Goal: Task Accomplishment & Management: Use online tool/utility

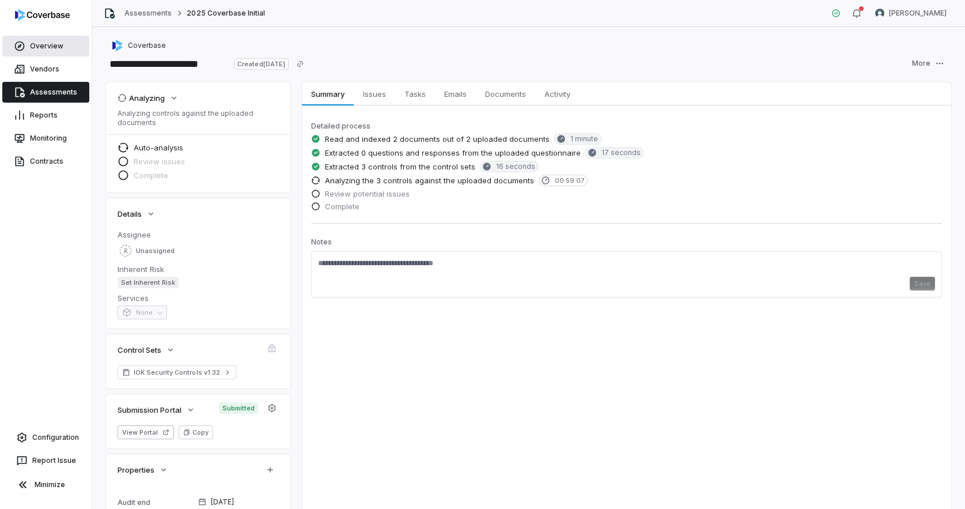
click at [55, 52] on link "Overview" at bounding box center [45, 46] width 87 height 21
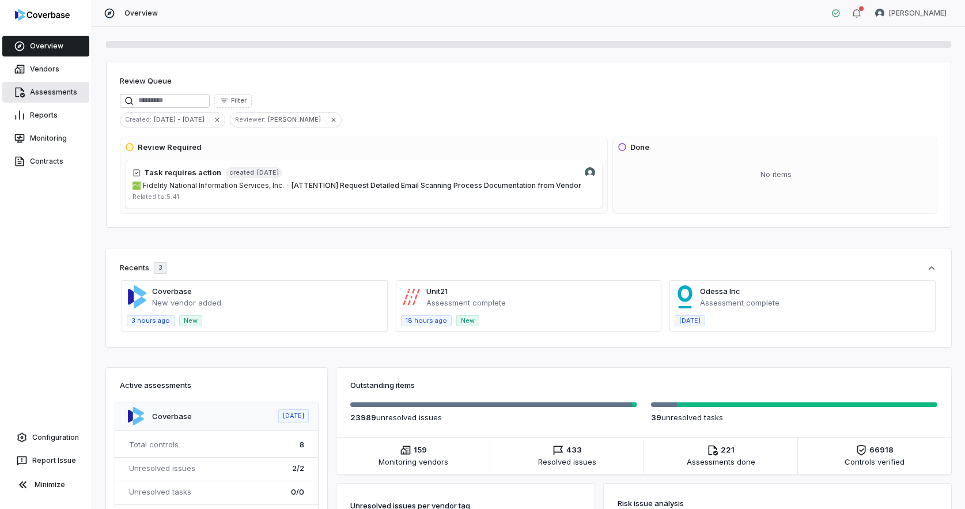
click at [43, 99] on link "Assessments" at bounding box center [45, 92] width 87 height 21
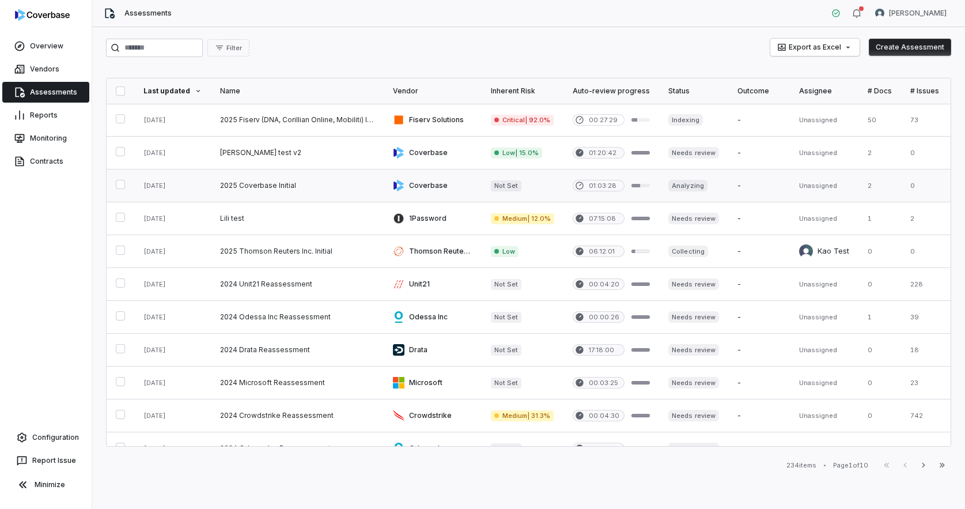
click at [272, 188] on link at bounding box center [297, 185] width 173 height 32
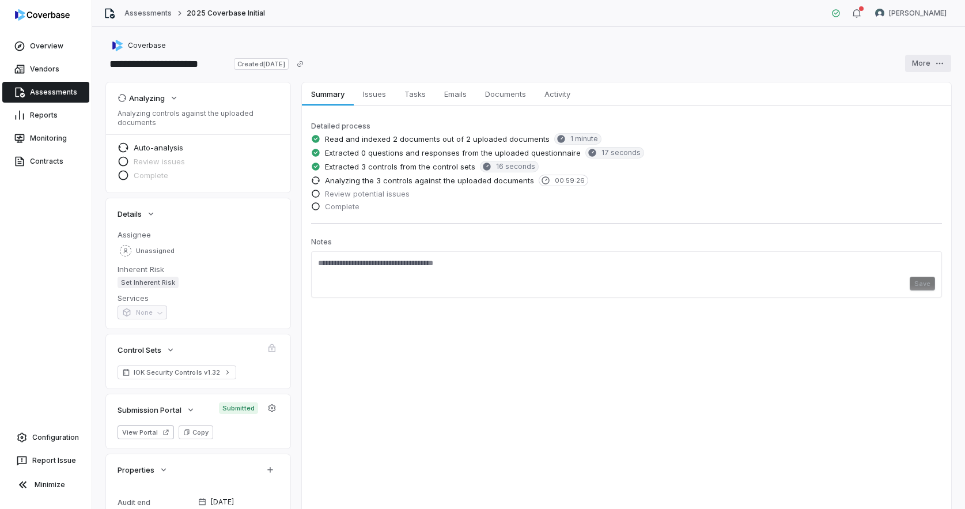
click at [932, 71] on html "**********" at bounding box center [482, 254] width 965 height 509
click at [913, 123] on div "Cancel" at bounding box center [913, 125] width 83 height 18
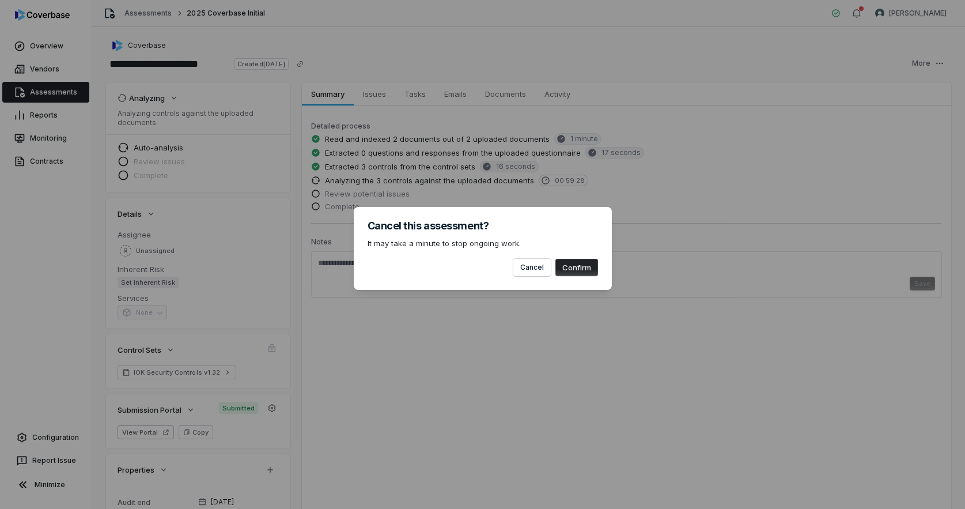
click at [576, 272] on button "Confirm" at bounding box center [577, 267] width 43 height 17
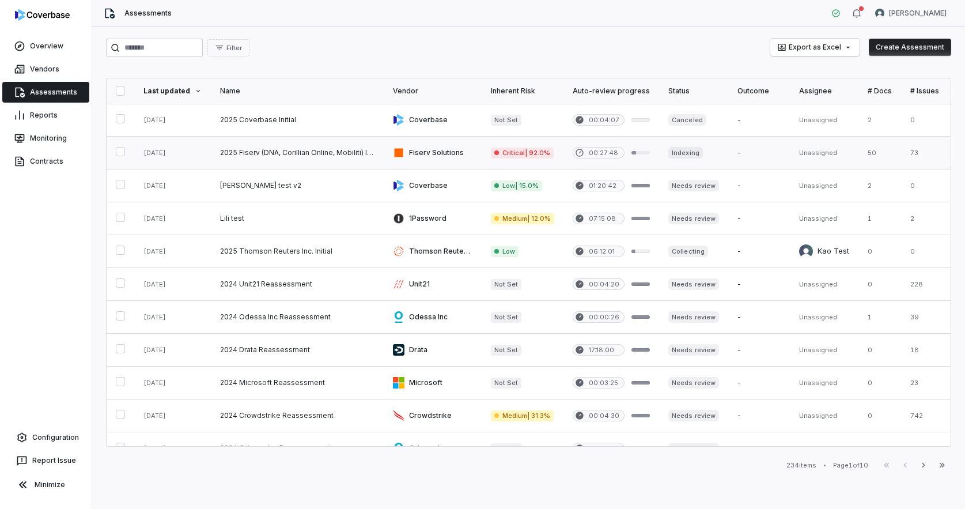
click at [324, 149] on link at bounding box center [297, 153] width 173 height 32
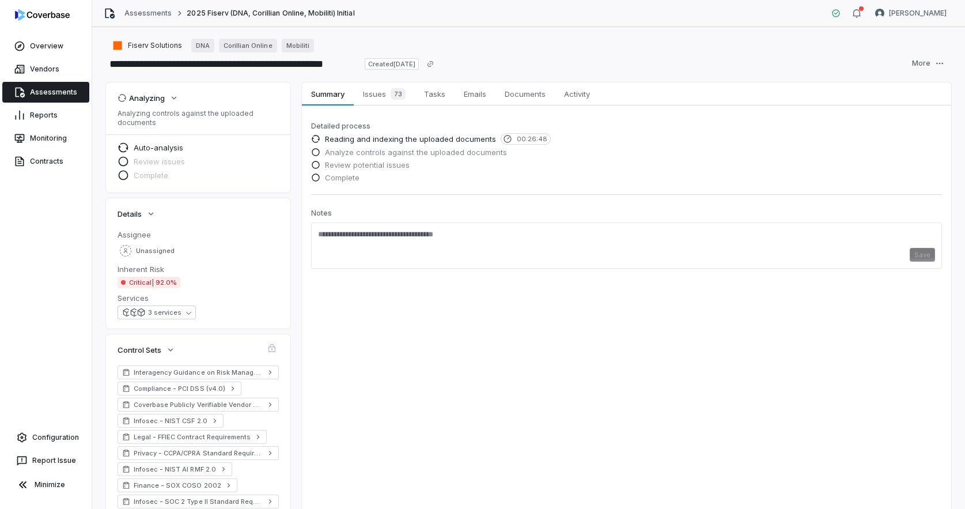
click at [55, 92] on link "Assessments" at bounding box center [45, 92] width 87 height 21
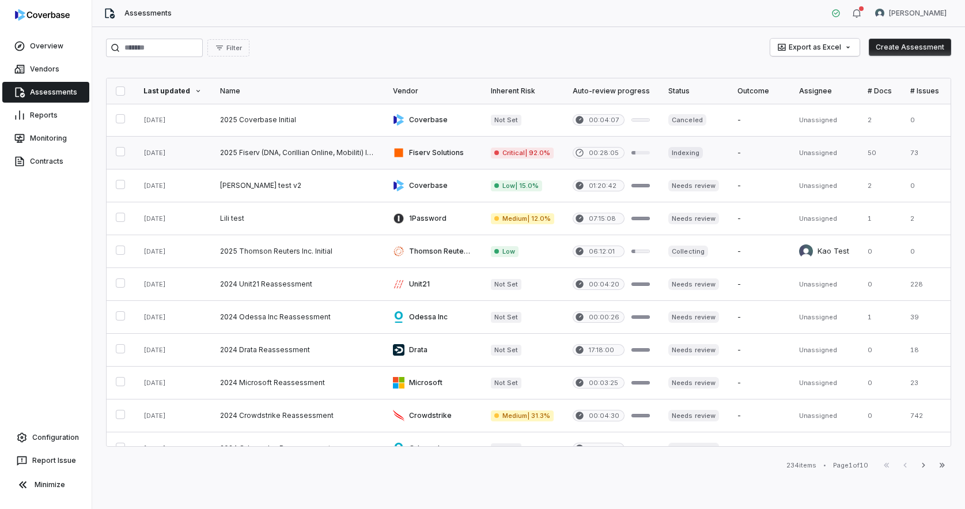
click at [231, 156] on link at bounding box center [297, 153] width 173 height 32
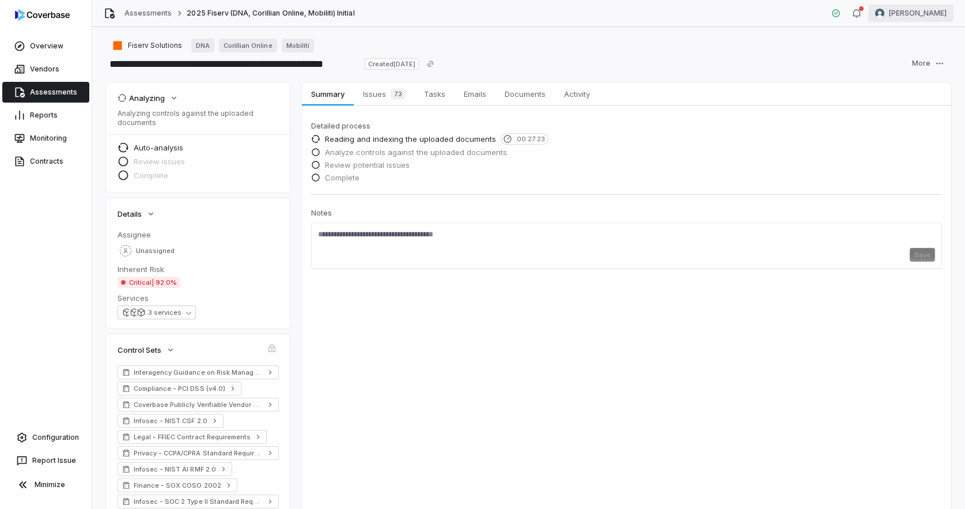
click at [906, 21] on html "**********" at bounding box center [482, 254] width 965 height 509
click at [896, 105] on div "Log out" at bounding box center [905, 106] width 88 height 18
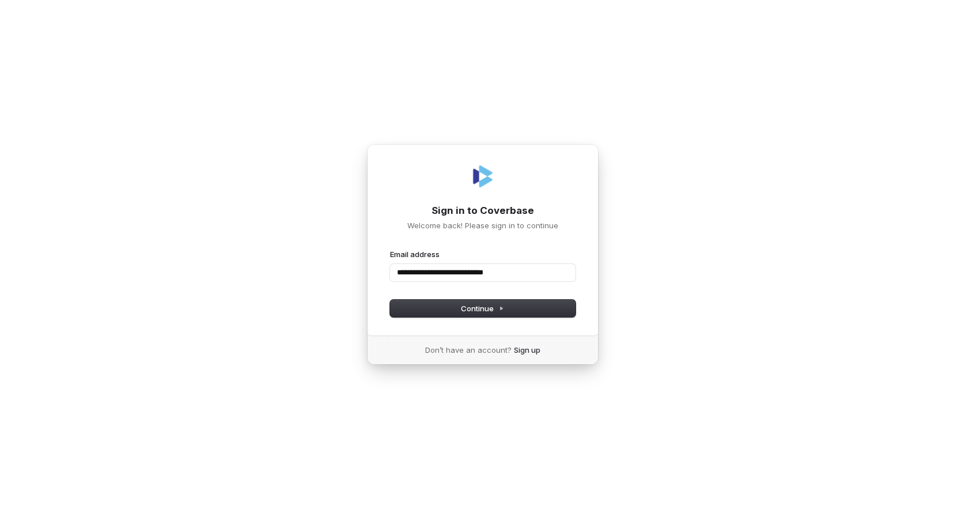
type input "**********"
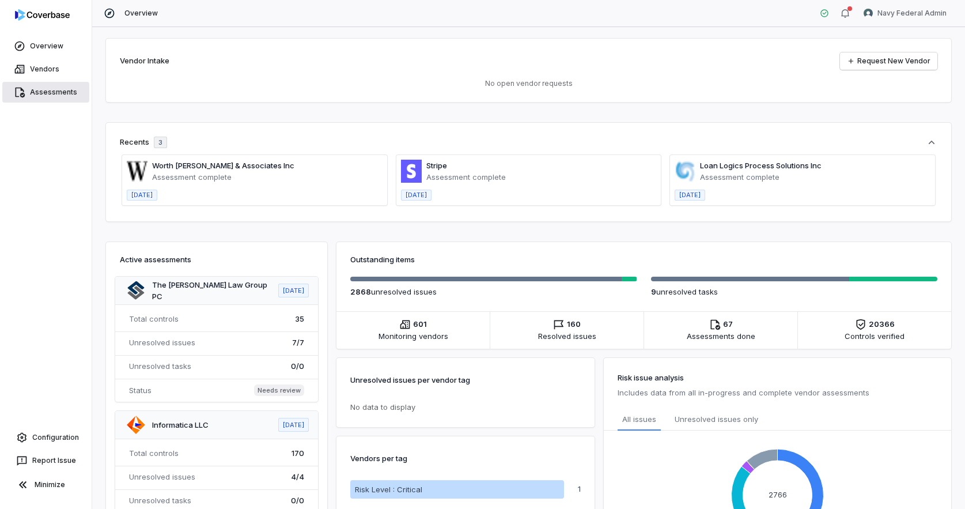
click at [53, 95] on link "Assessments" at bounding box center [45, 92] width 87 height 21
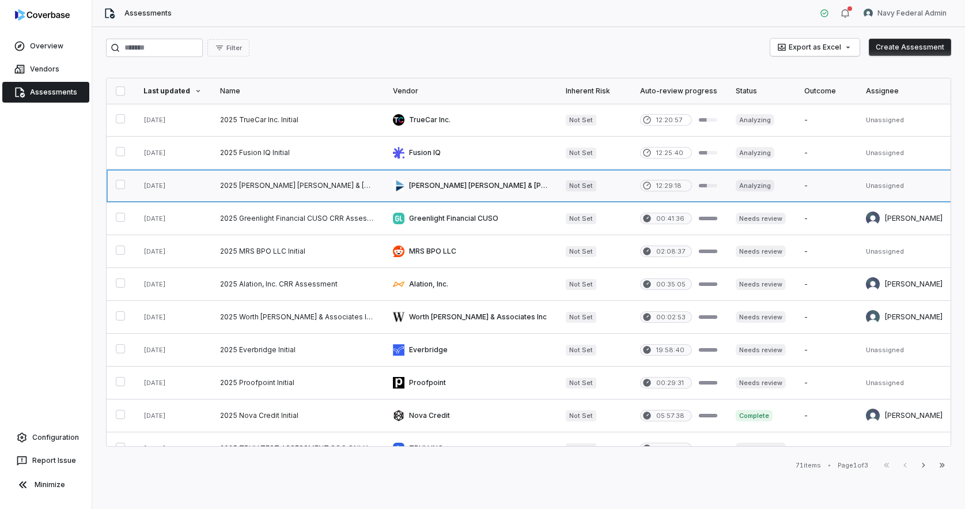
click at [254, 187] on link at bounding box center [297, 185] width 173 height 32
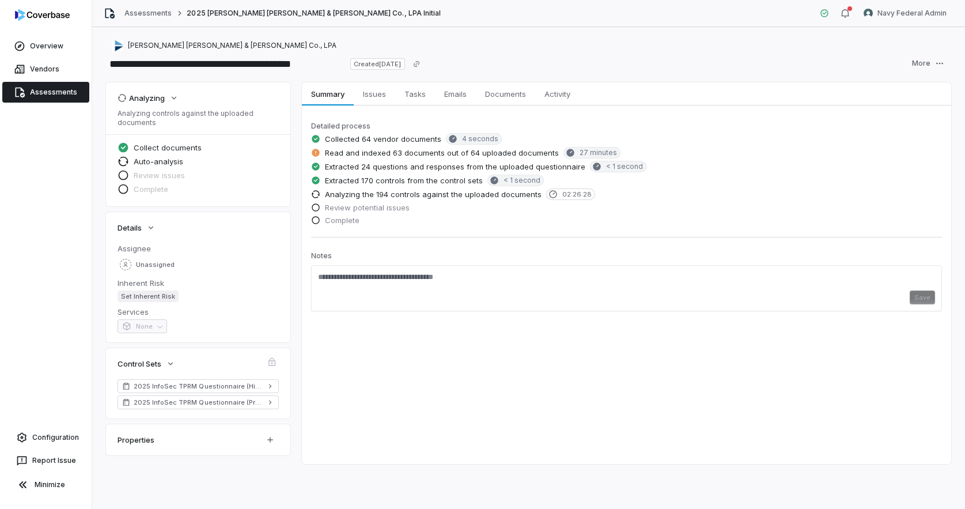
click at [939, 74] on div "**********" at bounding box center [528, 268] width 873 height 482
click at [936, 65] on html "**********" at bounding box center [482, 254] width 965 height 509
click at [915, 123] on div "Cancel" at bounding box center [913, 125] width 83 height 18
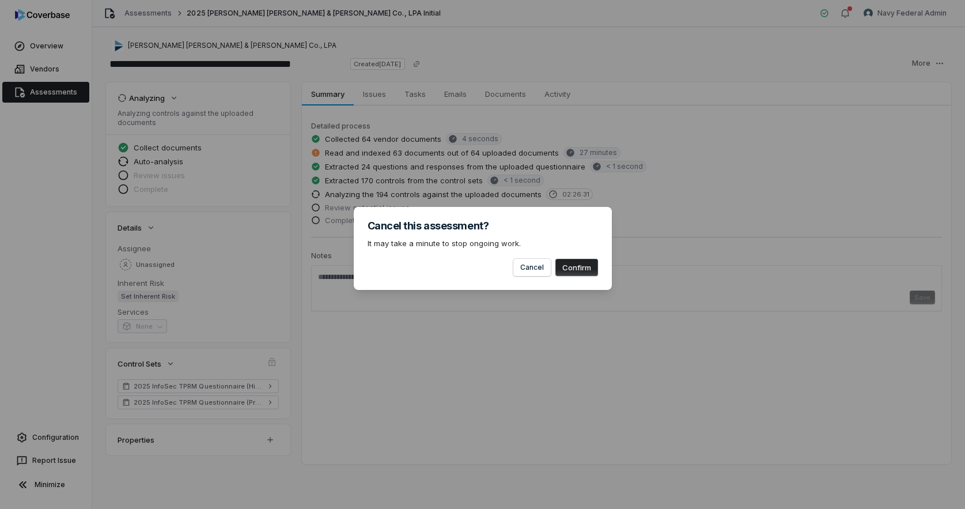
click at [576, 269] on button "Confirm" at bounding box center [577, 267] width 43 height 17
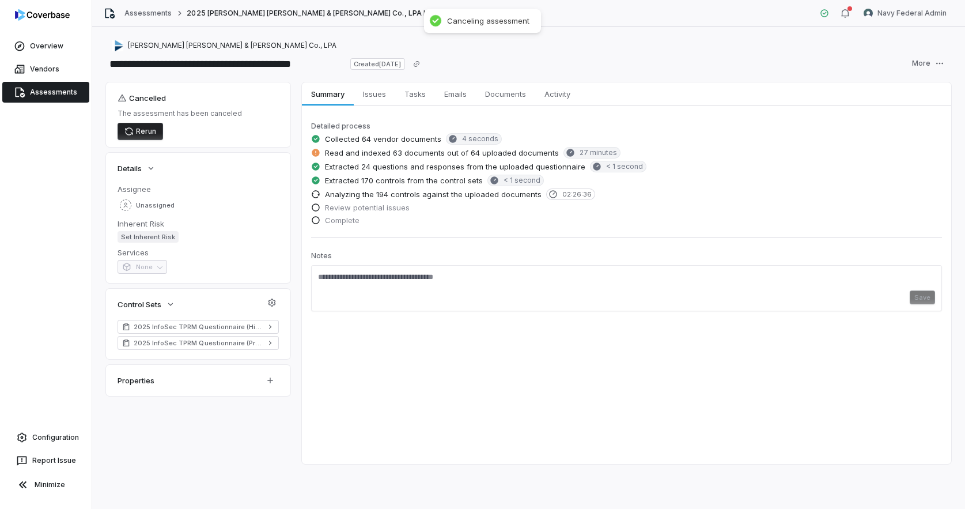
click at [67, 95] on link "Assessments" at bounding box center [45, 92] width 87 height 21
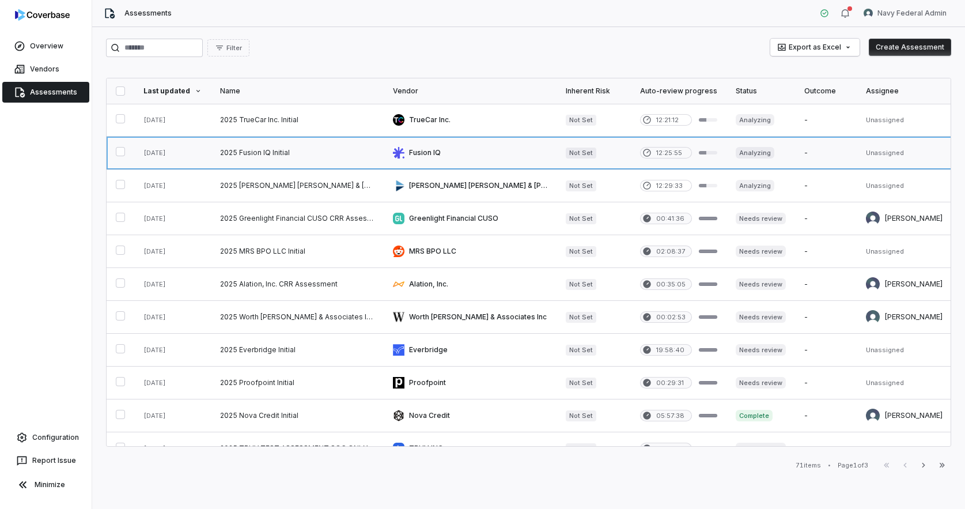
click at [288, 158] on link at bounding box center [297, 153] width 173 height 32
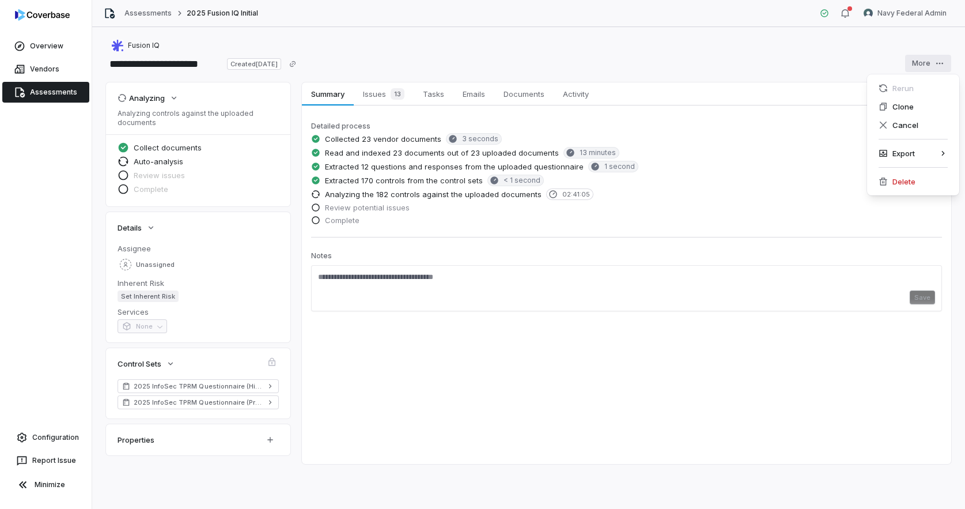
click at [931, 62] on html "**********" at bounding box center [482, 254] width 965 height 509
click at [921, 124] on div "Cancel" at bounding box center [913, 125] width 83 height 18
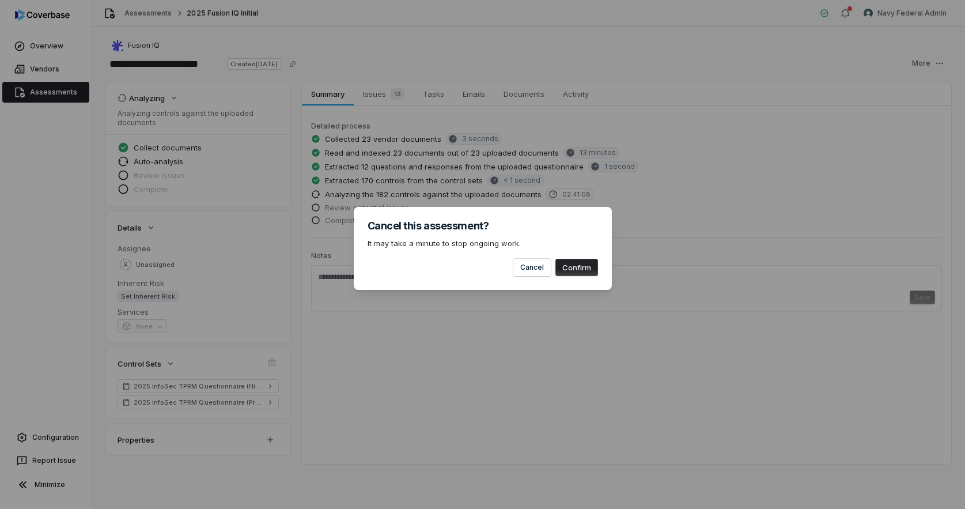
click at [580, 270] on button "Confirm" at bounding box center [577, 267] width 43 height 17
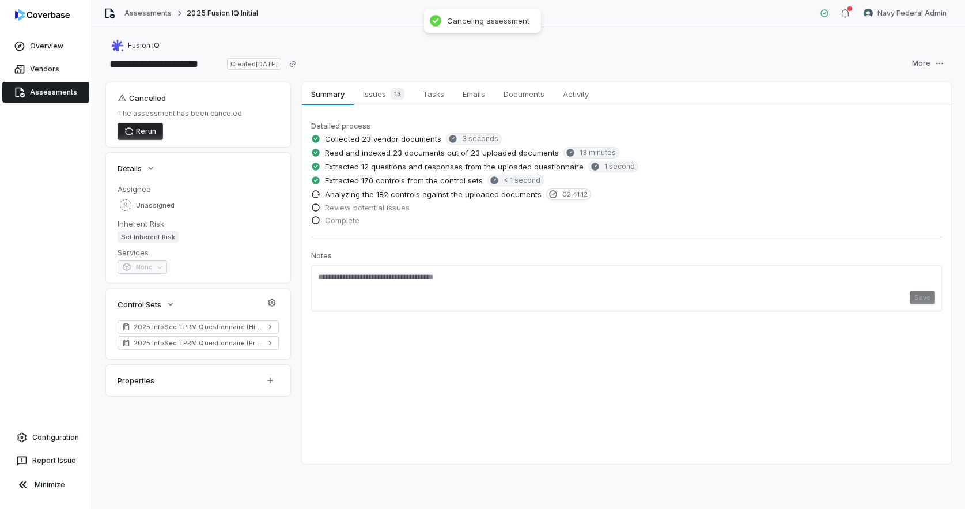
click at [51, 92] on link "Assessments" at bounding box center [45, 92] width 87 height 21
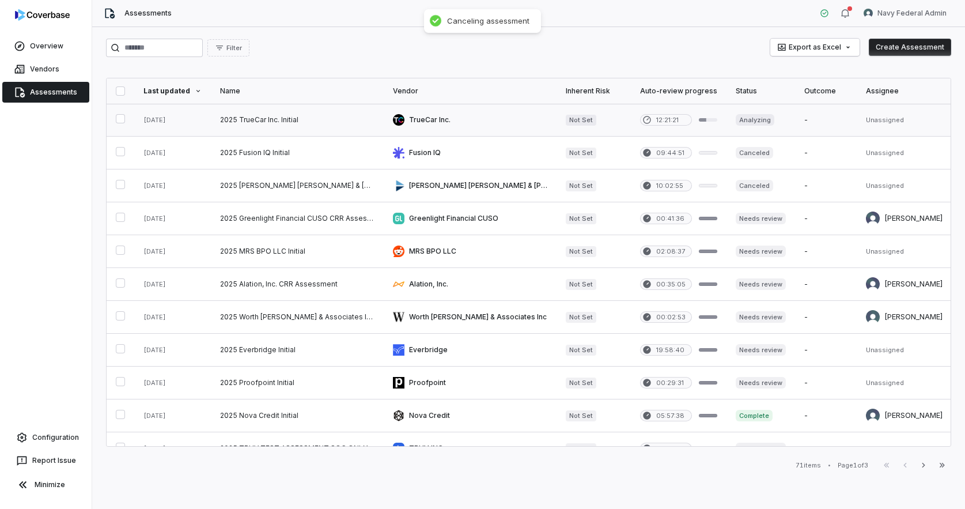
click at [275, 114] on link at bounding box center [297, 120] width 173 height 32
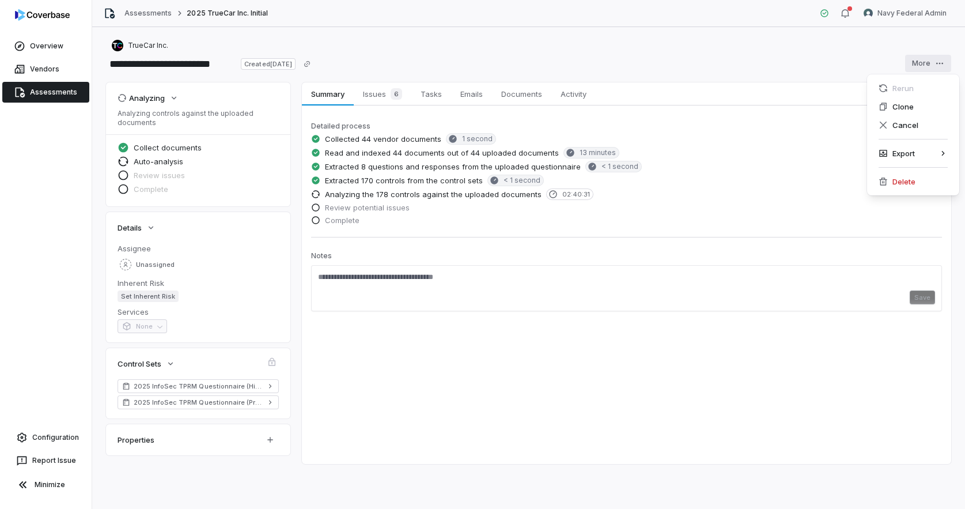
click at [927, 61] on html "**********" at bounding box center [482, 254] width 965 height 509
click at [921, 124] on div "Cancel" at bounding box center [913, 125] width 83 height 18
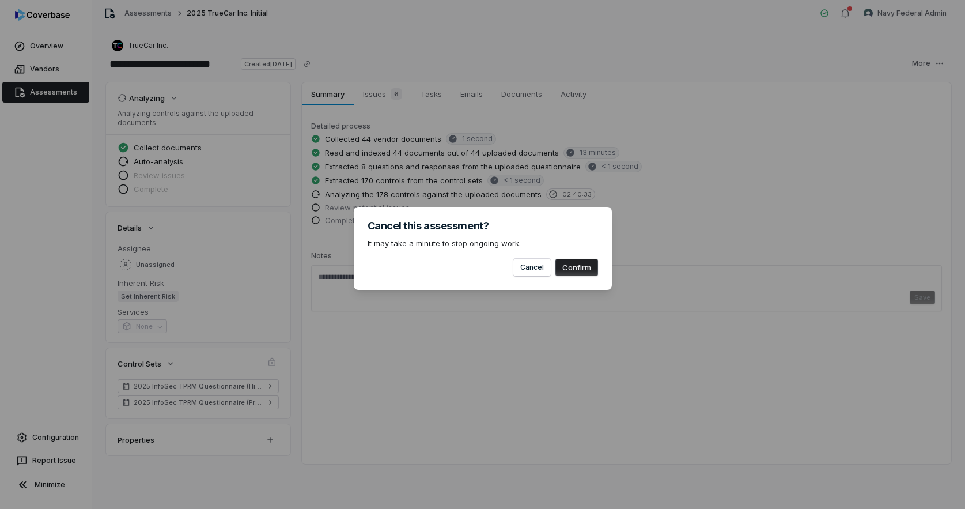
click at [584, 269] on button "Confirm" at bounding box center [577, 267] width 43 height 17
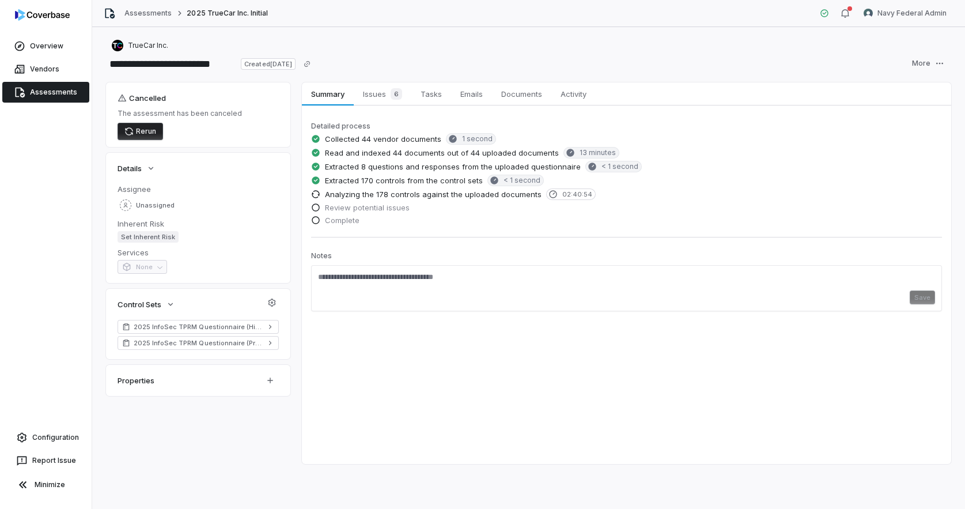
click at [39, 93] on link "Assessments" at bounding box center [45, 92] width 87 height 21
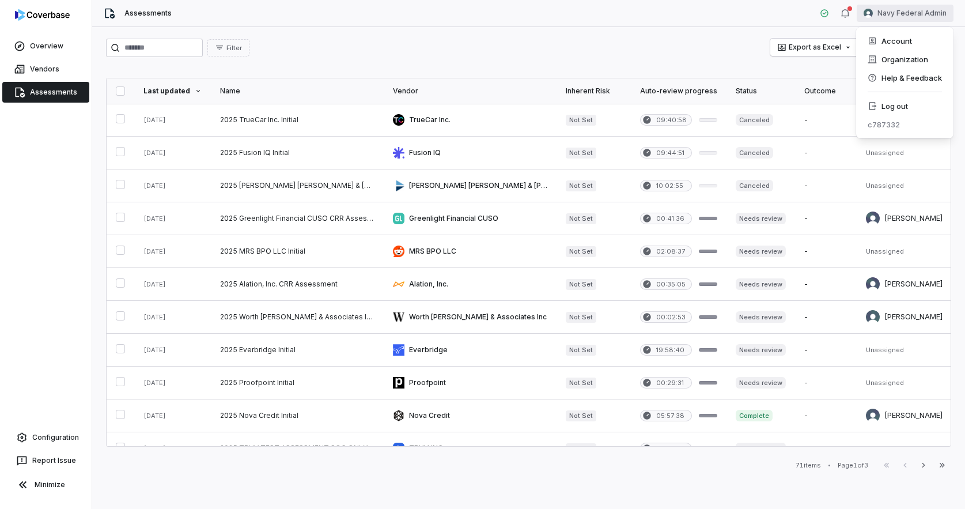
click at [900, 15] on html "Overview Vendors Assessments Configuration Report Issue Minimize Assessments Na…" at bounding box center [482, 254] width 965 height 509
click at [889, 104] on div "Log out" at bounding box center [905, 106] width 88 height 18
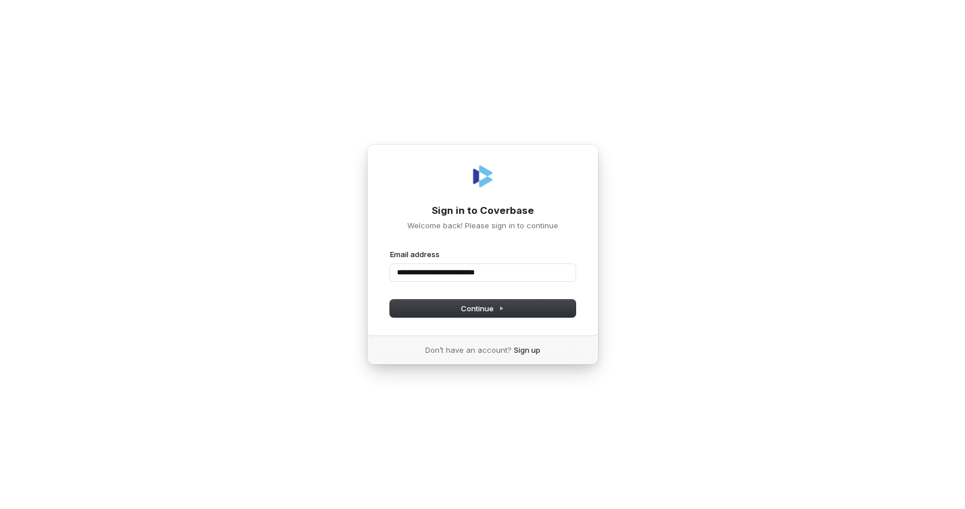
type input "**********"
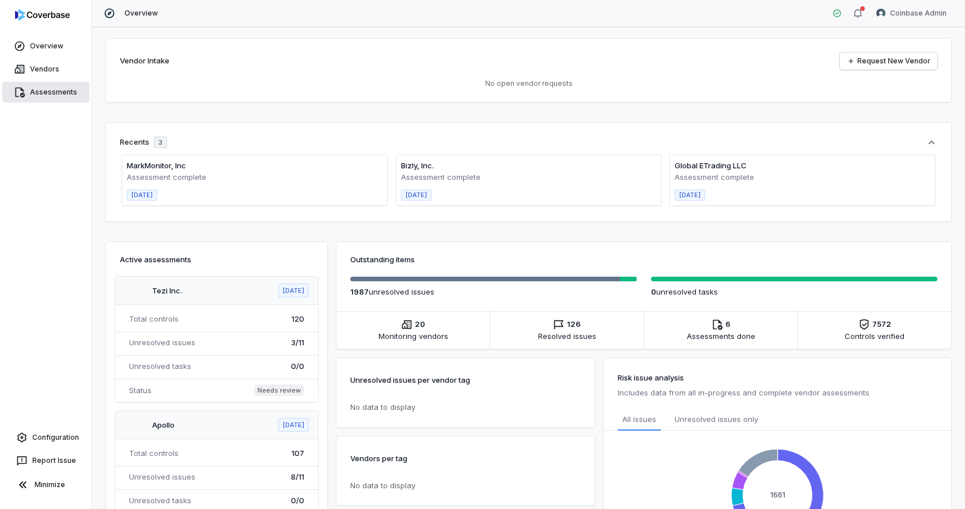
click at [61, 98] on link "Assessments" at bounding box center [45, 92] width 87 height 21
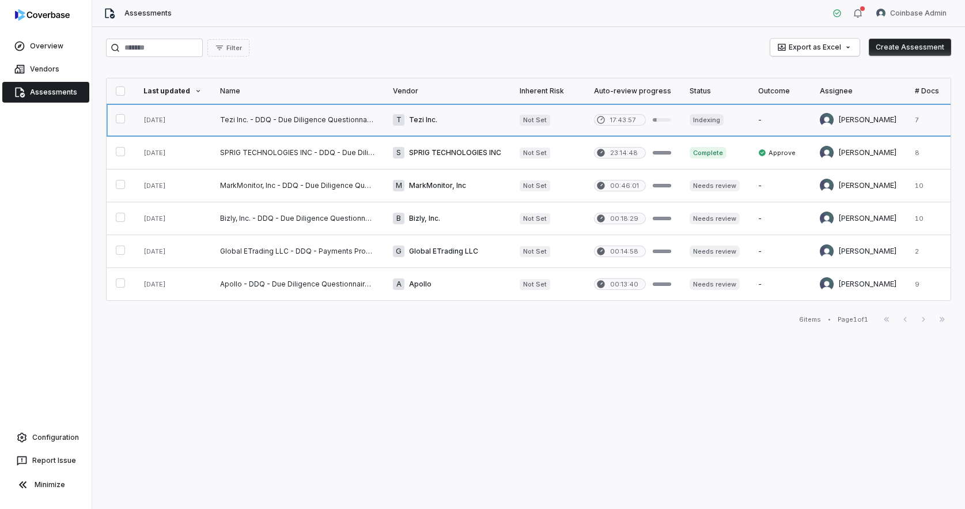
click at [266, 121] on link at bounding box center [297, 120] width 173 height 32
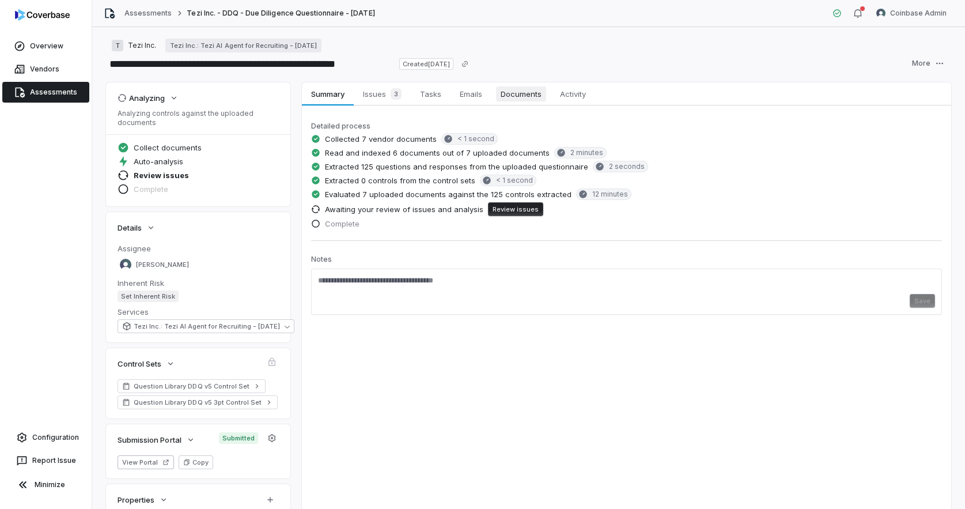
click at [504, 99] on span "Documents" at bounding box center [521, 93] width 50 height 15
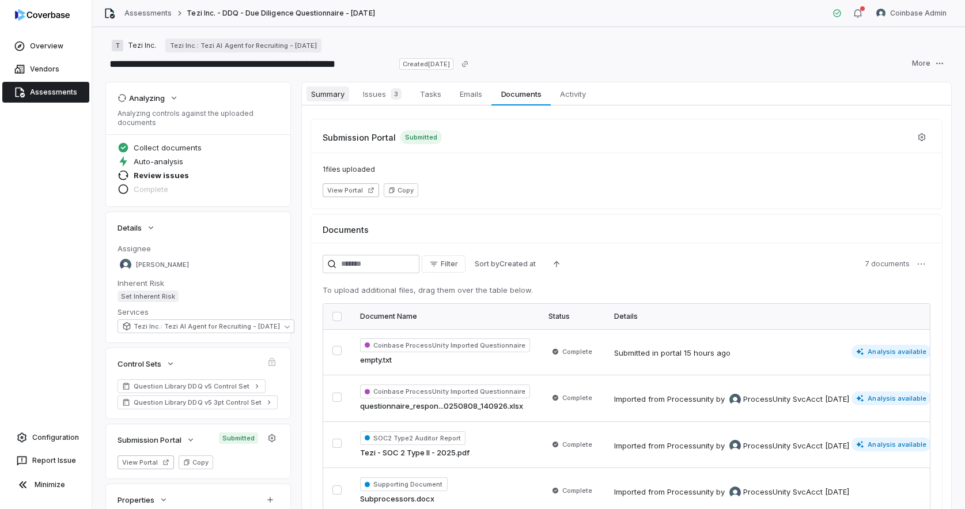
click at [328, 92] on span "Summary" at bounding box center [328, 93] width 43 height 15
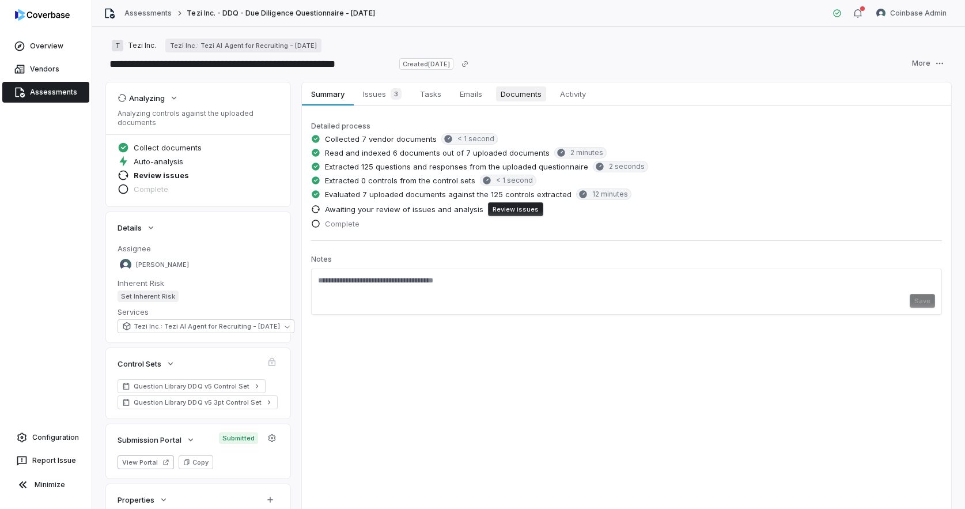
click at [532, 96] on span "Documents" at bounding box center [521, 93] width 50 height 15
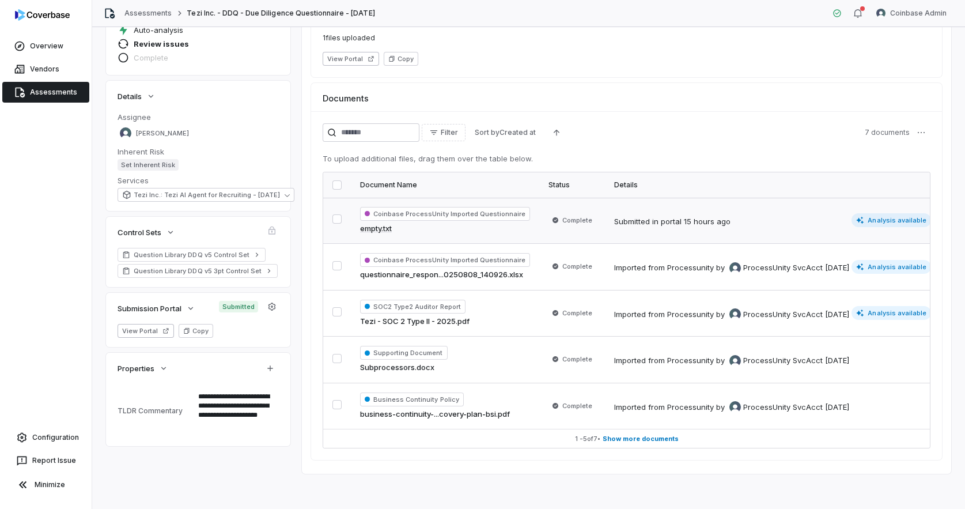
scroll to position [133, 0]
click at [598, 228] on td "Complete" at bounding box center [572, 219] width 66 height 46
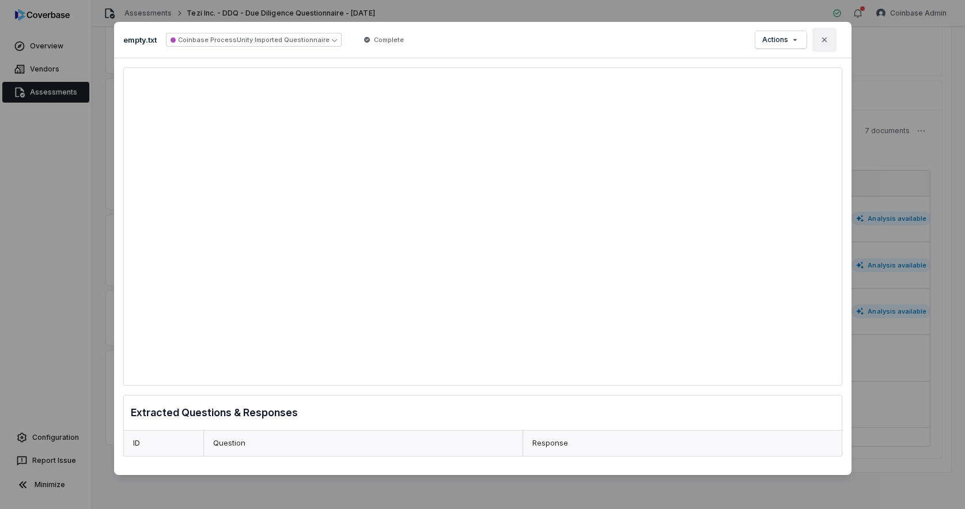
click at [824, 42] on icon "button" at bounding box center [824, 39] width 9 height 9
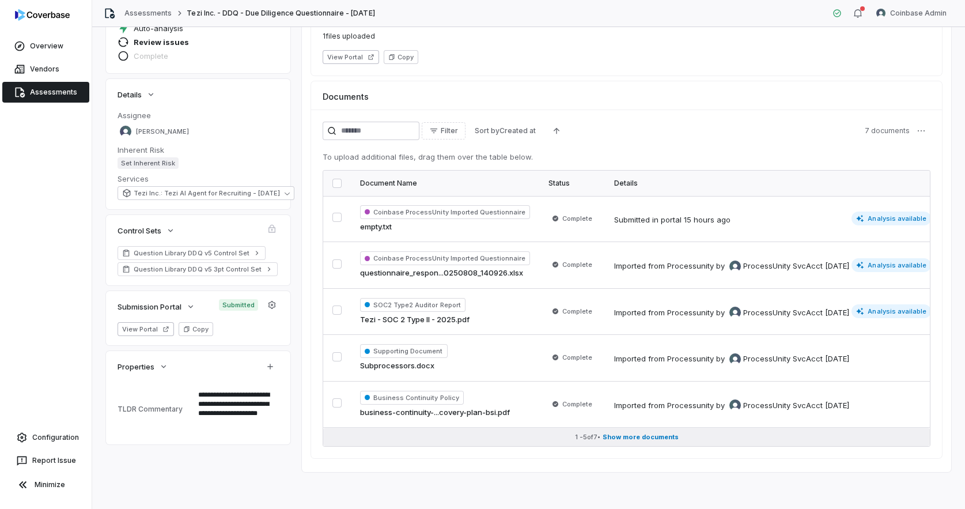
click at [641, 440] on span "Show more documents" at bounding box center [641, 437] width 76 height 9
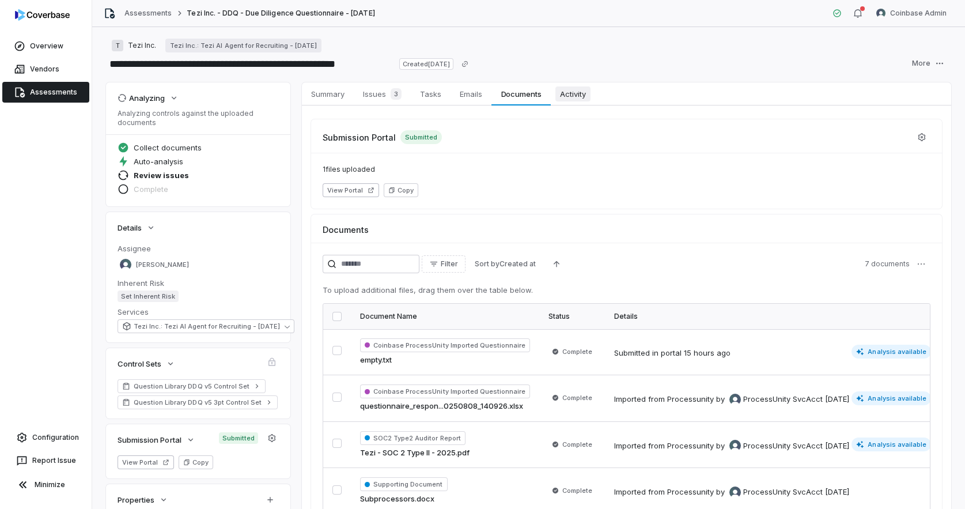
click at [581, 99] on span "Activity" at bounding box center [573, 93] width 35 height 15
type textarea "*"
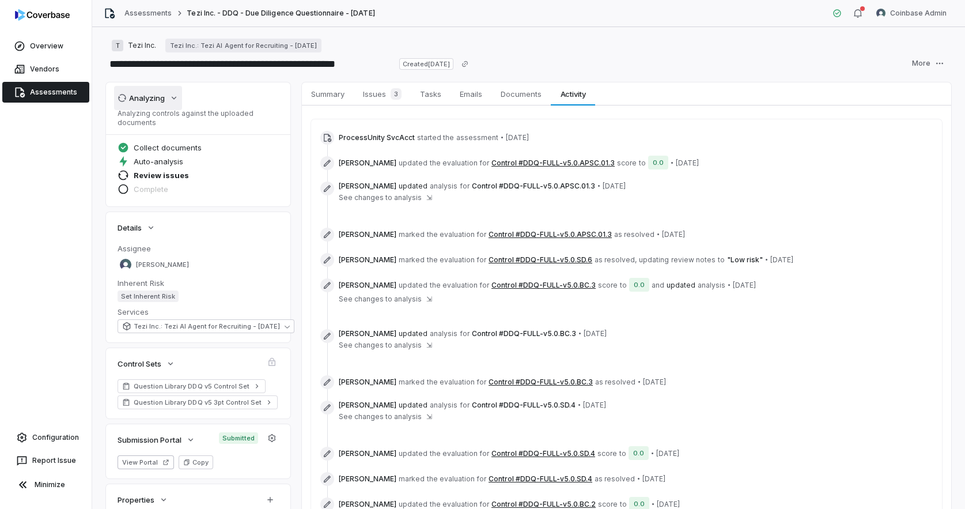
click at [176, 98] on icon "button" at bounding box center [173, 97] width 9 height 9
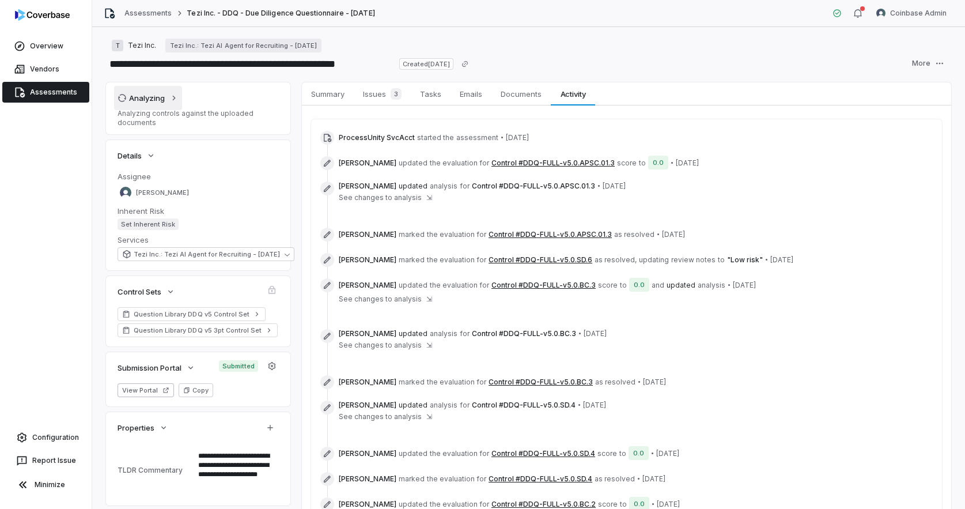
click at [176, 98] on icon "button" at bounding box center [173, 97] width 9 height 9
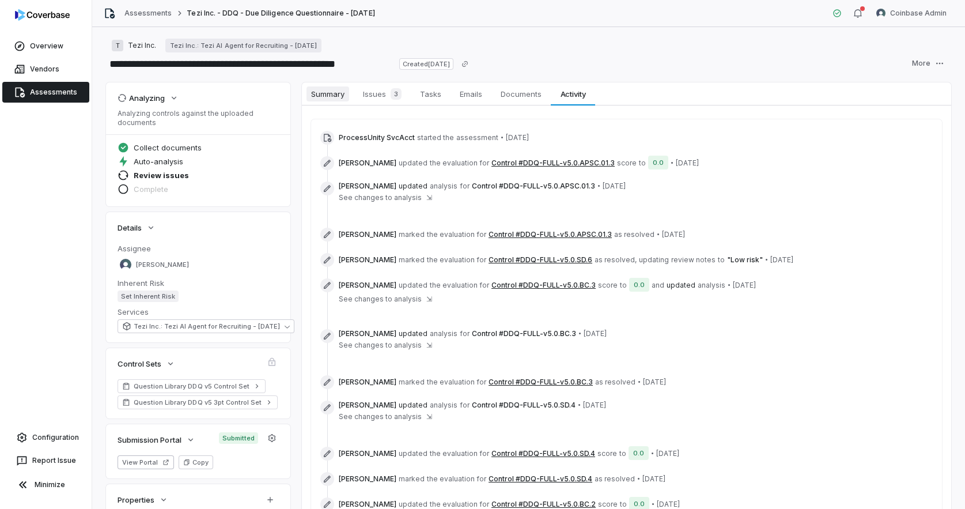
click at [324, 90] on span "Summary" at bounding box center [328, 93] width 43 height 15
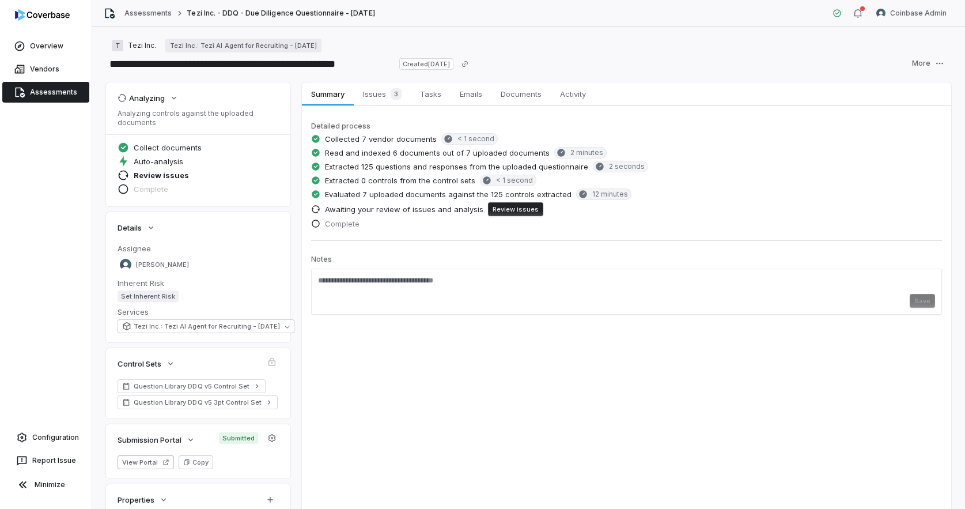
type textarea "*"
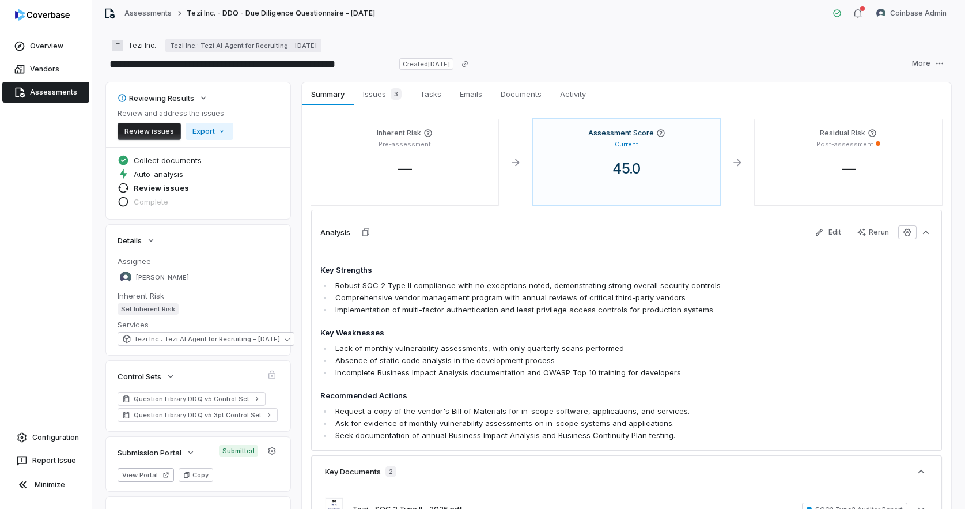
click at [158, 129] on button "Review issues" at bounding box center [149, 131] width 63 height 17
type textarea "*"
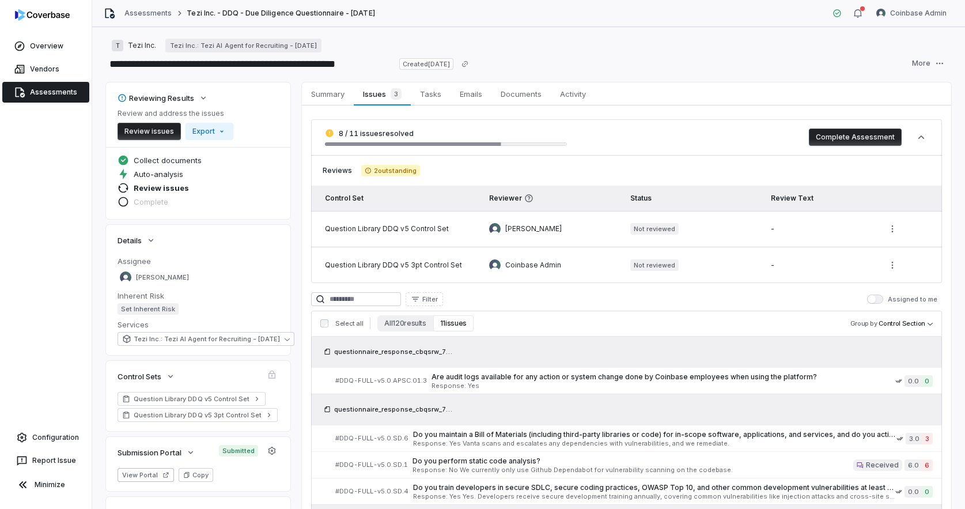
click at [62, 94] on link "Assessments" at bounding box center [45, 92] width 87 height 21
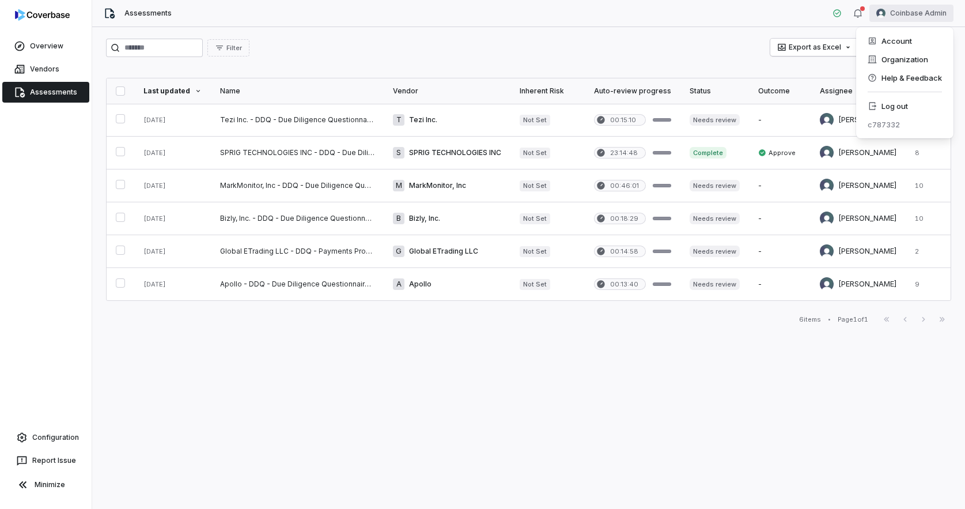
click at [919, 18] on html "Overview Vendors Assessments Configuration Report Issue Minimize Assessments Co…" at bounding box center [482, 254] width 965 height 509
click at [918, 101] on div "Log out" at bounding box center [905, 106] width 88 height 18
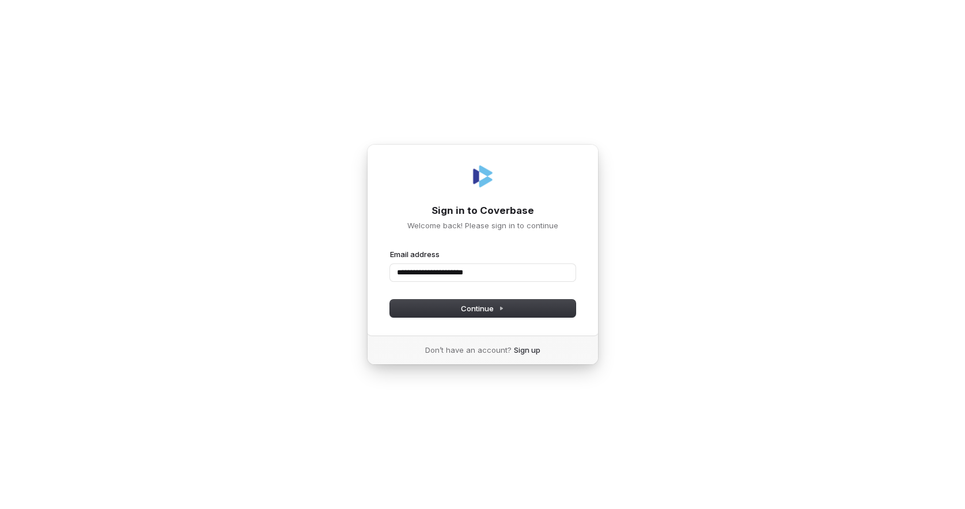
type input "**********"
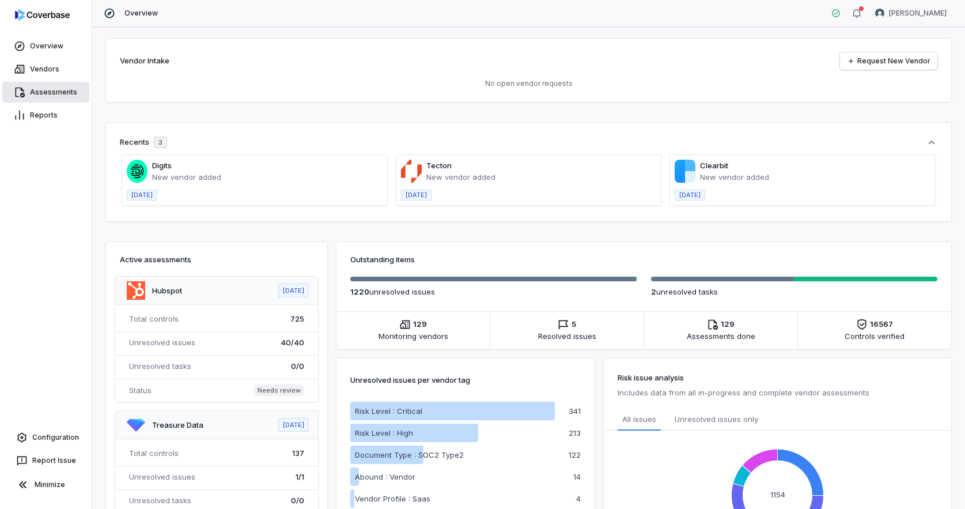
click at [54, 90] on link "Assessments" at bounding box center [45, 92] width 87 height 21
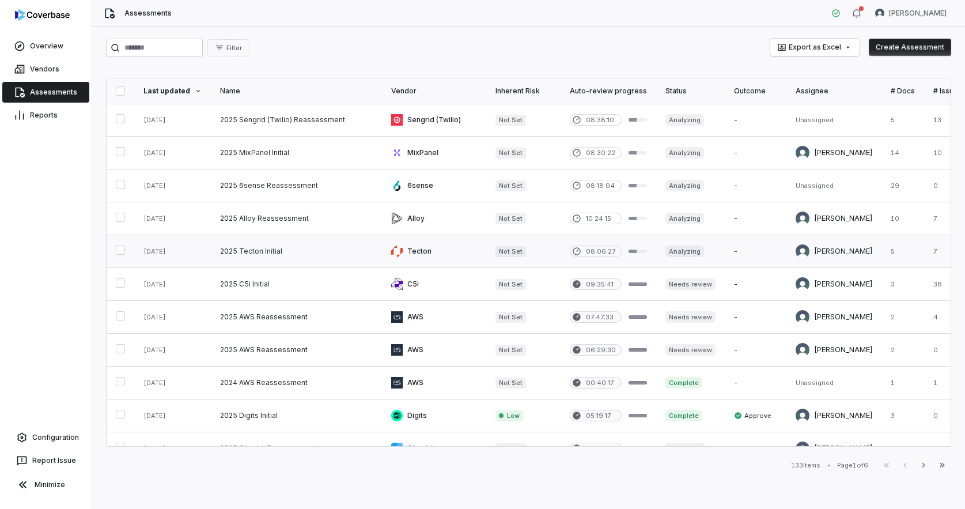
click at [265, 254] on link at bounding box center [296, 251] width 171 height 32
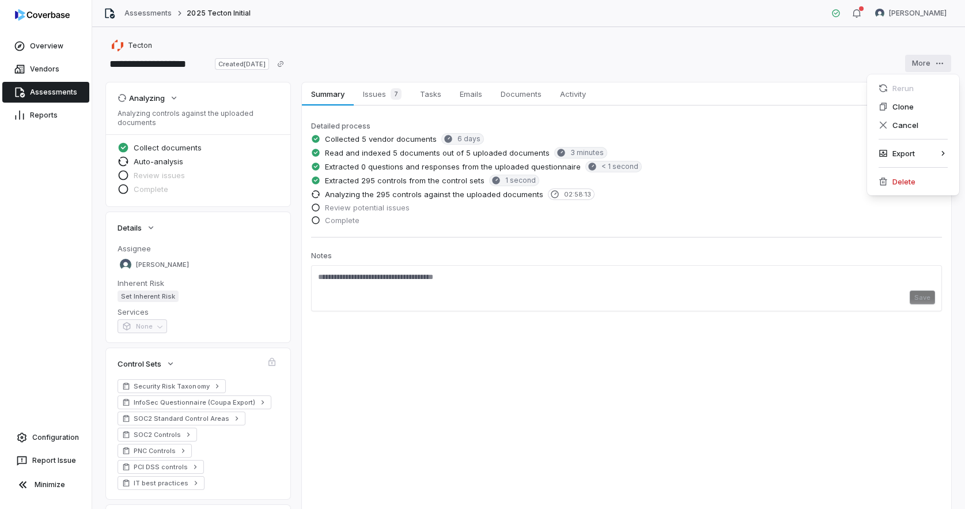
click at [940, 69] on html "**********" at bounding box center [482, 254] width 965 height 509
click at [912, 123] on div "Cancel" at bounding box center [913, 125] width 83 height 18
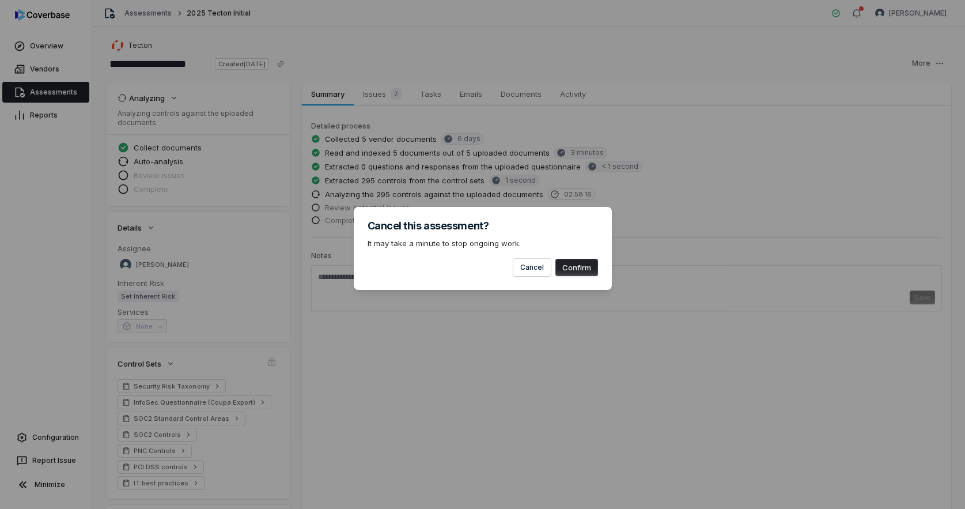
click at [584, 266] on button "Confirm" at bounding box center [577, 267] width 43 height 17
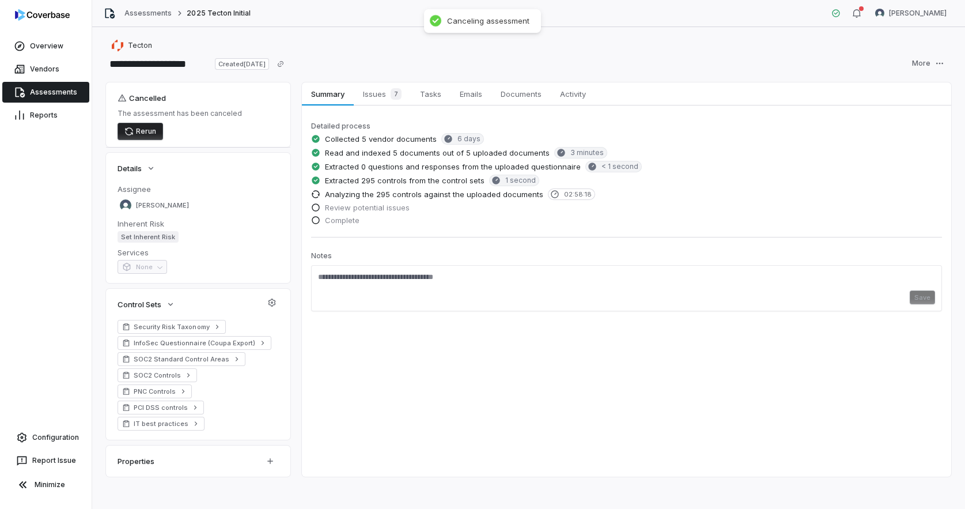
click at [52, 89] on link "Assessments" at bounding box center [45, 92] width 87 height 21
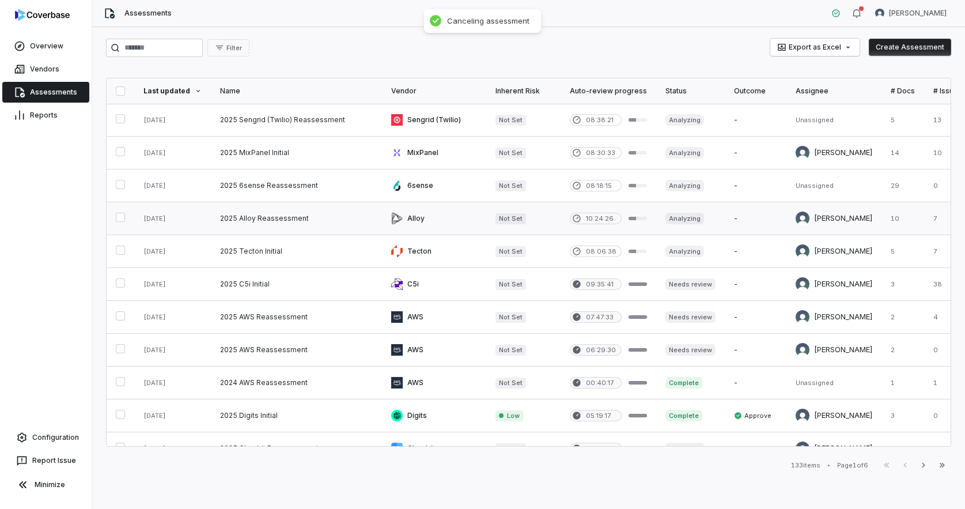
click at [280, 217] on link at bounding box center [296, 218] width 171 height 32
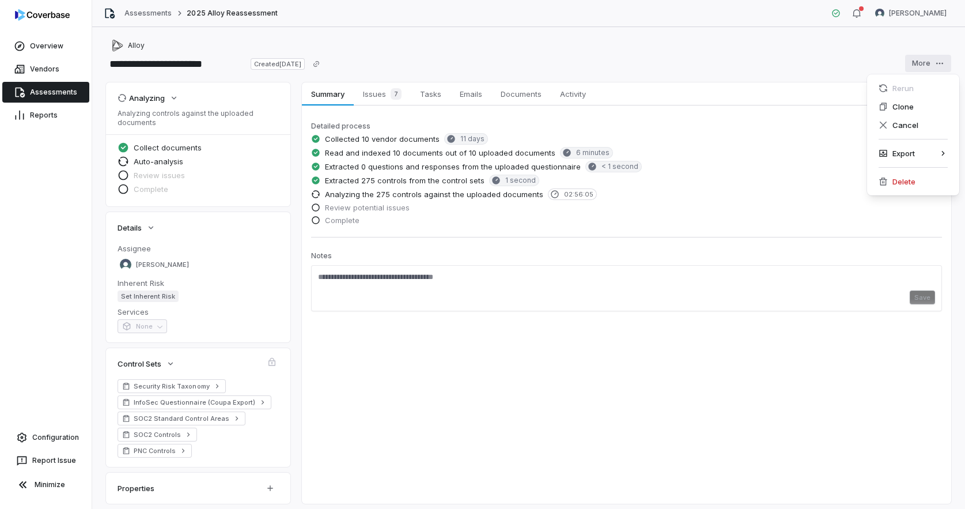
click at [939, 66] on html "**********" at bounding box center [482, 254] width 965 height 509
click at [916, 125] on div "Cancel" at bounding box center [913, 125] width 83 height 18
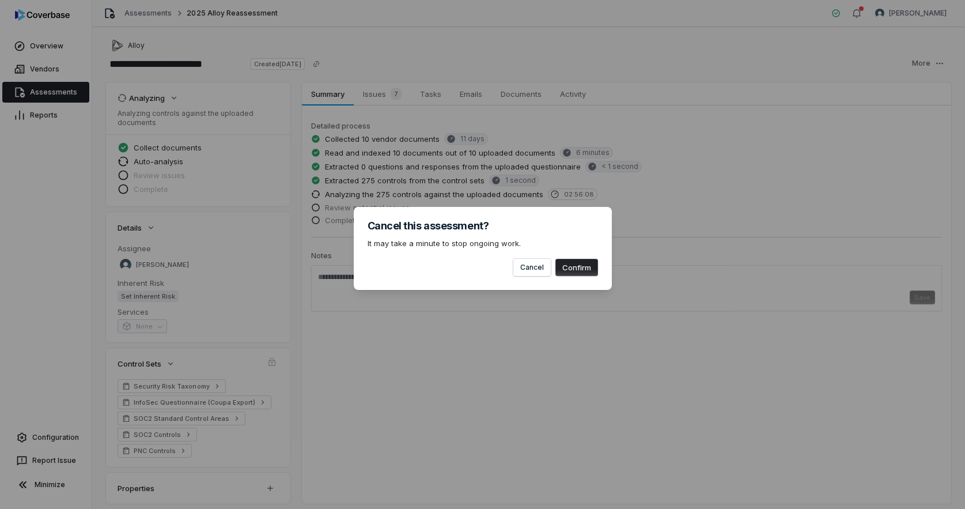
click at [581, 265] on button "Confirm" at bounding box center [577, 267] width 43 height 17
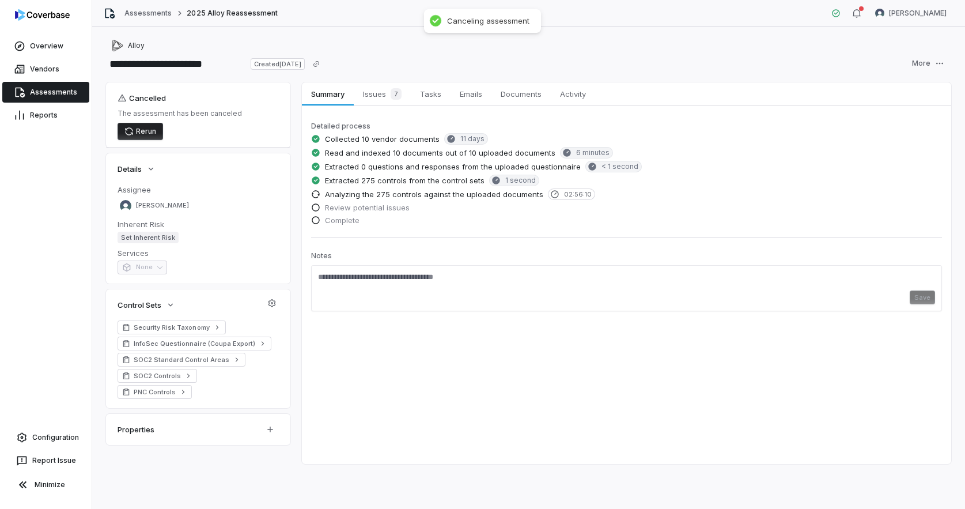
click at [56, 97] on link "Assessments" at bounding box center [45, 92] width 87 height 21
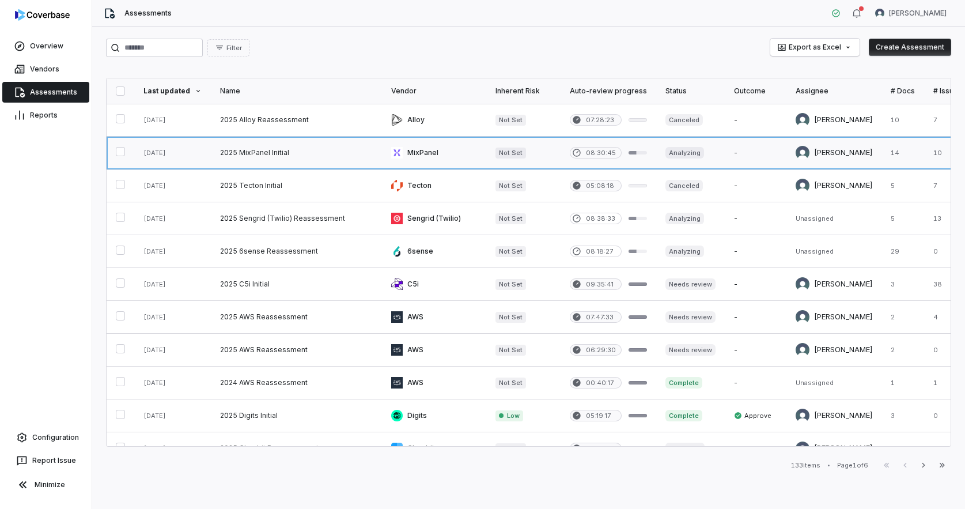
click at [279, 151] on link at bounding box center [296, 153] width 171 height 32
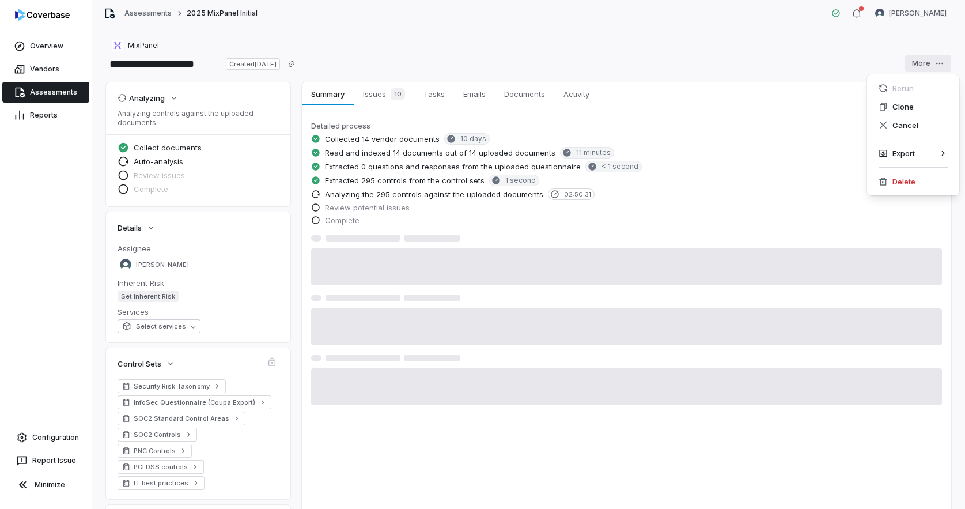
click at [920, 64] on html "**********" at bounding box center [482, 254] width 965 height 509
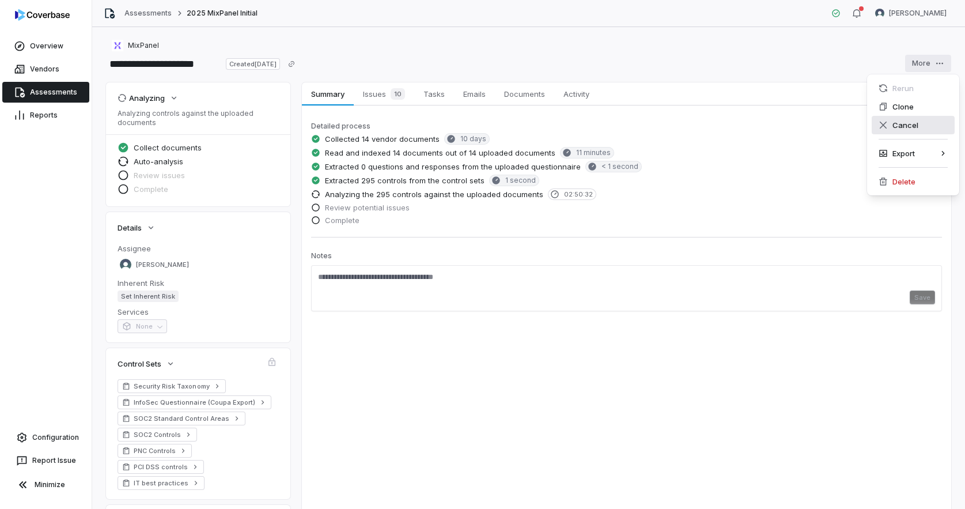
click at [923, 125] on div "Cancel" at bounding box center [913, 125] width 83 height 18
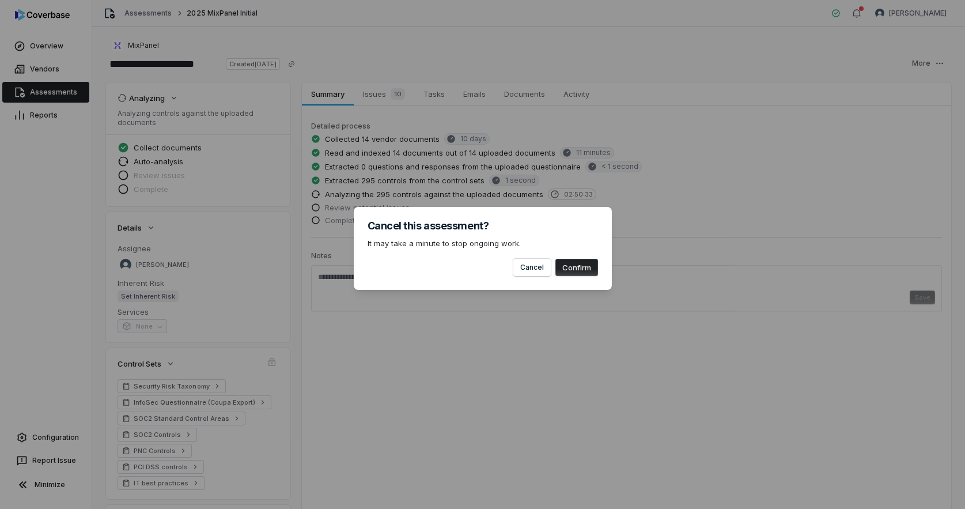
click at [581, 269] on button "Confirm" at bounding box center [577, 267] width 43 height 17
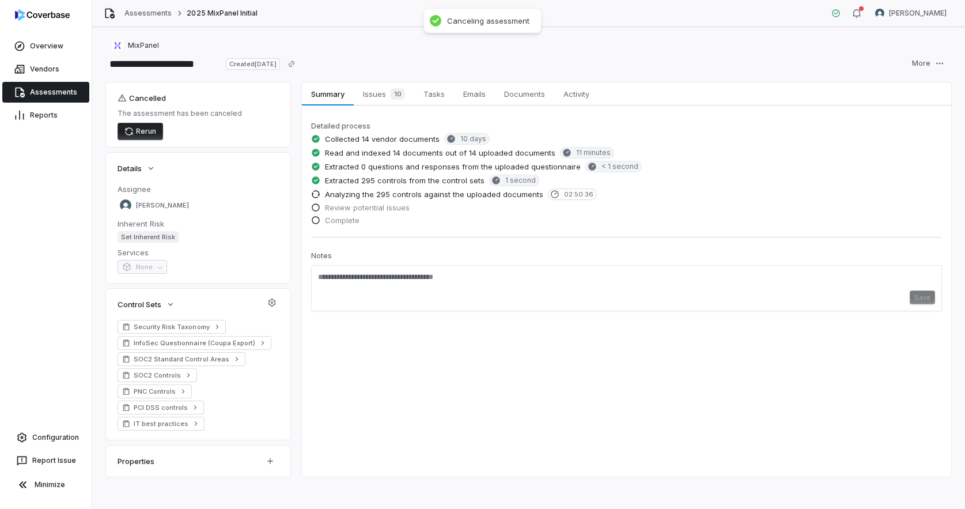
click at [63, 94] on link "Assessments" at bounding box center [45, 92] width 87 height 21
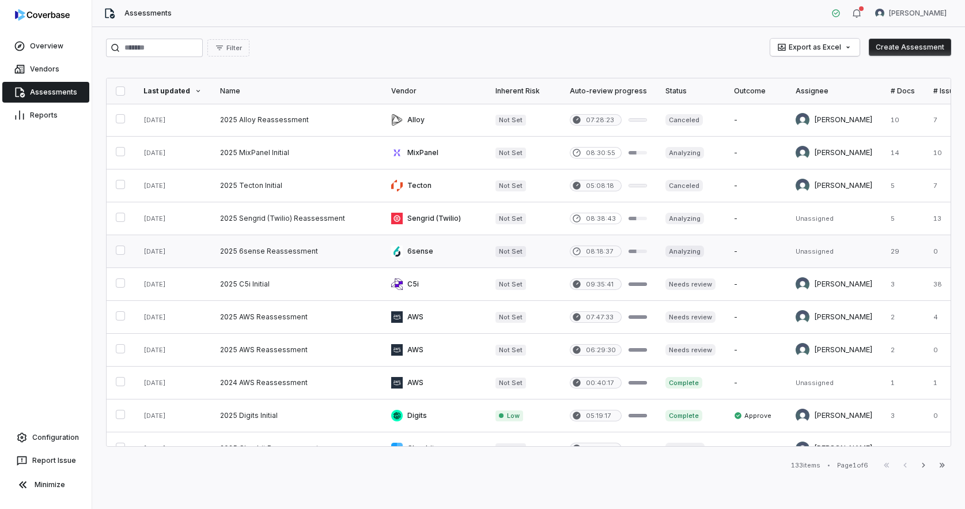
click at [296, 251] on link at bounding box center [296, 251] width 171 height 32
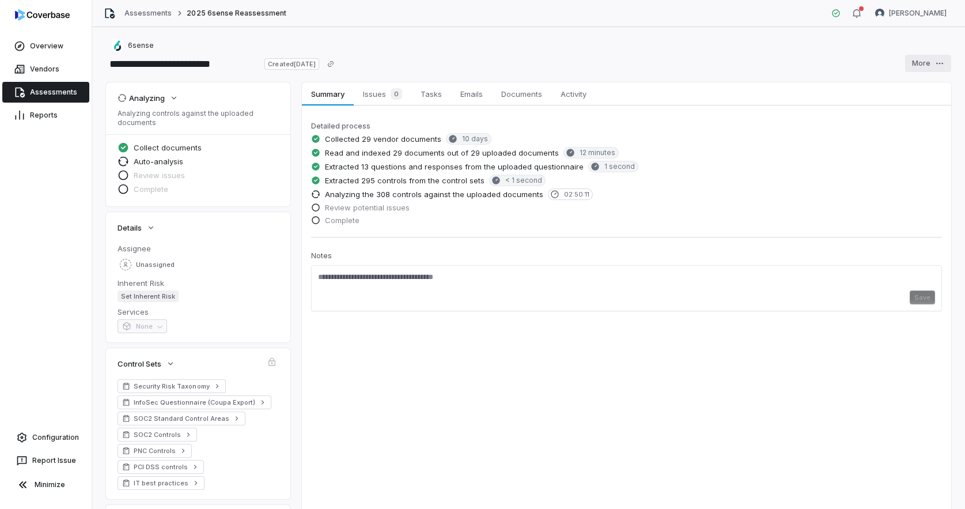
click at [924, 67] on html "**********" at bounding box center [482, 254] width 965 height 509
click at [923, 129] on div "Cancel" at bounding box center [913, 125] width 83 height 18
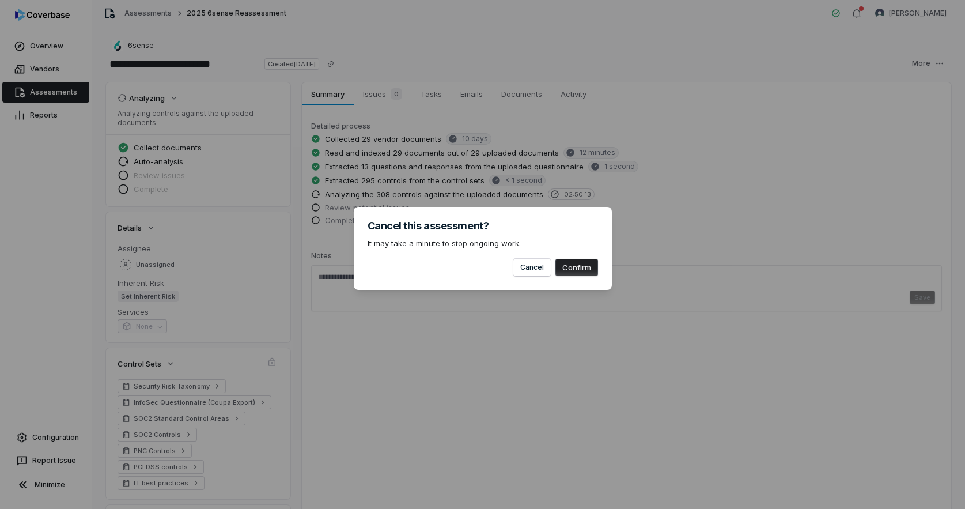
click at [575, 265] on button "Confirm" at bounding box center [577, 267] width 43 height 17
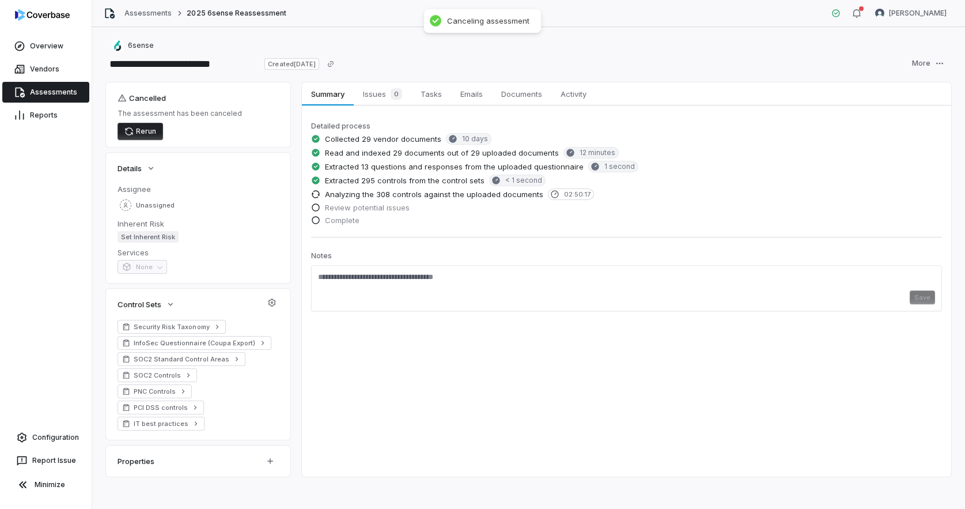
click at [61, 92] on link "Assessments" at bounding box center [45, 92] width 87 height 21
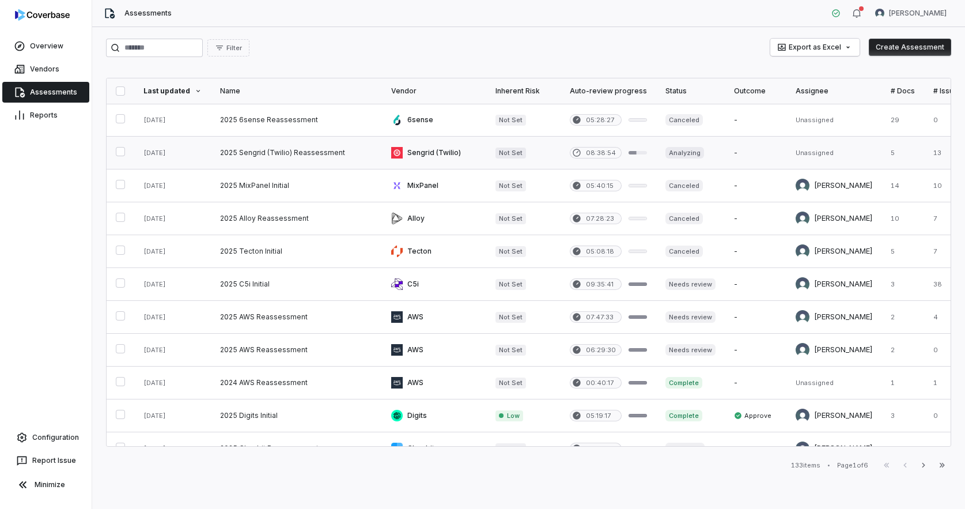
click at [343, 152] on link at bounding box center [296, 153] width 171 height 32
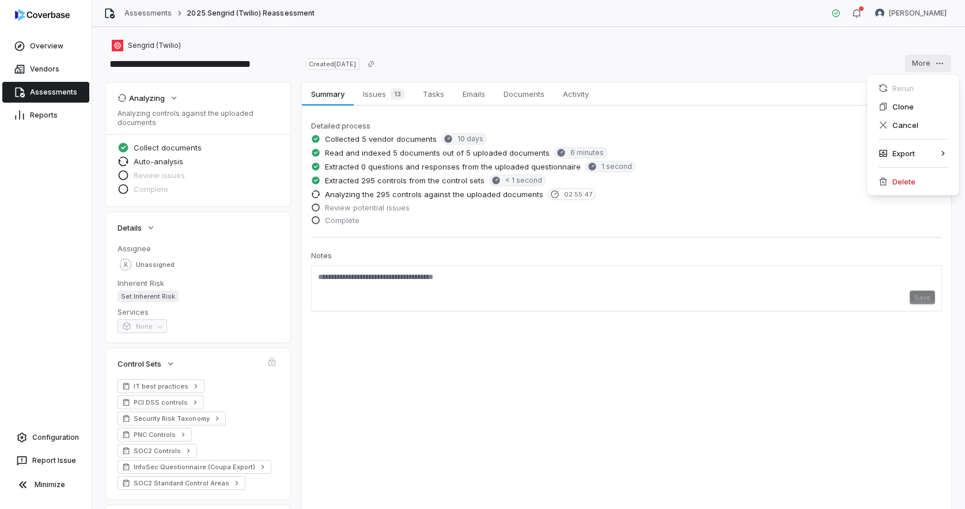
click at [915, 57] on html "**********" at bounding box center [482, 254] width 965 height 509
click at [907, 123] on div "Cancel" at bounding box center [913, 125] width 83 height 18
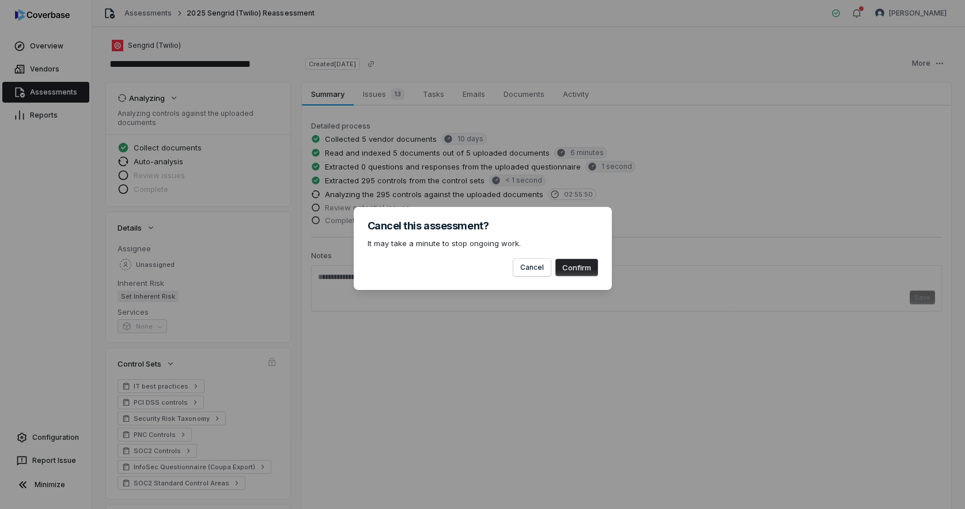
click at [581, 273] on button "Confirm" at bounding box center [577, 267] width 43 height 17
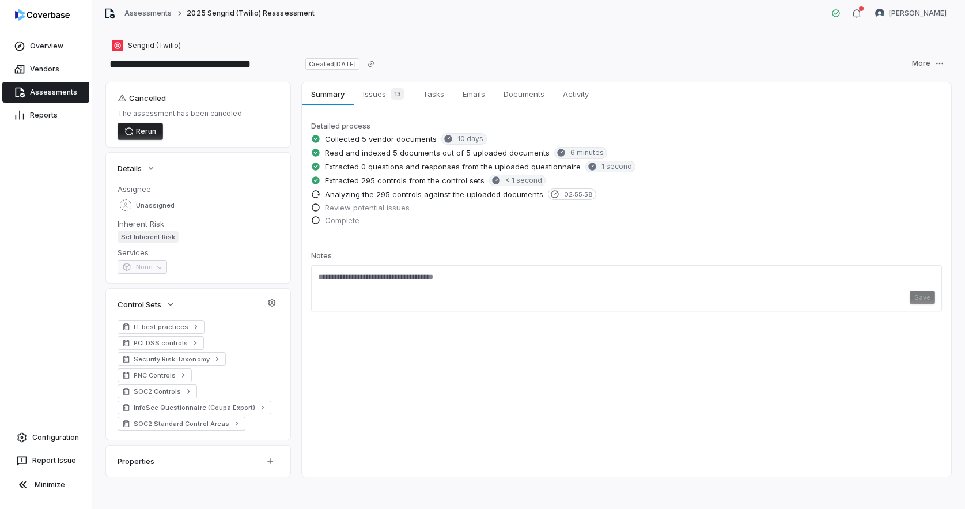
click at [71, 95] on link "Assessments" at bounding box center [45, 92] width 87 height 21
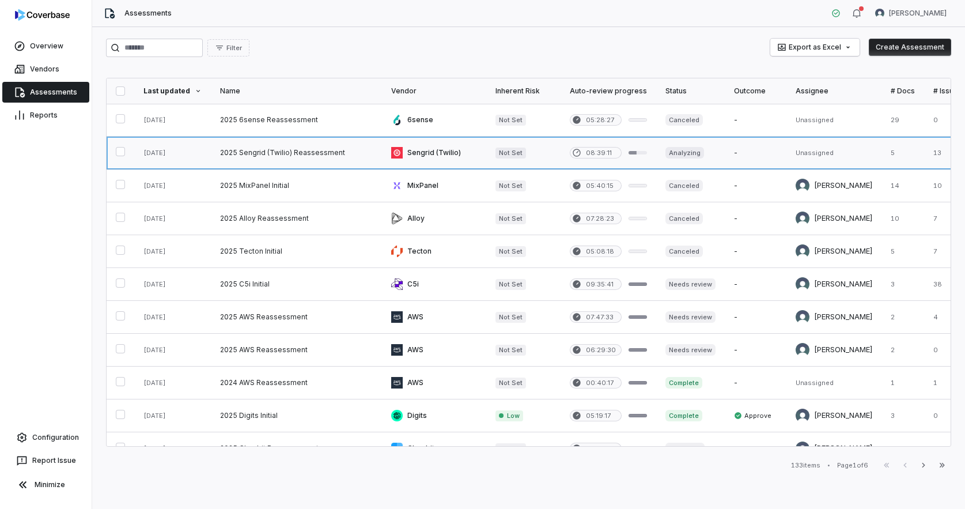
click at [258, 156] on link at bounding box center [296, 153] width 171 height 32
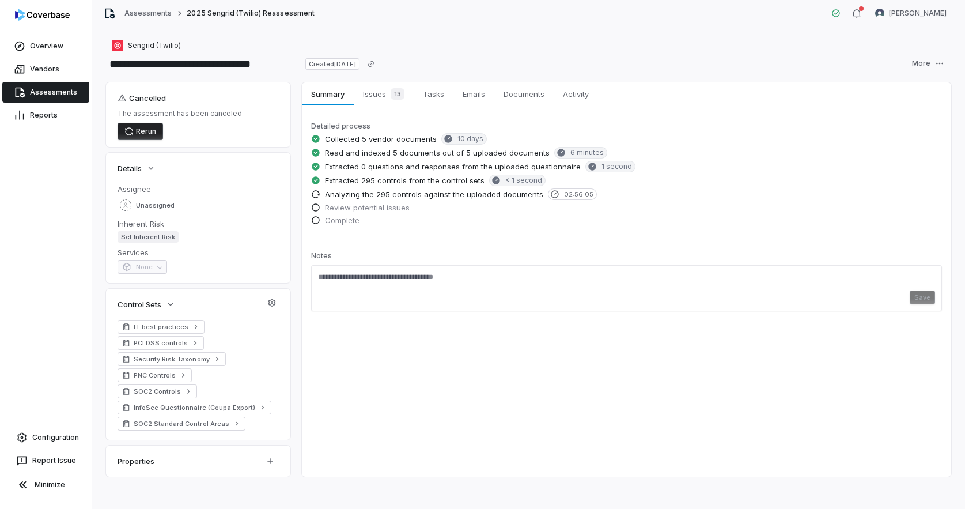
click at [59, 89] on link "Assessments" at bounding box center [45, 92] width 87 height 21
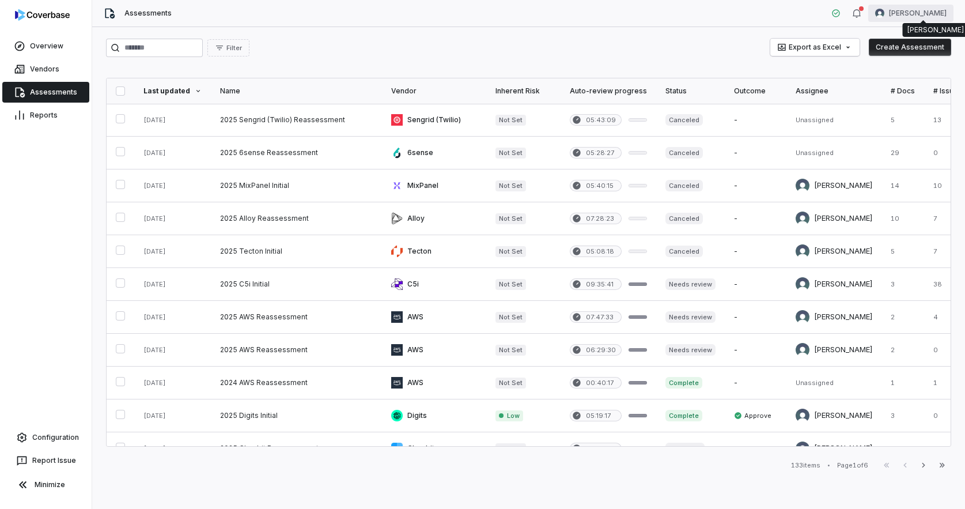
click at [921, 14] on html "Overview Vendors Assessments Reports Configuration Report Issue Minimize Assess…" at bounding box center [482, 254] width 965 height 509
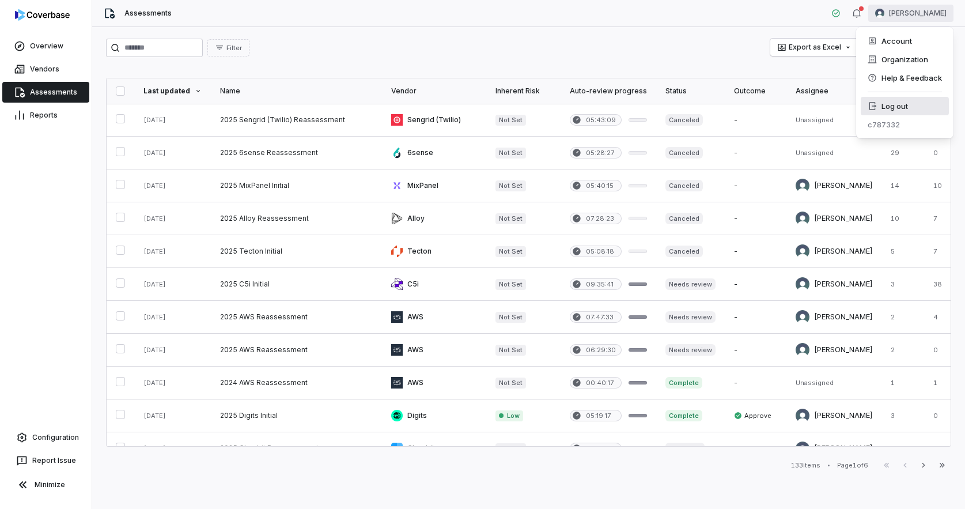
click at [908, 104] on div "Log out" at bounding box center [905, 106] width 88 height 18
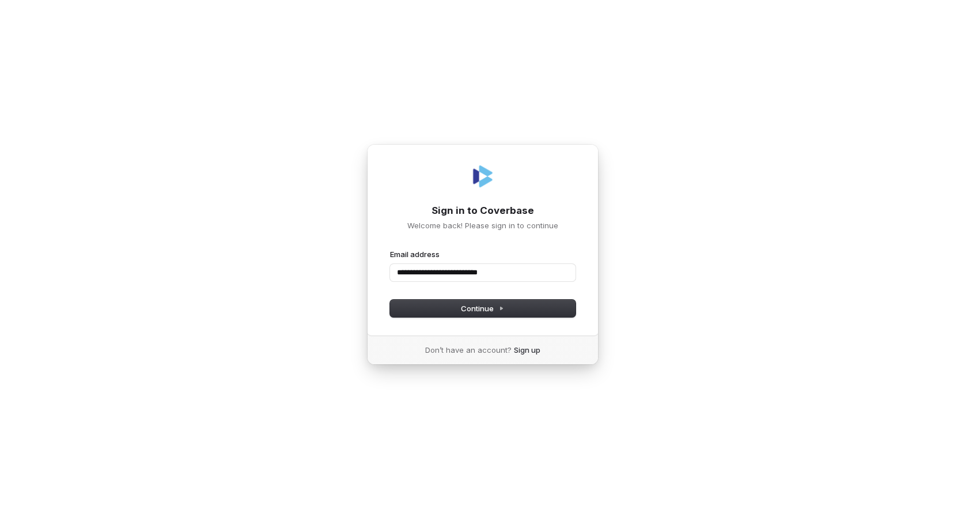
type input "**********"
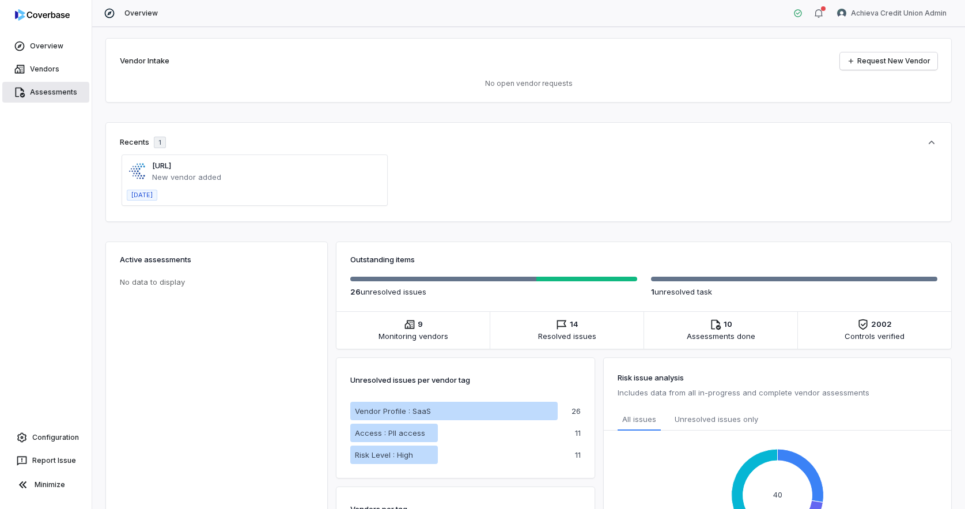
click at [48, 91] on link "Assessments" at bounding box center [45, 92] width 87 height 21
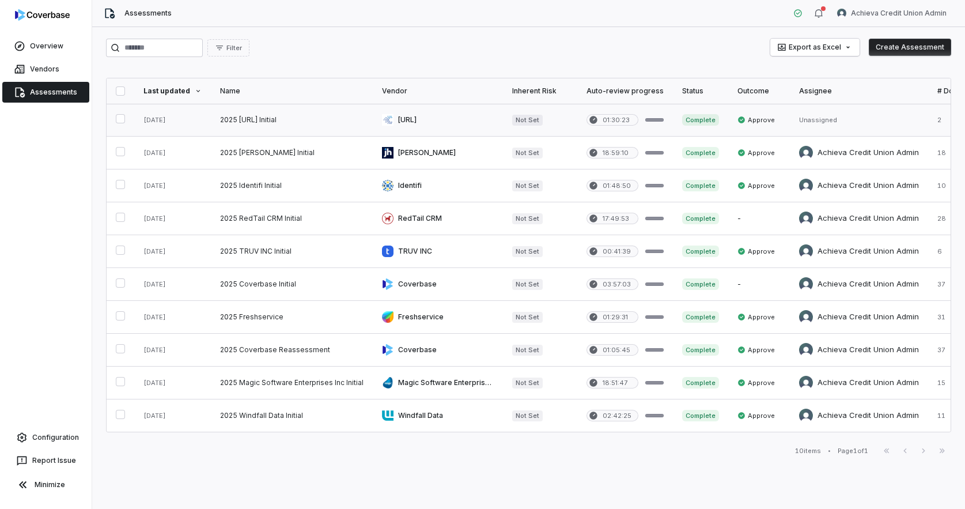
click at [304, 125] on link at bounding box center [292, 120] width 162 height 32
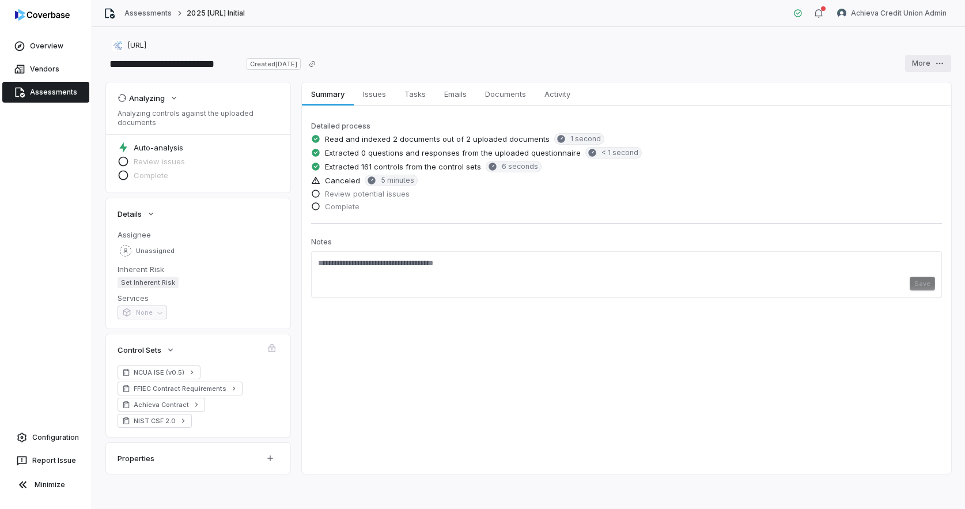
click at [926, 64] on html "**********" at bounding box center [482, 254] width 965 height 509
click at [914, 123] on div "Cancel" at bounding box center [913, 125] width 83 height 18
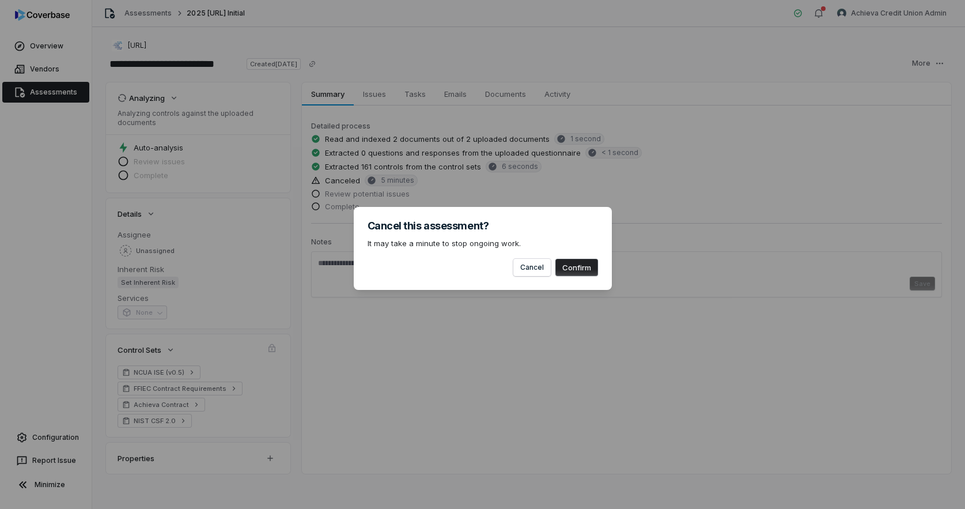
click at [579, 261] on button "Confirm" at bounding box center [577, 267] width 43 height 17
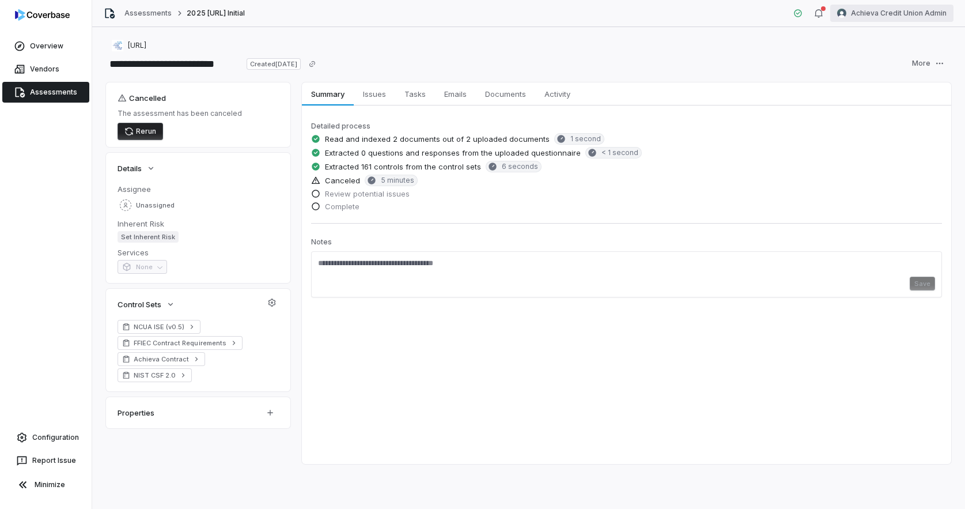
click at [881, 20] on html "**********" at bounding box center [482, 254] width 965 height 509
click at [890, 105] on div "Log out" at bounding box center [905, 106] width 88 height 18
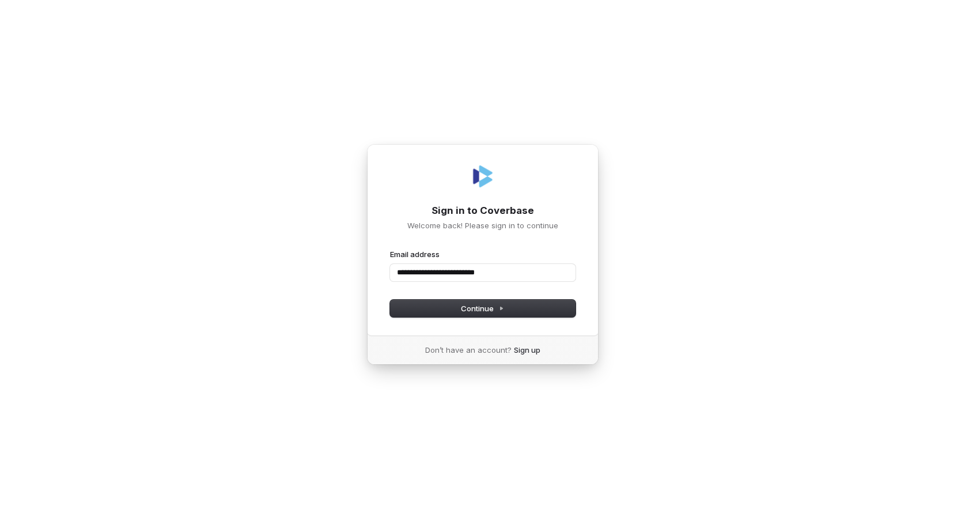
type input "**********"
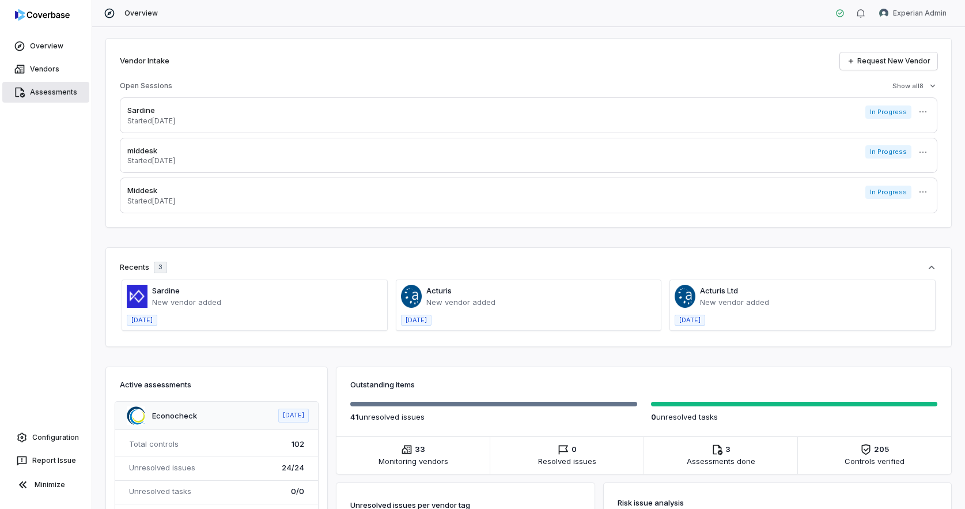
click at [58, 92] on link "Assessments" at bounding box center [45, 92] width 87 height 21
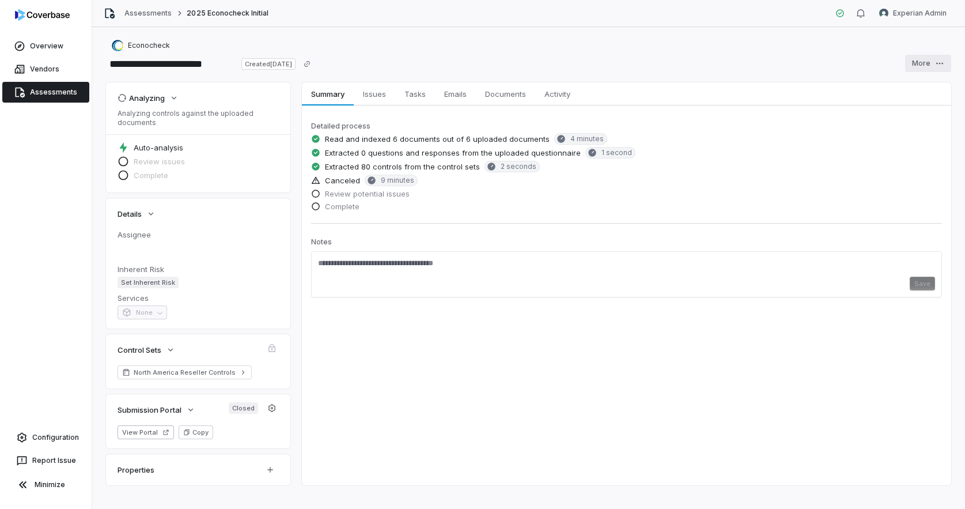
click at [932, 59] on html "**********" at bounding box center [482, 254] width 965 height 509
click at [915, 126] on div "Cancel" at bounding box center [913, 125] width 83 height 18
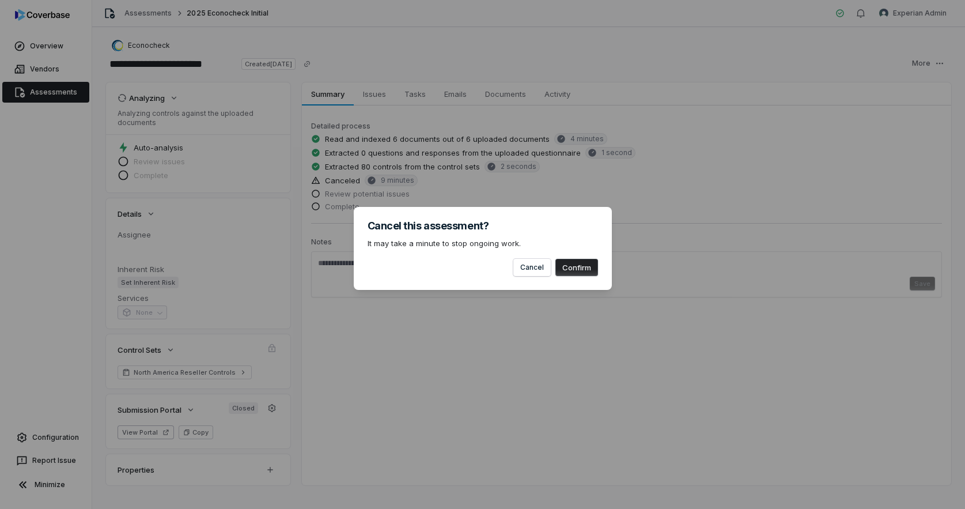
click at [564, 269] on button "Confirm" at bounding box center [577, 267] width 43 height 17
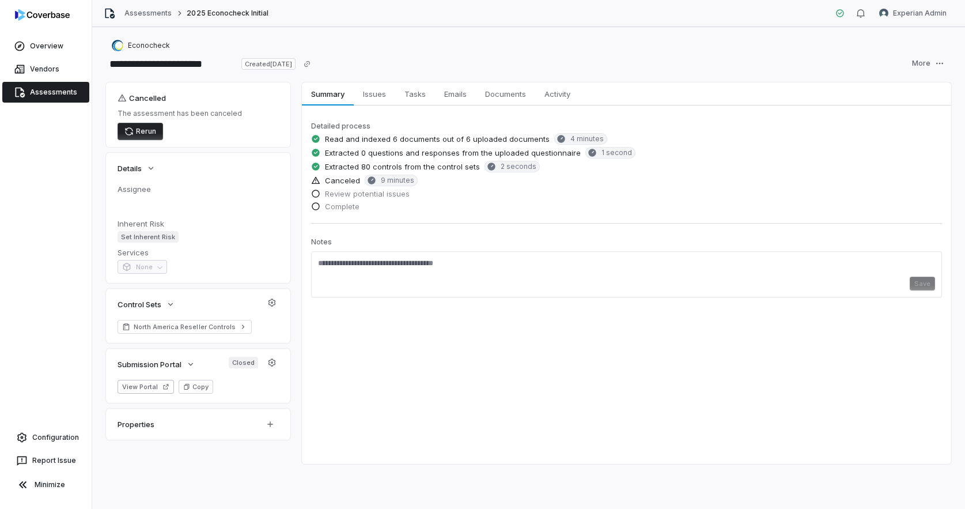
click at [42, 97] on link "Assessments" at bounding box center [45, 92] width 87 height 21
click at [916, 13] on html "**********" at bounding box center [482, 254] width 965 height 509
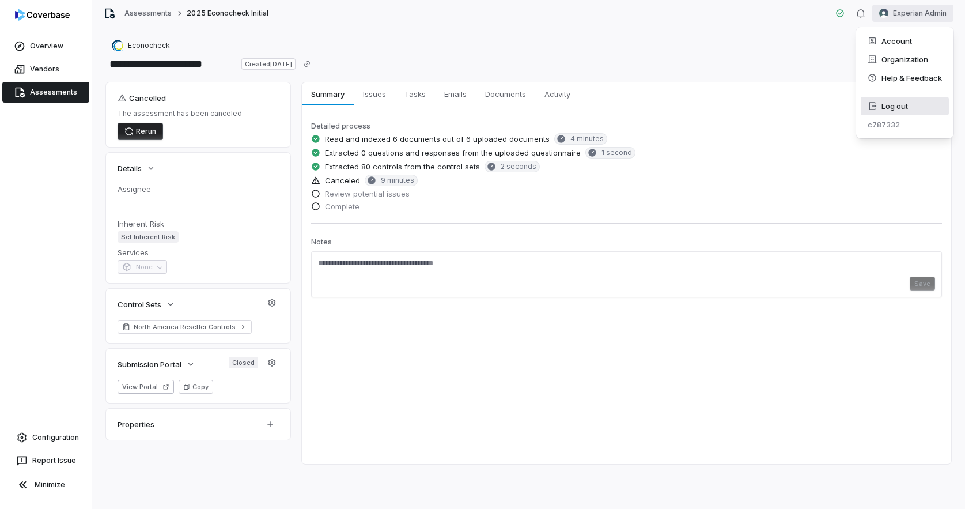
click at [899, 101] on div "Log out" at bounding box center [905, 106] width 88 height 18
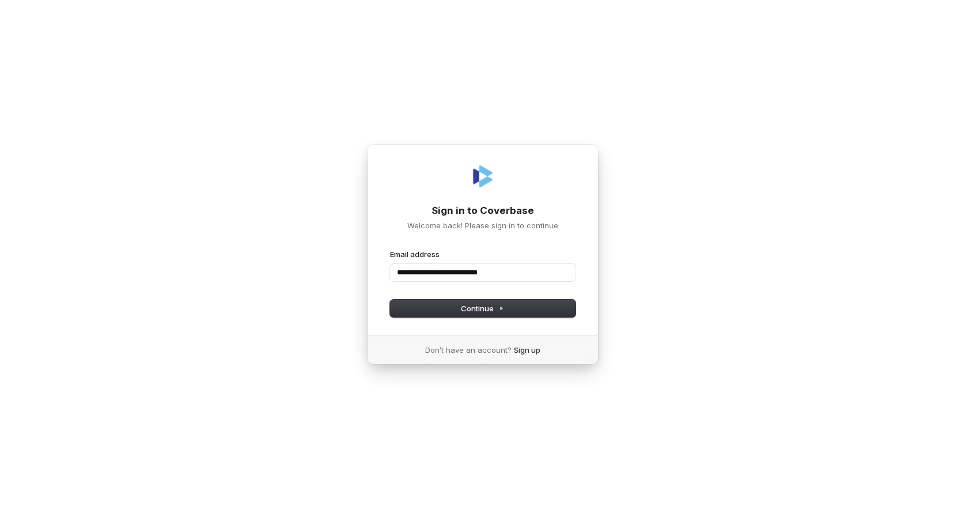
type input "**********"
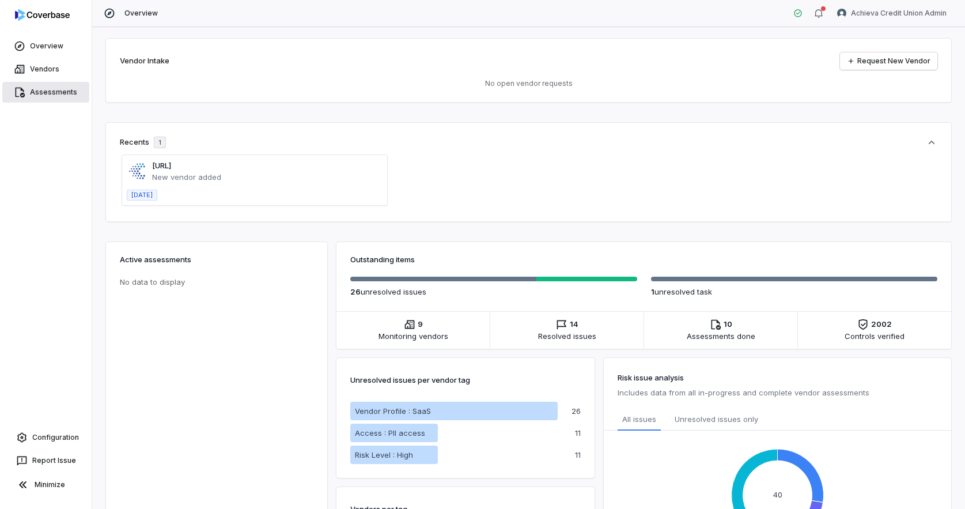
click at [54, 86] on link "Assessments" at bounding box center [45, 92] width 87 height 21
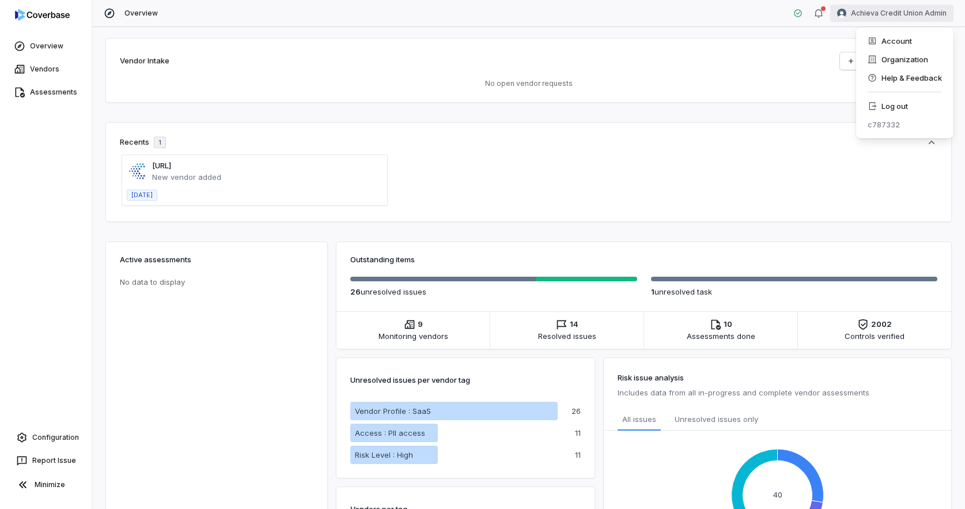
click at [871, 7] on html "Overview Vendors Assessments Configuration Report Issue Minimize Overview Achie…" at bounding box center [482, 254] width 965 height 509
click at [888, 105] on div "Log out" at bounding box center [905, 106] width 88 height 18
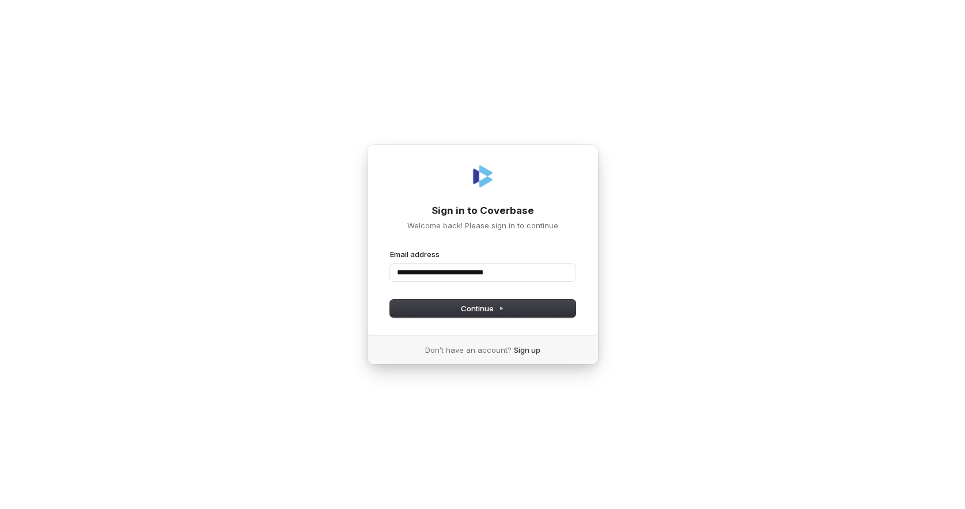
type input "**********"
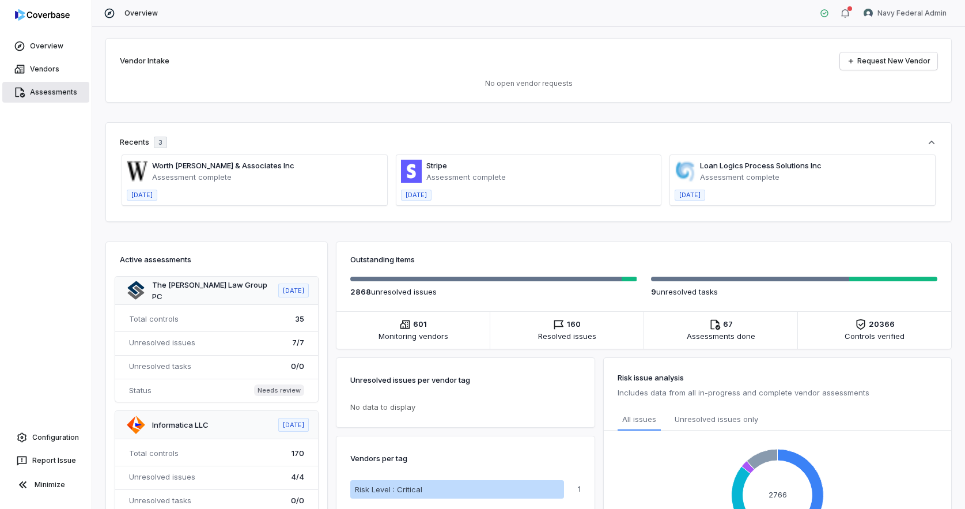
click at [49, 96] on link "Assessments" at bounding box center [45, 92] width 87 height 21
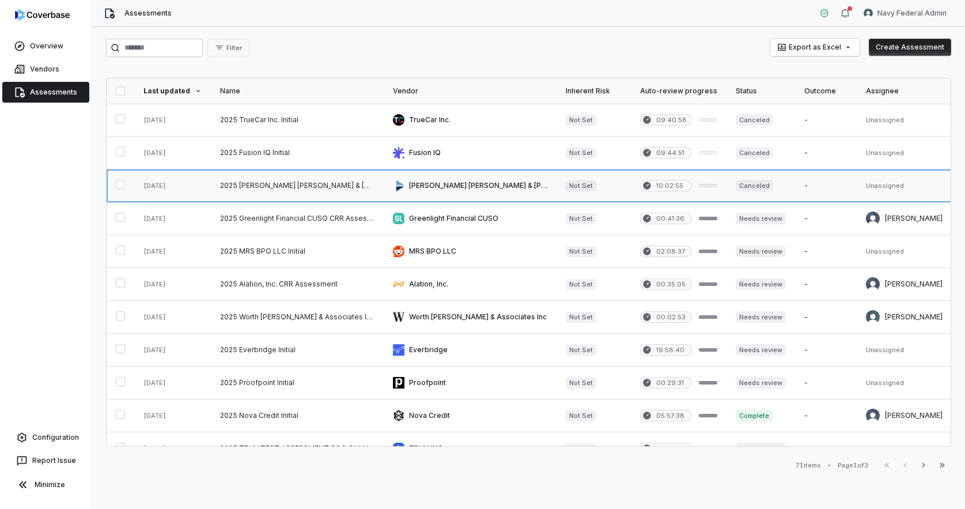
click at [232, 188] on link at bounding box center [297, 185] width 173 height 32
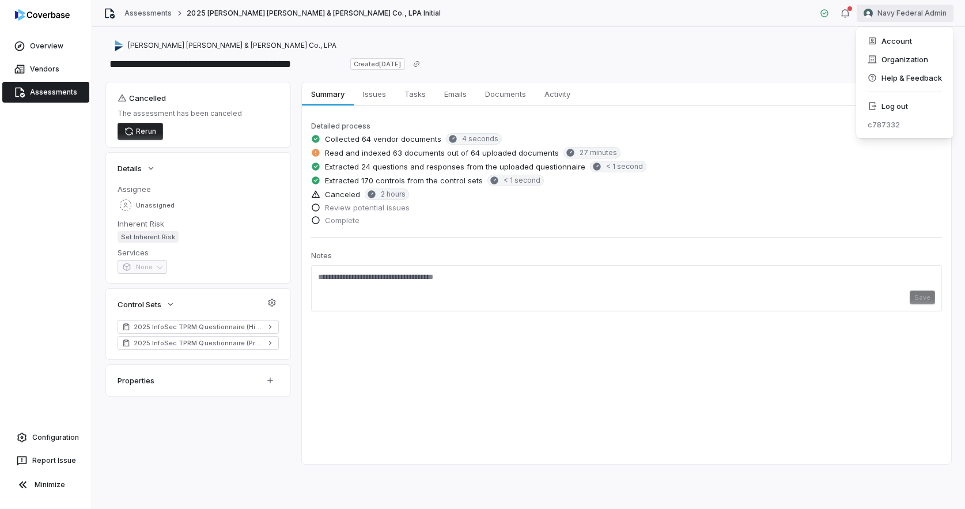
click at [889, 15] on html "**********" at bounding box center [482, 254] width 965 height 509
click at [877, 108] on div "Log out" at bounding box center [905, 106] width 88 height 18
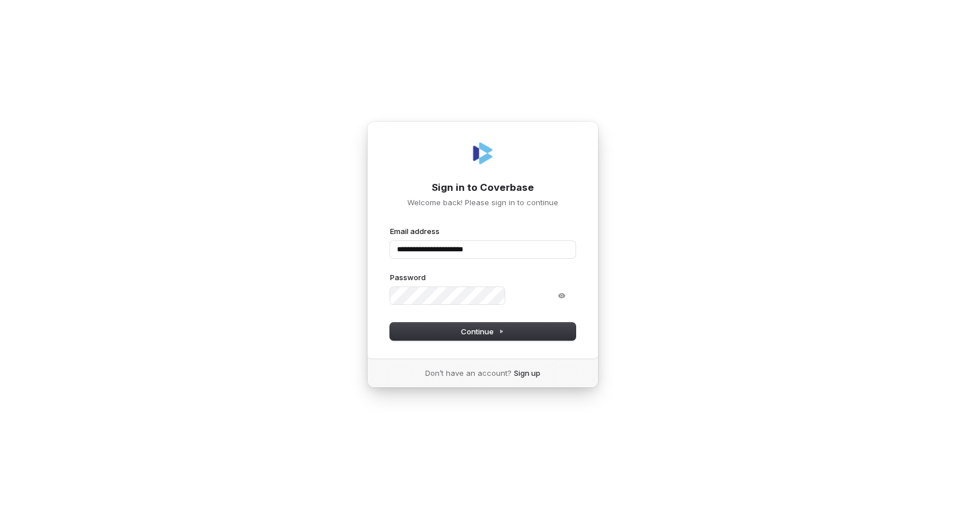
type input "**********"
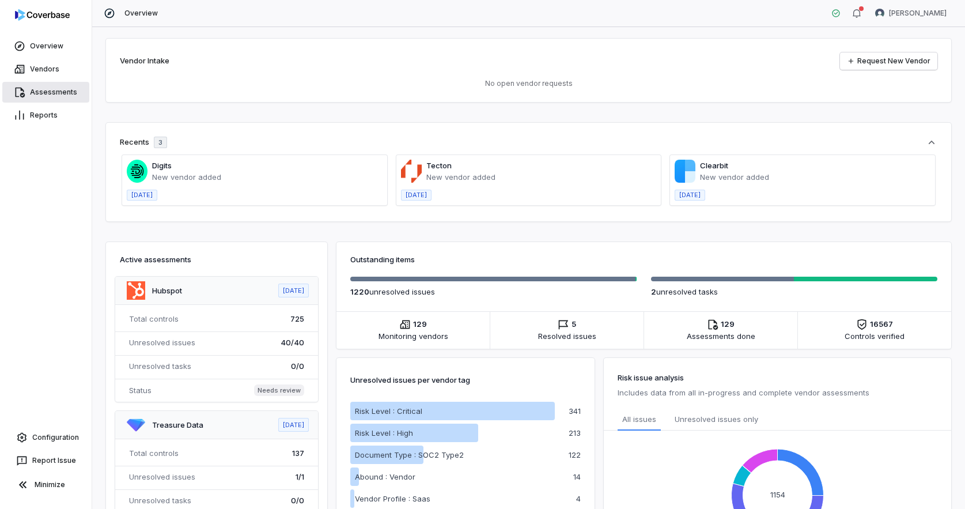
click at [56, 90] on link "Assessments" at bounding box center [45, 92] width 87 height 21
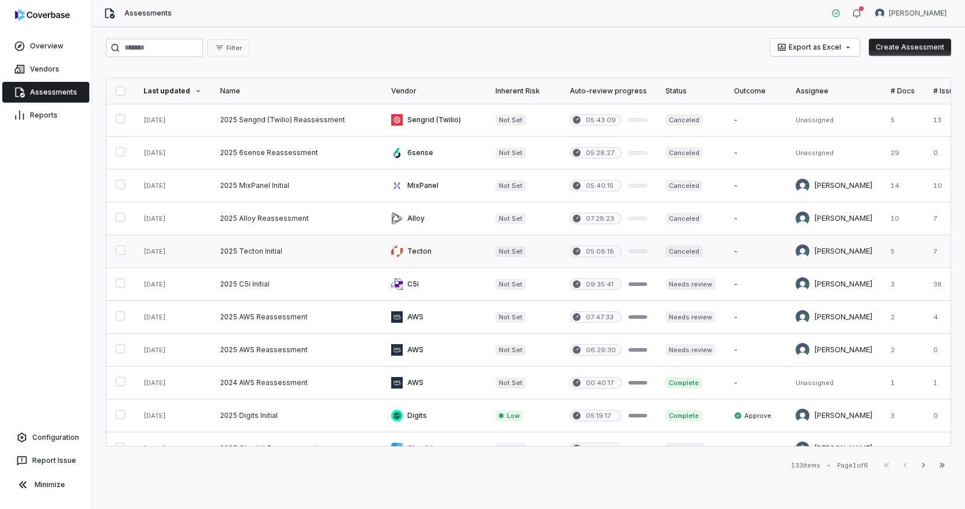
click at [266, 255] on link at bounding box center [296, 251] width 171 height 32
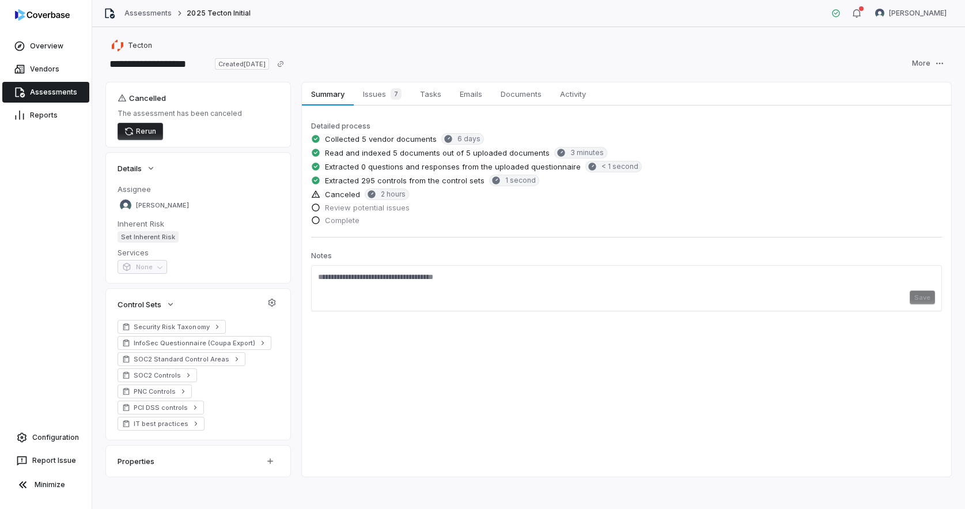
click at [923, 22] on div "Assessments 2025 Tecton Initial Bill Admin" at bounding box center [528, 13] width 873 height 27
click at [923, 15] on html "**********" at bounding box center [482, 254] width 965 height 509
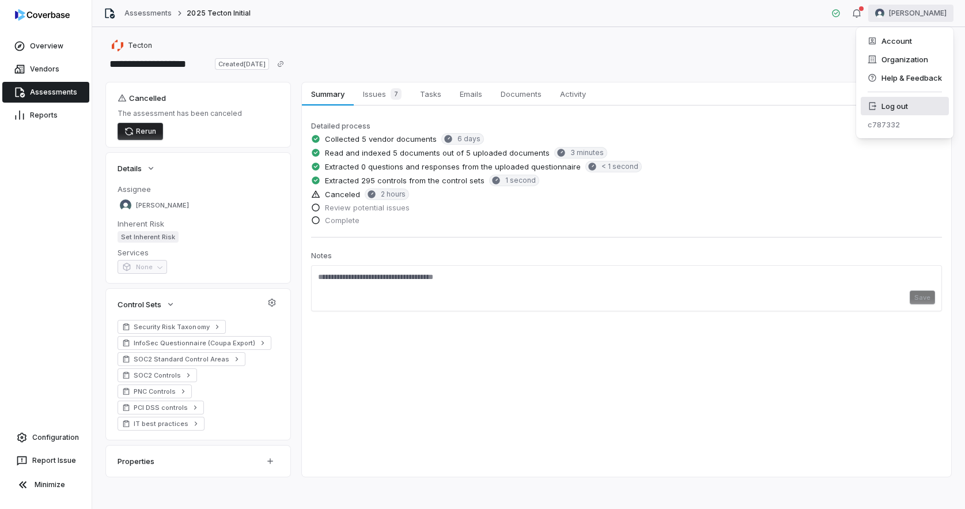
click at [917, 101] on div "Log out" at bounding box center [905, 106] width 88 height 18
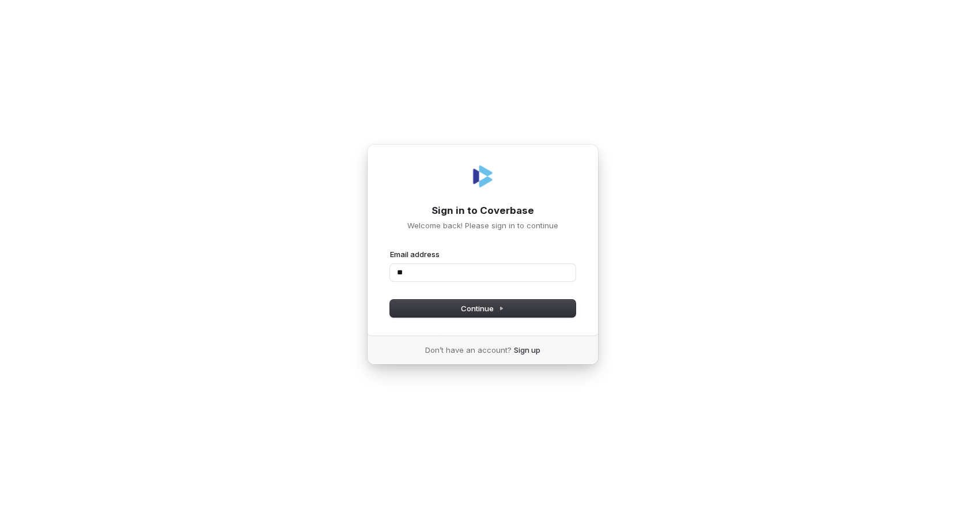
type input "*"
type input "**********"
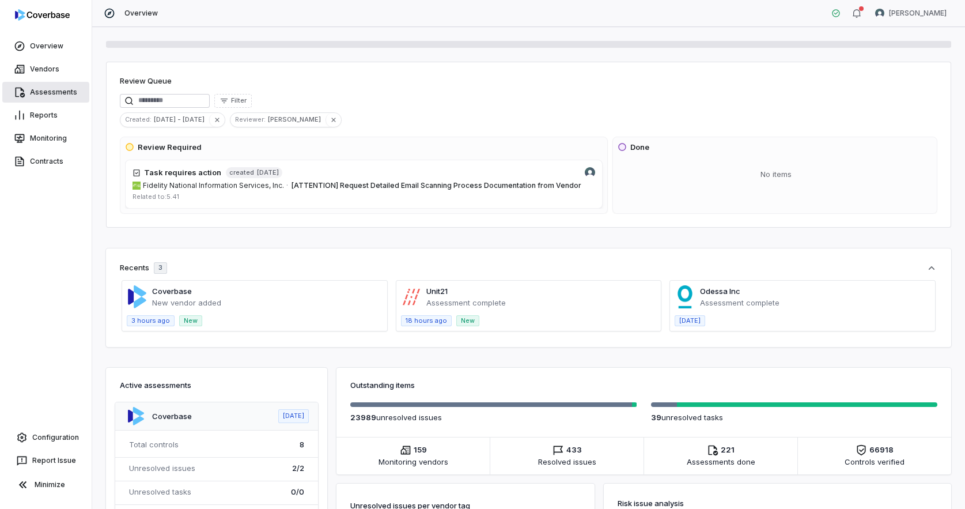
click at [70, 95] on link "Assessments" at bounding box center [45, 92] width 87 height 21
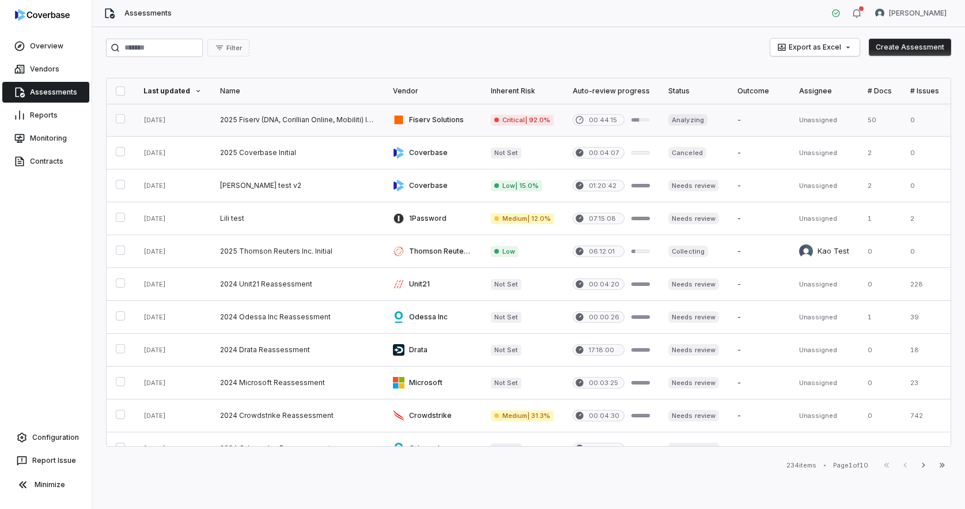
click at [311, 123] on link at bounding box center [297, 120] width 173 height 32
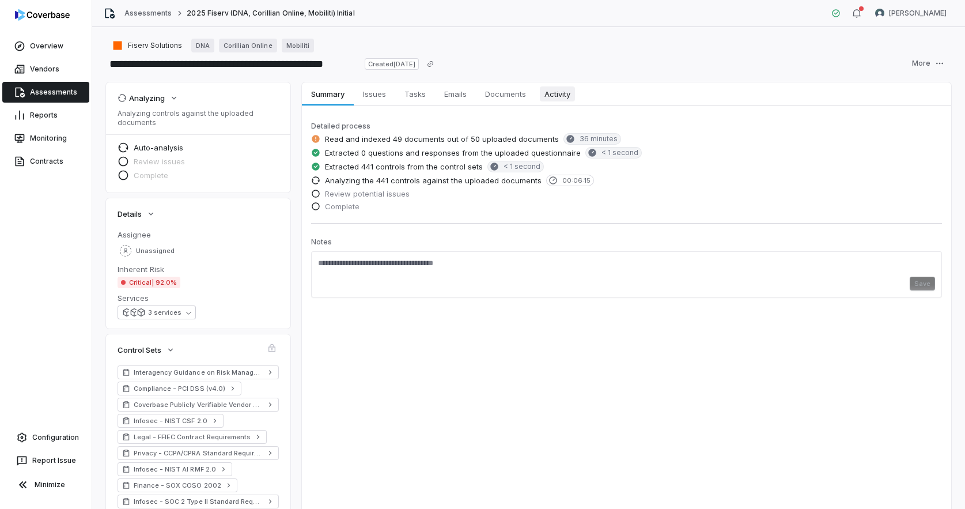
click at [556, 93] on span "Activity" at bounding box center [557, 93] width 35 height 15
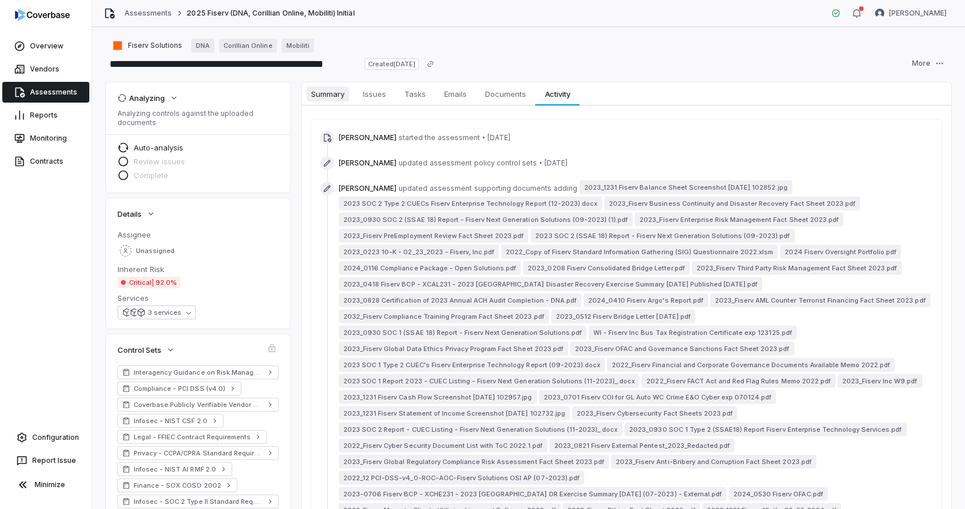
click at [316, 94] on span "Summary" at bounding box center [328, 93] width 43 height 15
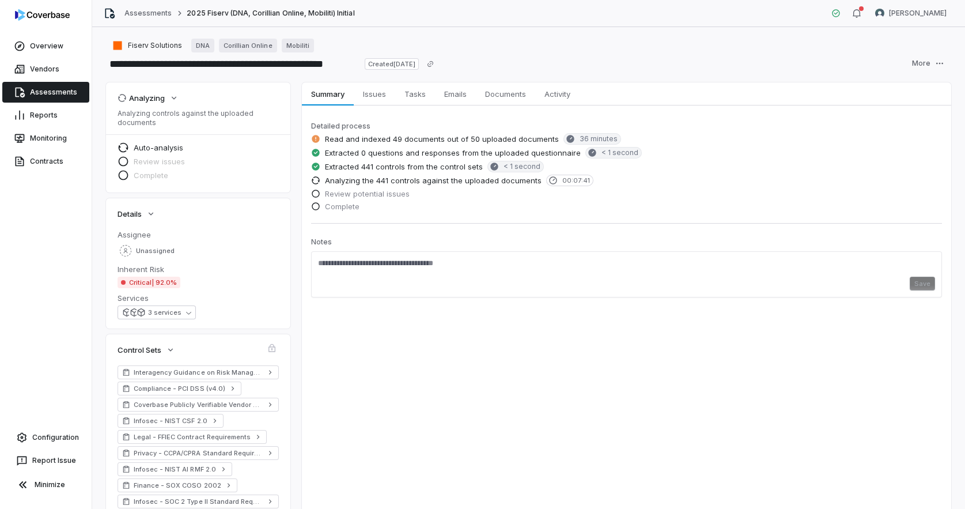
click at [910, 4] on div "Assessments 2025 Fiserv (DNA, Corillian Online, Mobiliti) Initial [PERSON_NAME]" at bounding box center [528, 13] width 873 height 27
click at [920, 6] on html "**********" at bounding box center [482, 254] width 965 height 509
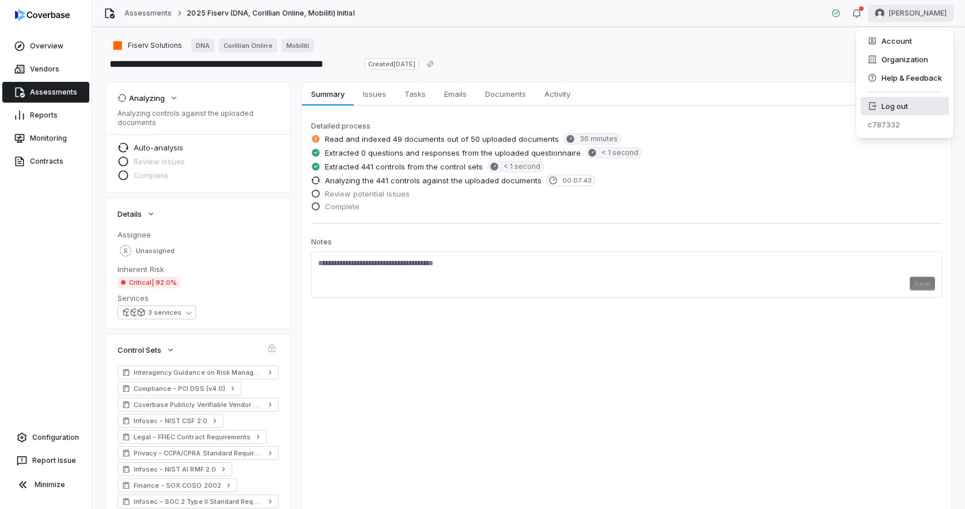
click at [899, 104] on div "Log out" at bounding box center [905, 106] width 88 height 18
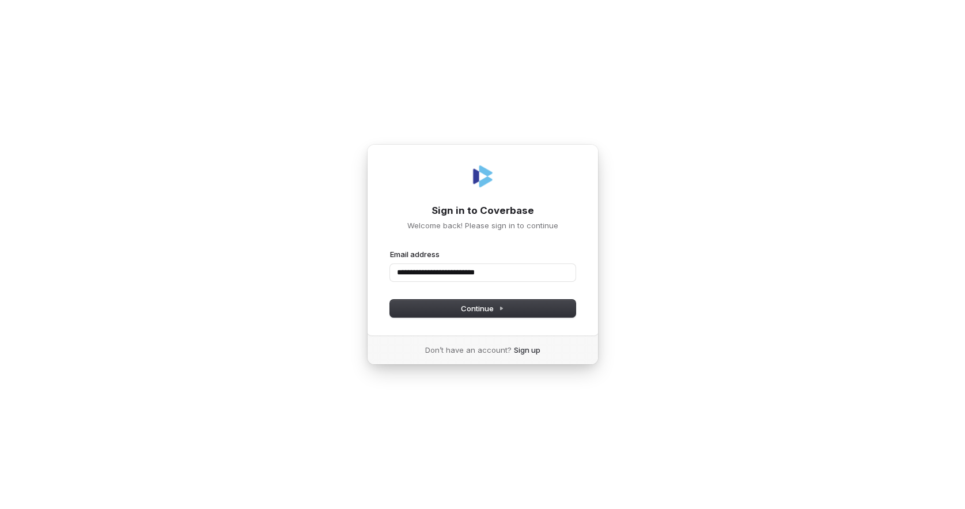
type input "**********"
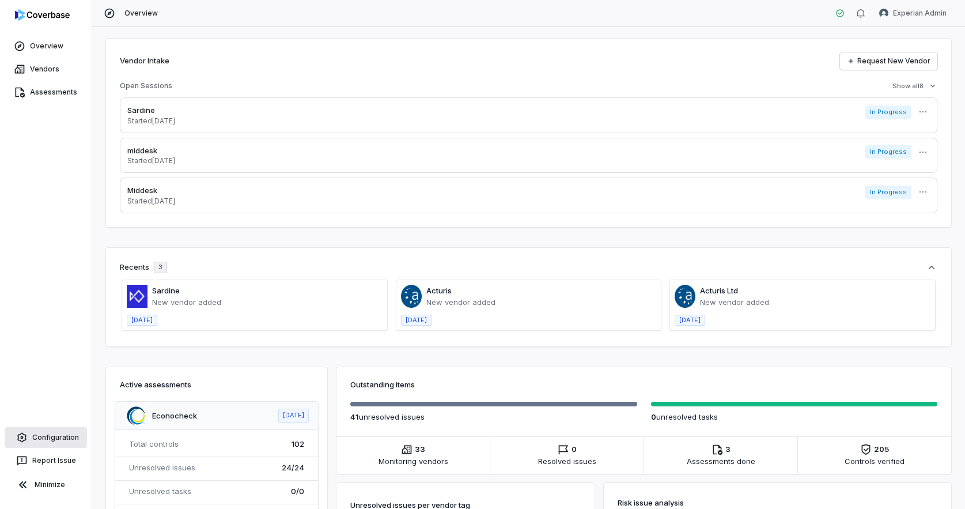
click at [52, 436] on link "Configuration" at bounding box center [46, 437] width 82 height 21
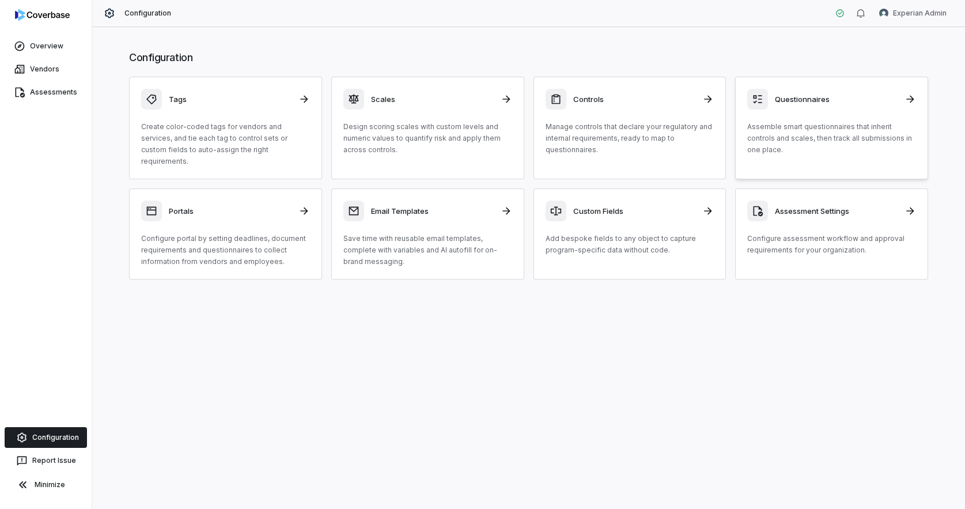
click at [836, 127] on p "Assemble smart questionnaires that inherit controls and scales, then track all …" at bounding box center [831, 138] width 169 height 35
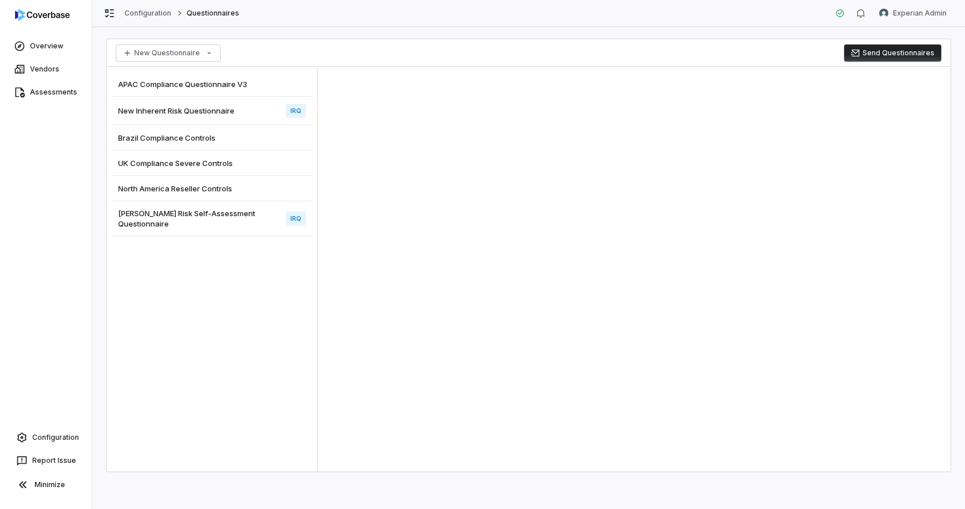
click at [205, 216] on span "Archer Risk Self-Assessment Questionnaire" at bounding box center [199, 218] width 163 height 21
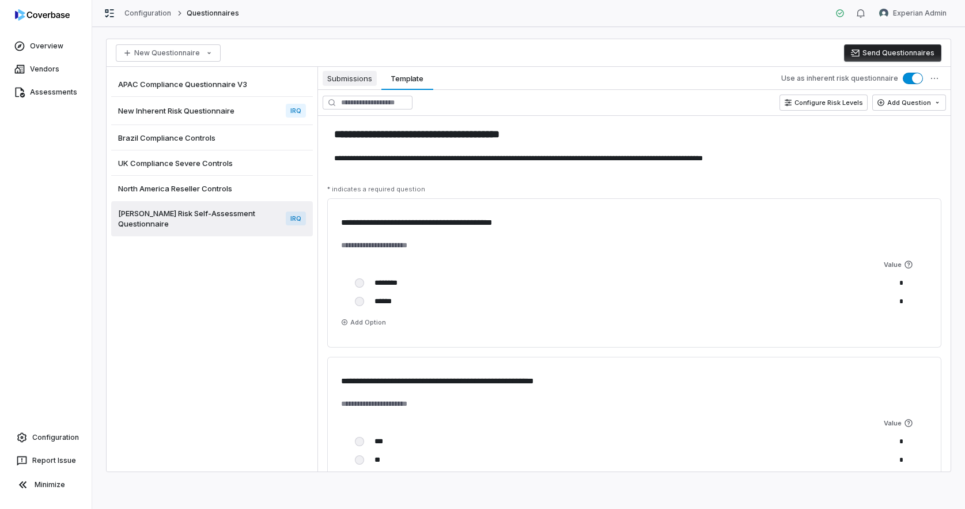
type textarea "*"
click at [349, 78] on span "Submissions" at bounding box center [350, 78] width 54 height 15
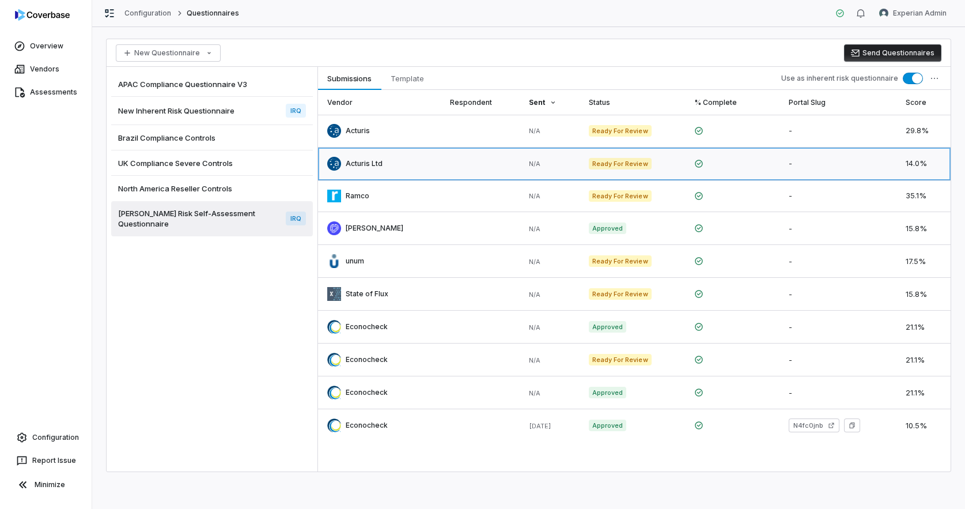
click at [376, 167] on link at bounding box center [379, 164] width 123 height 32
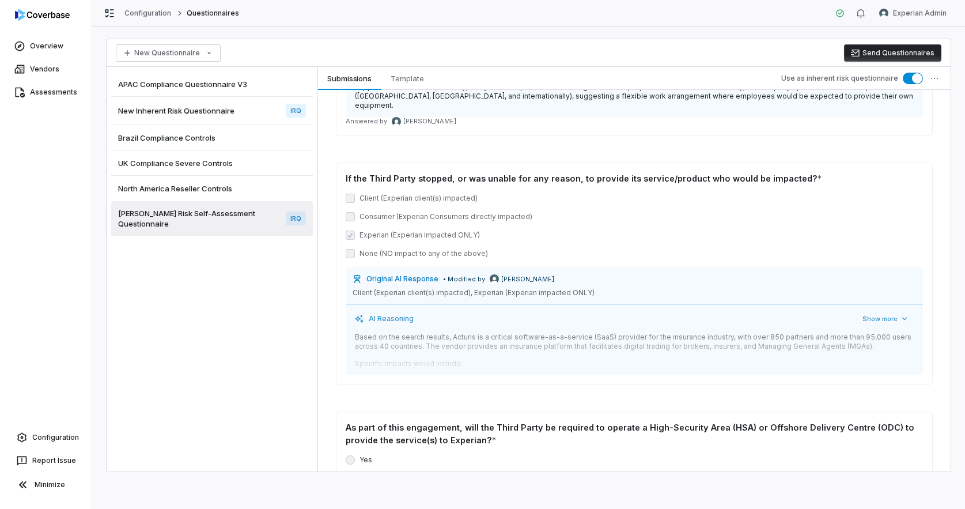
scroll to position [2510, 0]
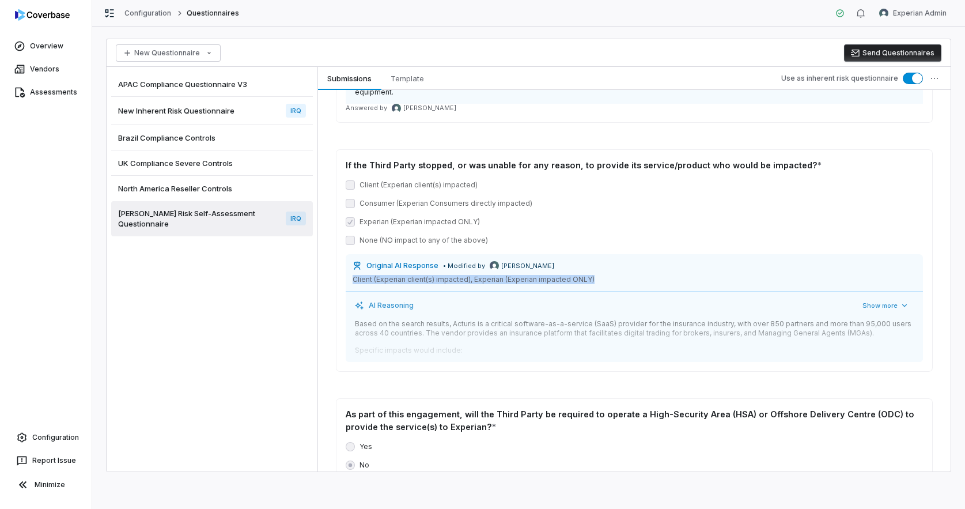
drag, startPoint x: 353, startPoint y: 247, endPoint x: 588, endPoint y: 256, distance: 234.7
click at [588, 256] on div "Original AI Response • Modified by Nathan Crofts Client (Experian client(s) imp…" at bounding box center [634, 272] width 577 height 37
click at [566, 236] on div "None (NO impact to any of the above)" at bounding box center [634, 240] width 577 height 9
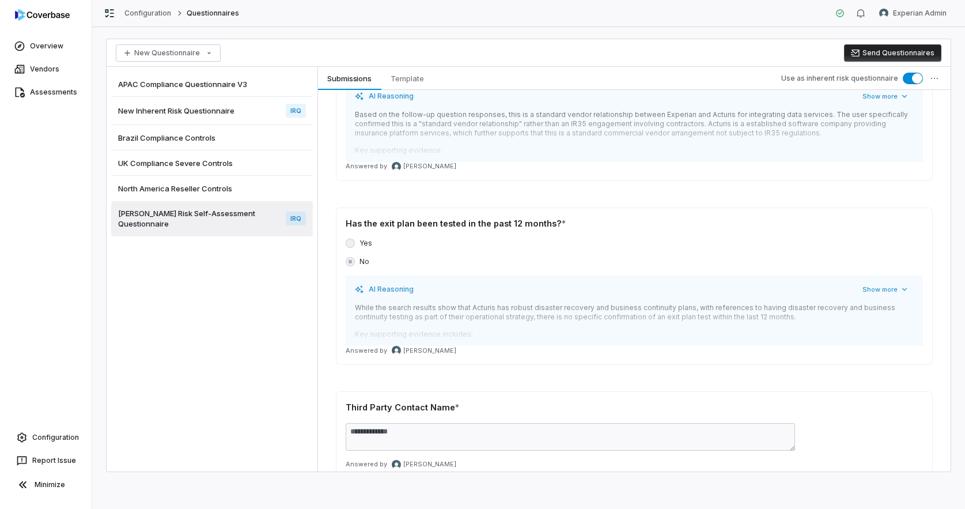
scroll to position [0, 0]
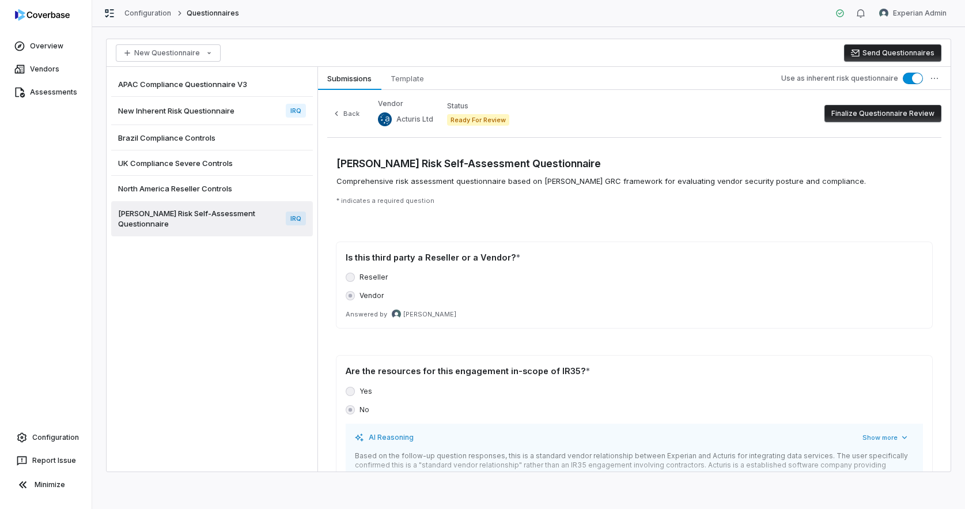
click at [906, 113] on button "Finalize Questionnaire Review" at bounding box center [883, 113] width 117 height 17
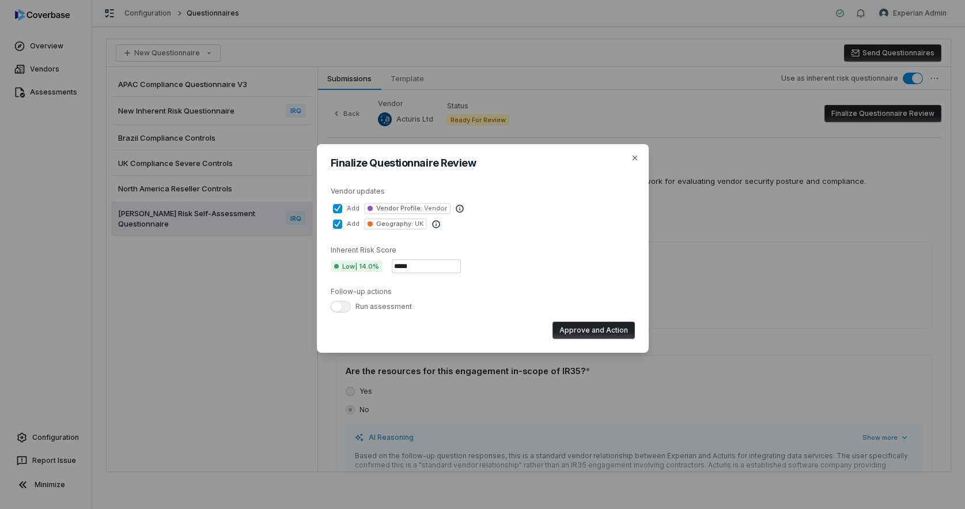
click at [341, 307] on span "button" at bounding box center [336, 306] width 10 height 10
click at [341, 307] on span "button" at bounding box center [345, 306] width 10 height 10
click at [636, 161] on icon "button" at bounding box center [634, 157] width 9 height 9
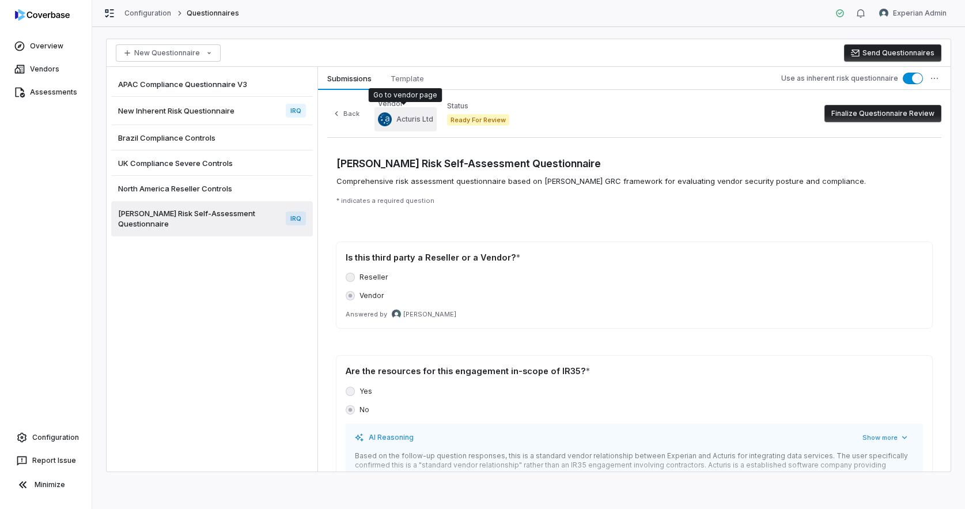
click at [413, 120] on span "Acturis Ltd" at bounding box center [414, 119] width 37 height 9
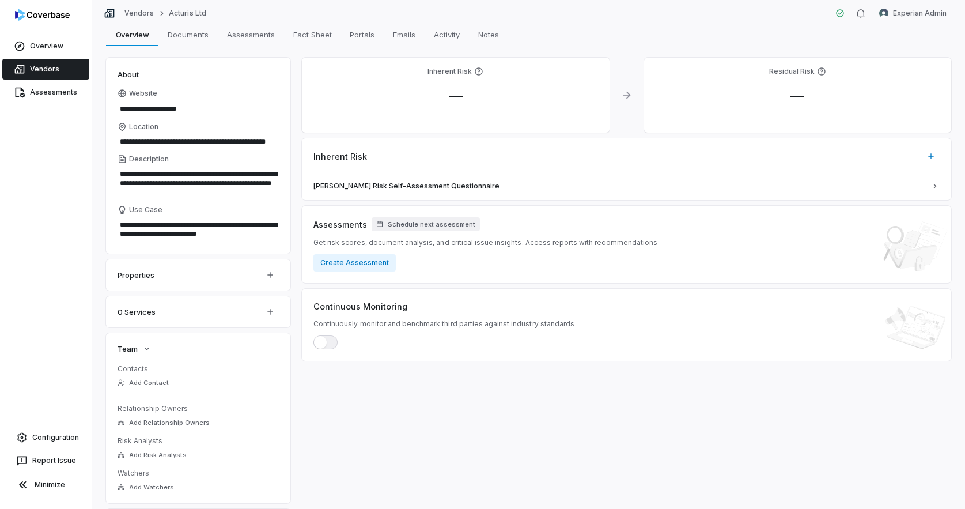
scroll to position [56, 0]
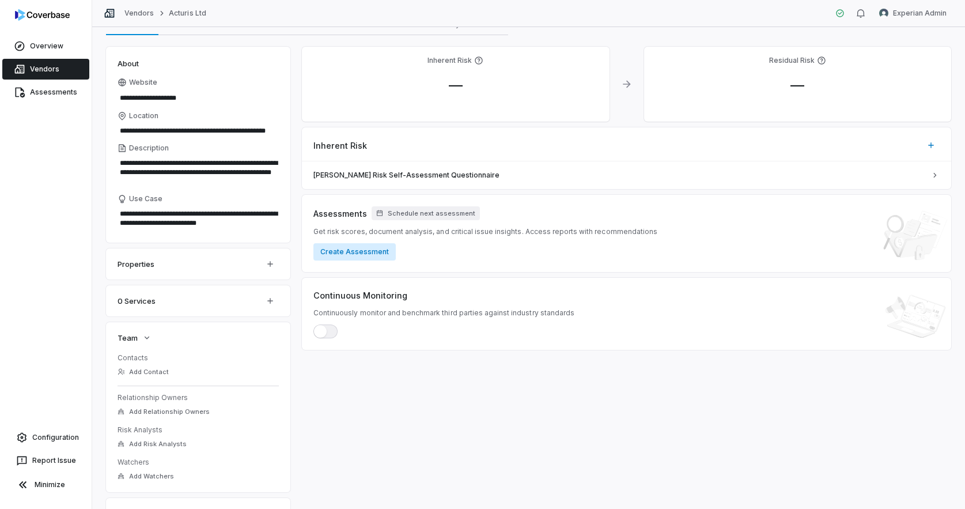
click at [362, 253] on button "Create Assessment" at bounding box center [354, 251] width 82 height 17
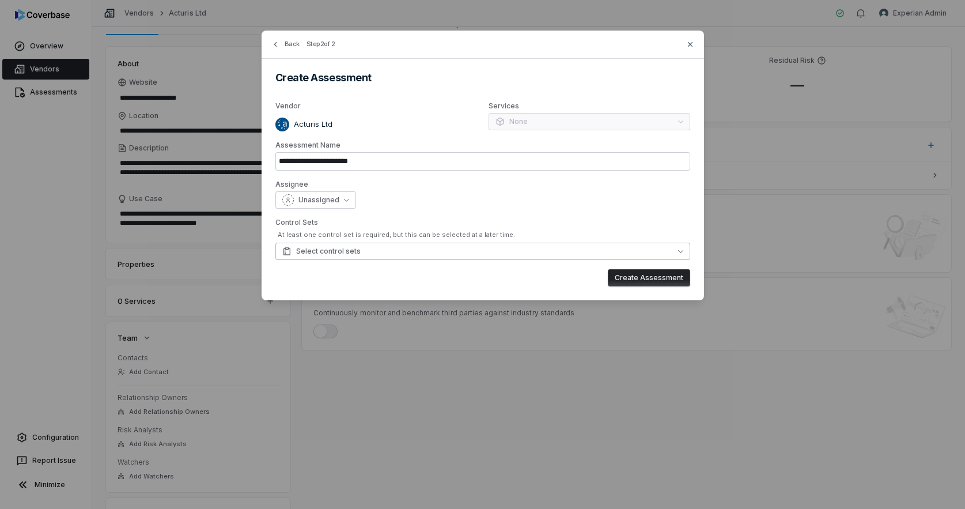
click at [404, 256] on button "Select control sets" at bounding box center [482, 251] width 415 height 17
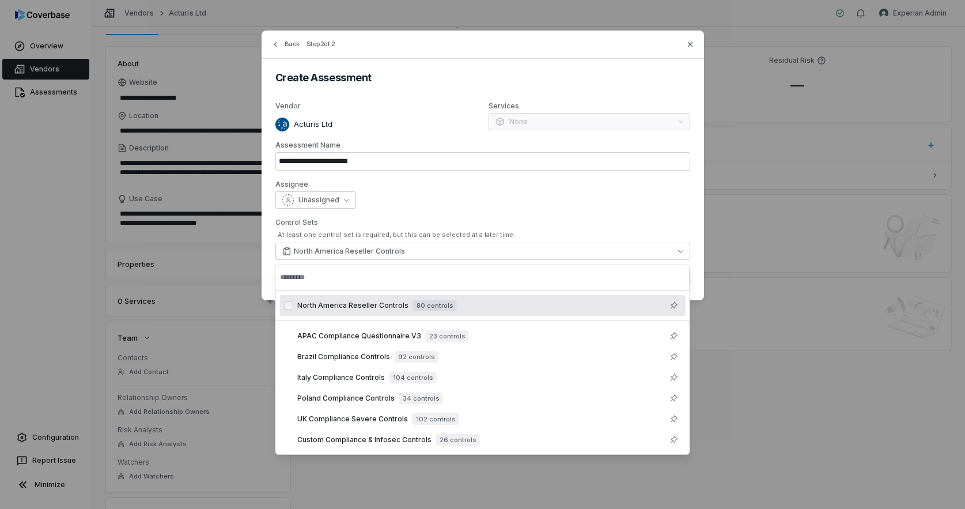
click at [563, 200] on div "Unassigned" at bounding box center [482, 199] width 415 height 17
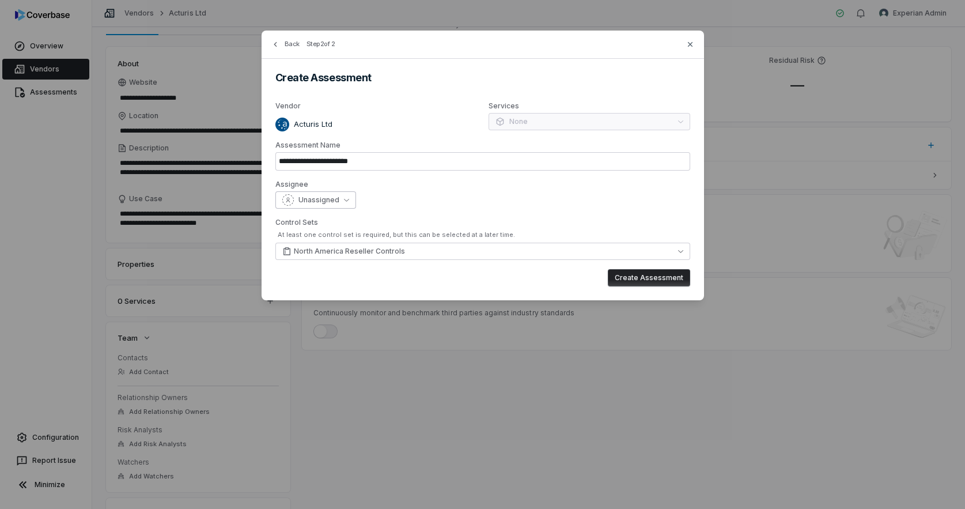
click at [333, 200] on span "Unassigned" at bounding box center [319, 199] width 41 height 9
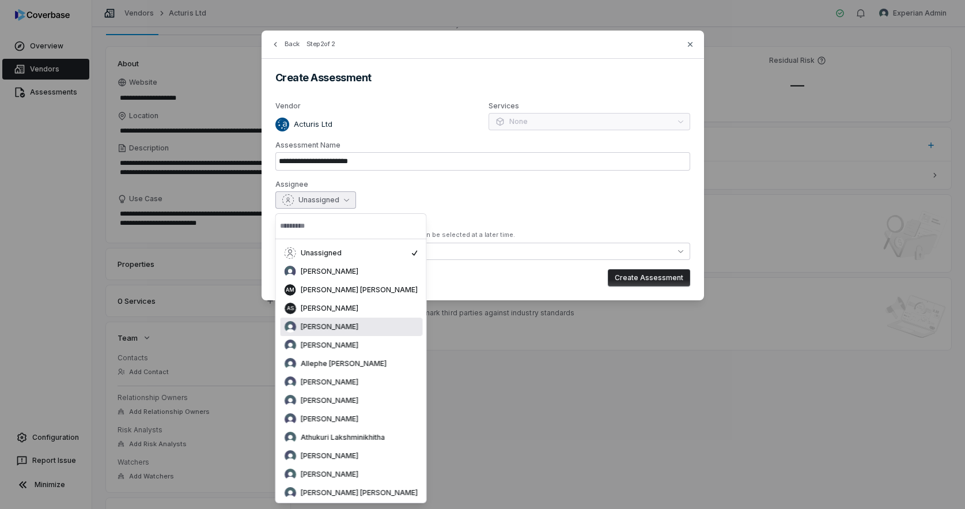
click at [344, 319] on div "Alan Faulkner" at bounding box center [351, 327] width 142 height 18
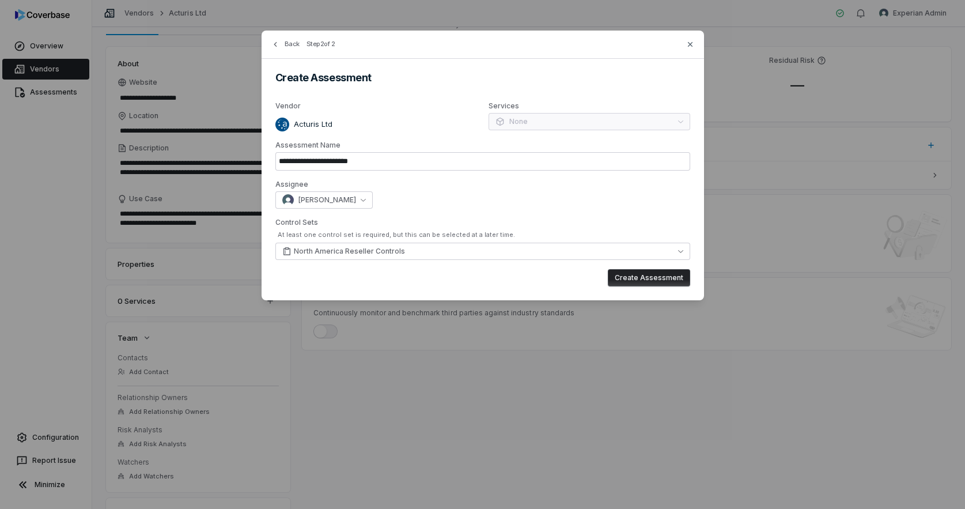
click at [650, 281] on button "Create Assessment" at bounding box center [649, 277] width 82 height 17
type input "**********"
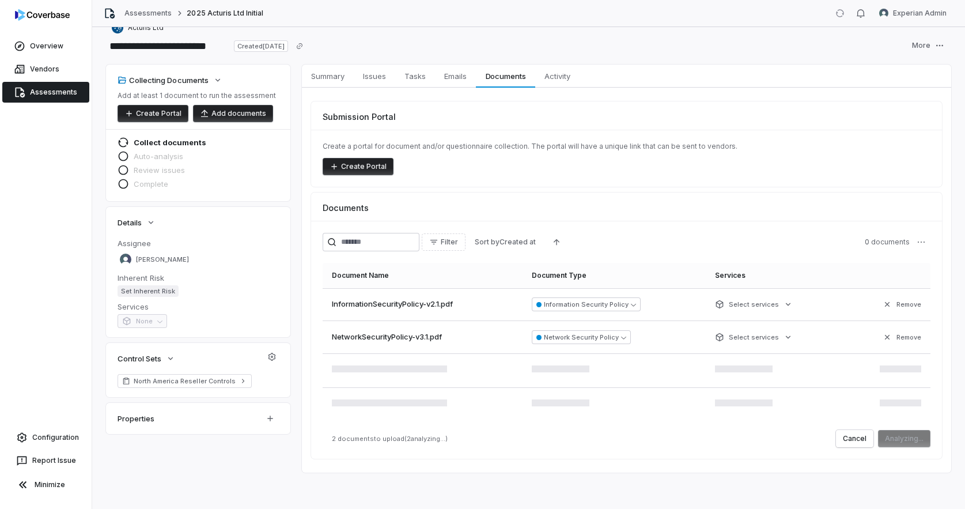
scroll to position [17, 0]
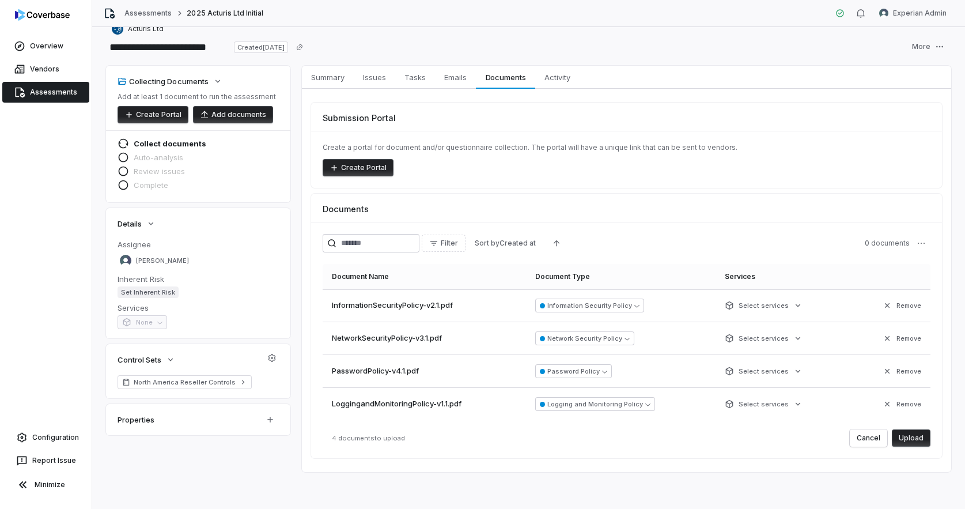
click at [920, 436] on button "Upload" at bounding box center [911, 437] width 39 height 17
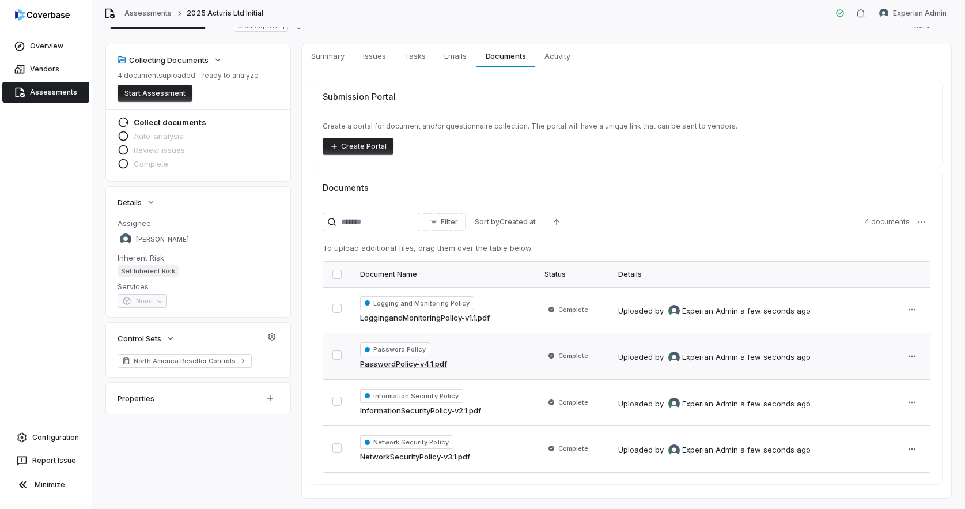
scroll to position [0, 0]
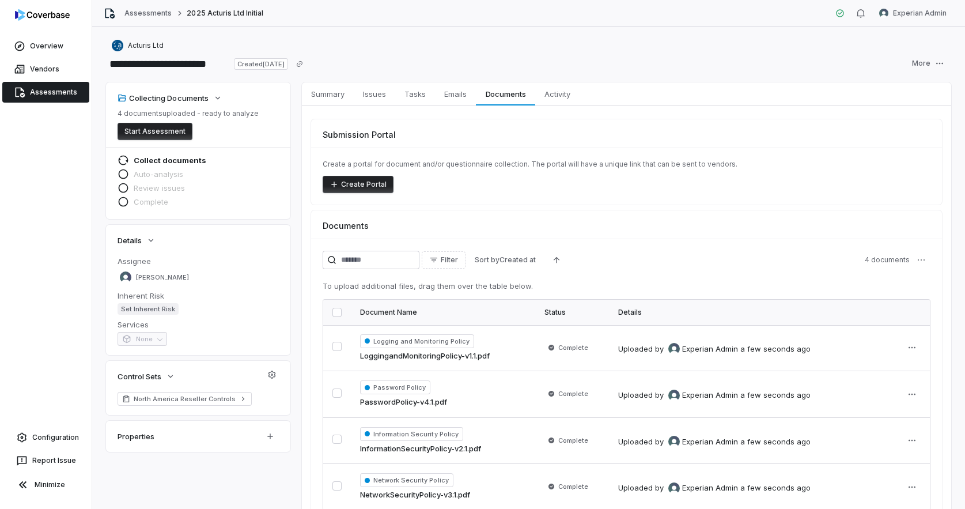
click at [138, 130] on button "Start Assessment" at bounding box center [155, 131] width 75 height 17
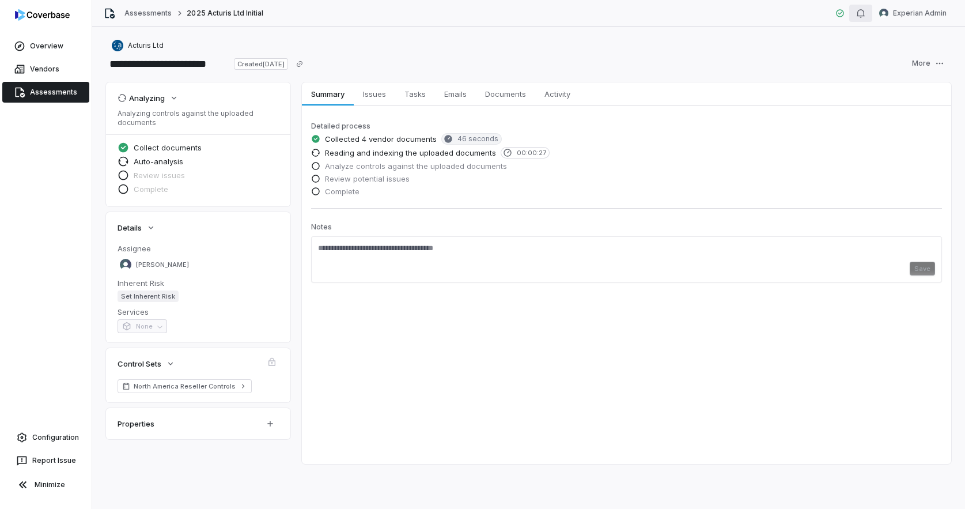
click at [862, 19] on div "button" at bounding box center [860, 13] width 9 height 14
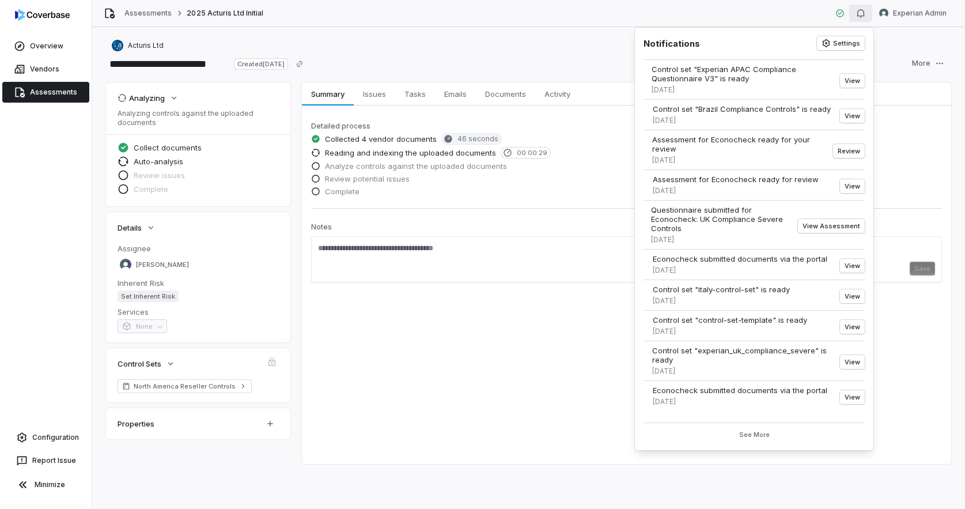
click at [864, 17] on icon "button" at bounding box center [860, 13] width 9 height 9
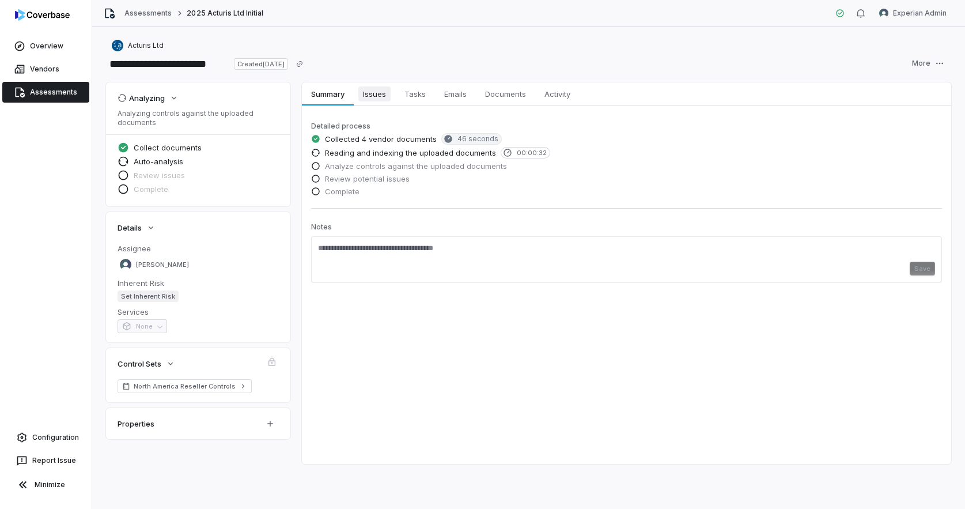
click at [375, 90] on span "Issues" at bounding box center [374, 93] width 32 height 15
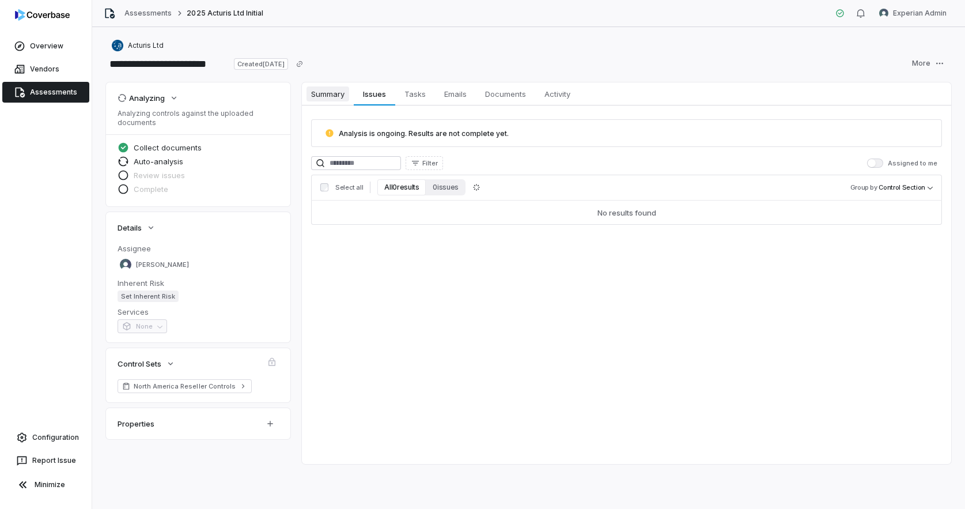
click at [337, 99] on span "Summary" at bounding box center [328, 93] width 43 height 15
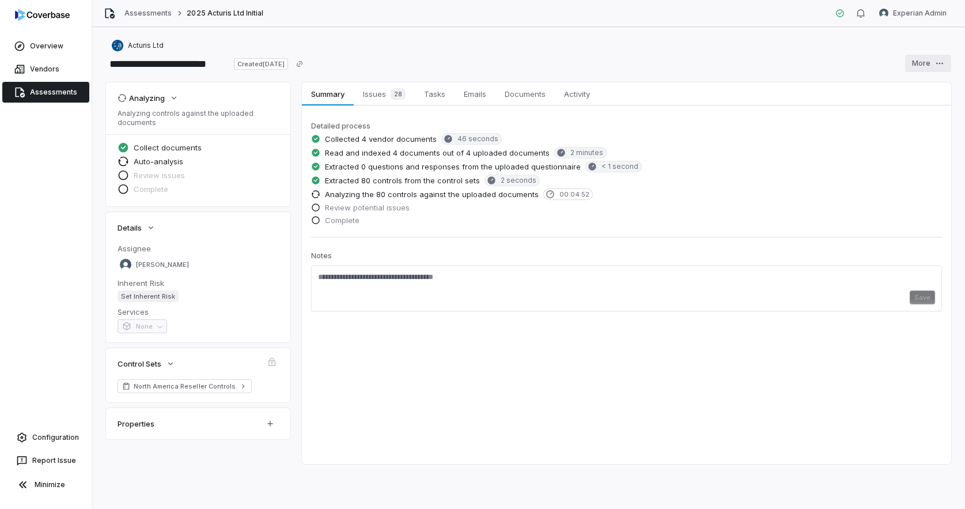
click at [934, 62] on html "**********" at bounding box center [482, 254] width 965 height 509
click at [902, 123] on div "Cancel" at bounding box center [913, 125] width 83 height 18
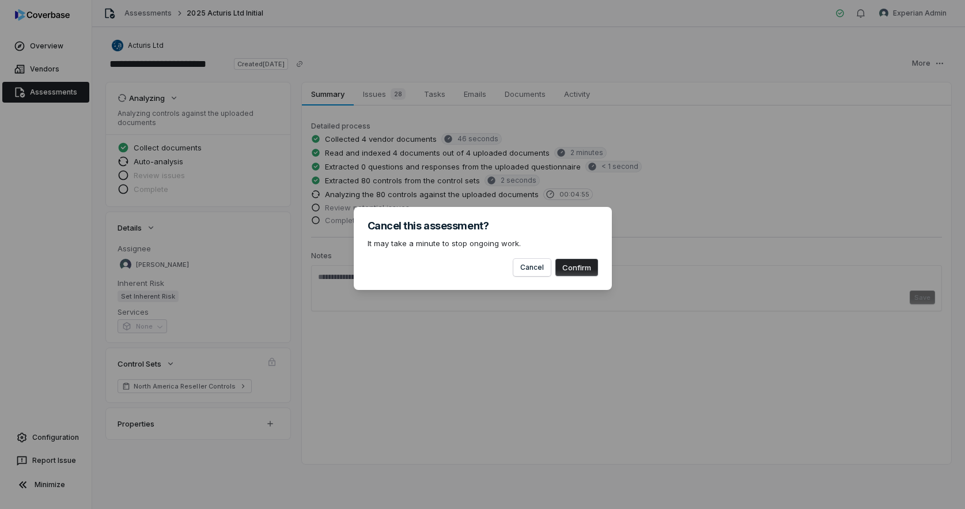
click at [572, 271] on button "Confirm" at bounding box center [577, 267] width 43 height 17
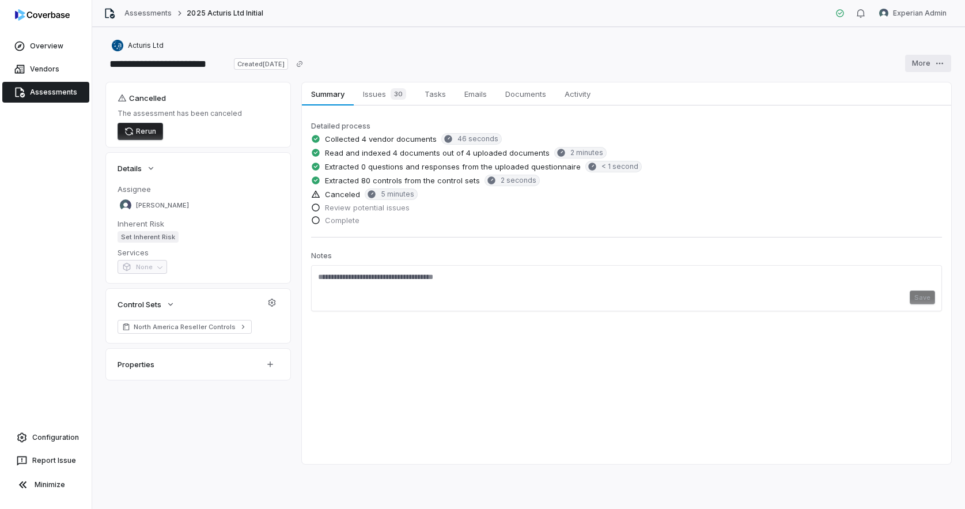
click at [935, 64] on html "**********" at bounding box center [482, 254] width 965 height 509
click at [903, 183] on div "Delete" at bounding box center [913, 181] width 83 height 18
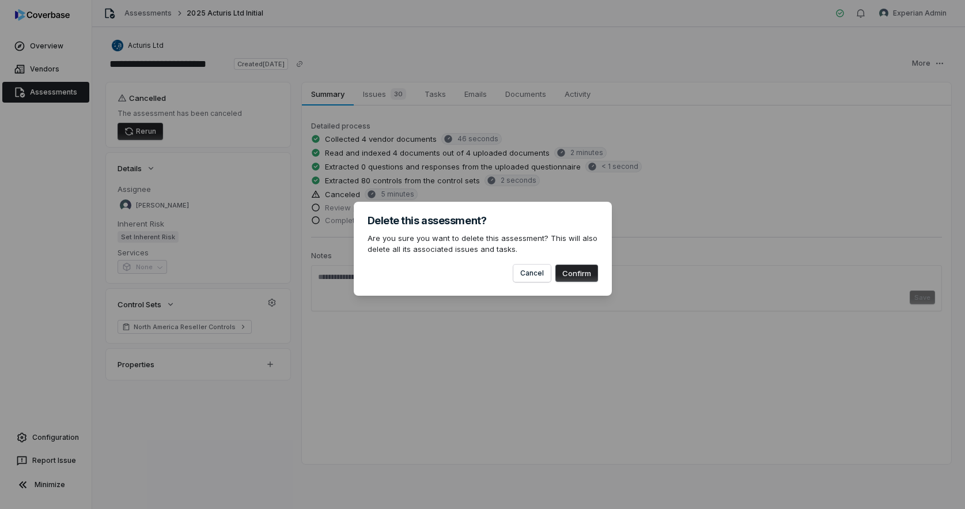
click at [577, 275] on button "Confirm" at bounding box center [577, 273] width 43 height 17
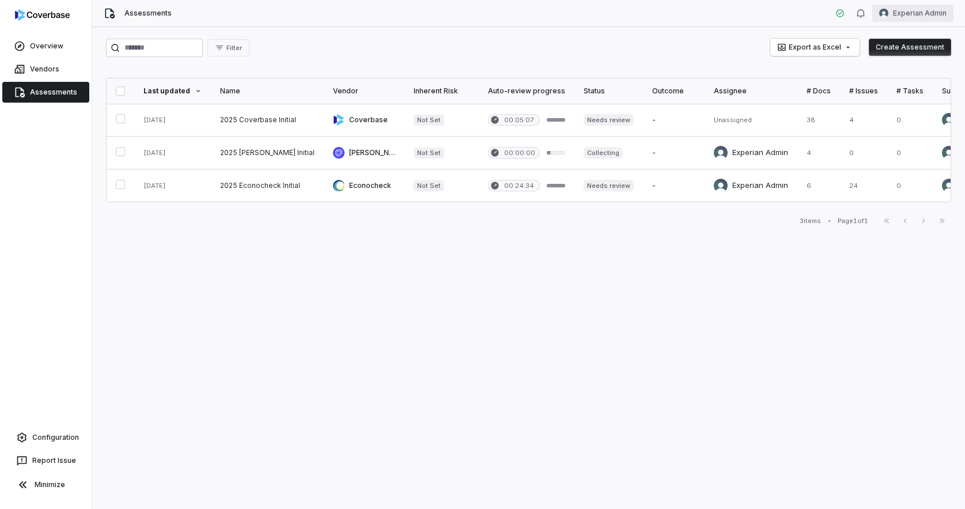
click at [918, 17] on html "Overview Vendors Assessments Configuration Report Issue Minimize Assessments Ex…" at bounding box center [482, 254] width 965 height 509
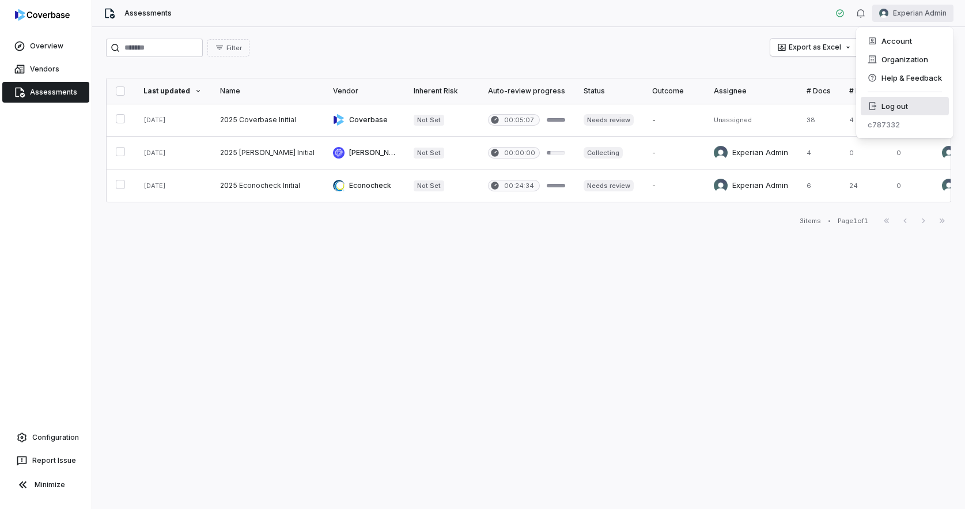
click at [897, 107] on div "Log out" at bounding box center [905, 106] width 88 height 18
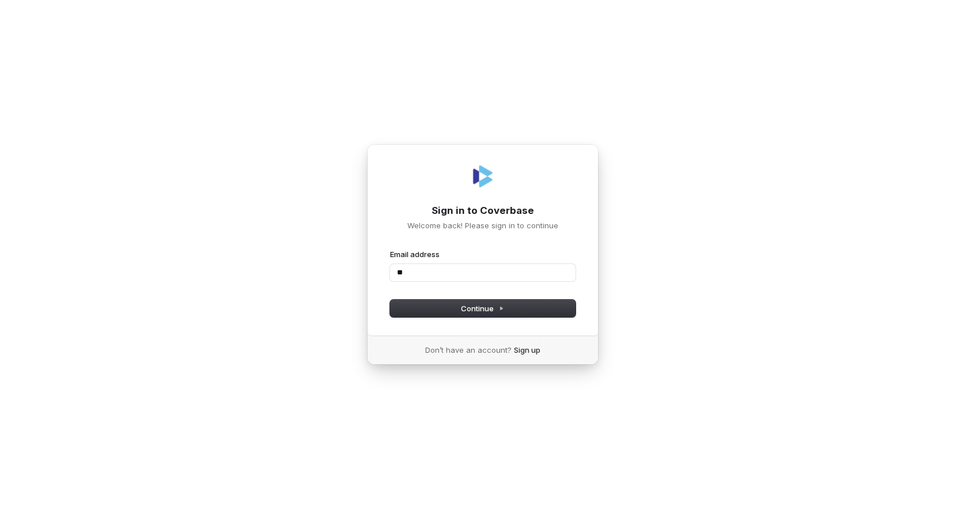
type input "*"
type input "**********"
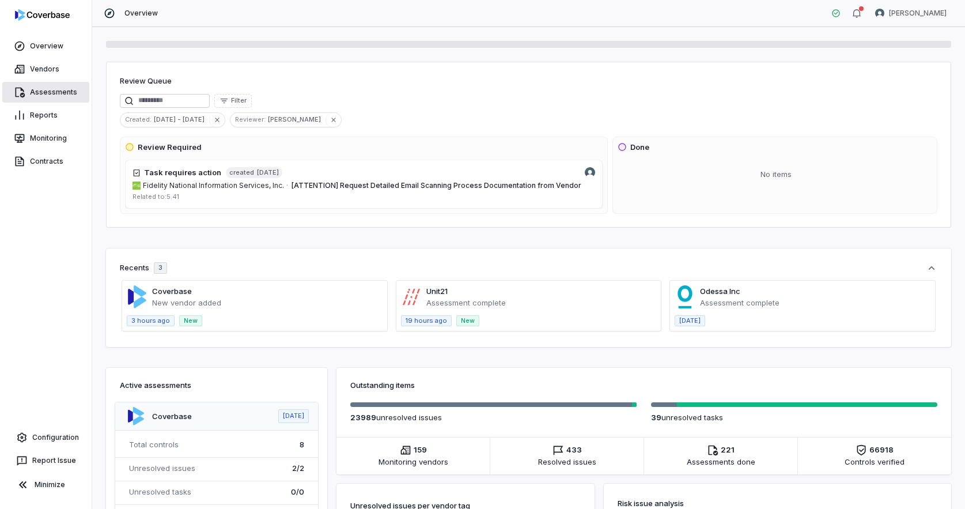
click at [42, 97] on link "Assessments" at bounding box center [45, 92] width 87 height 21
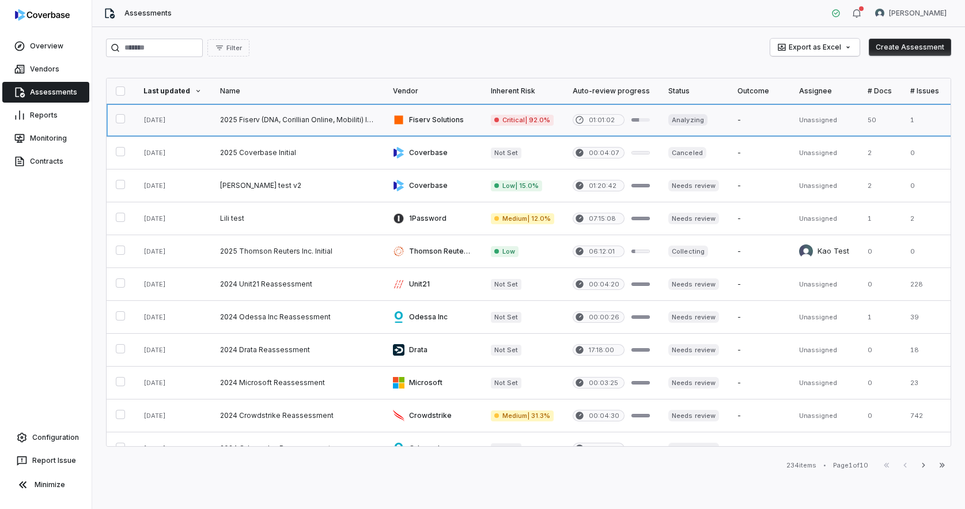
click at [270, 119] on link at bounding box center [297, 120] width 173 height 32
